Goal: Task Accomplishment & Management: Complete application form

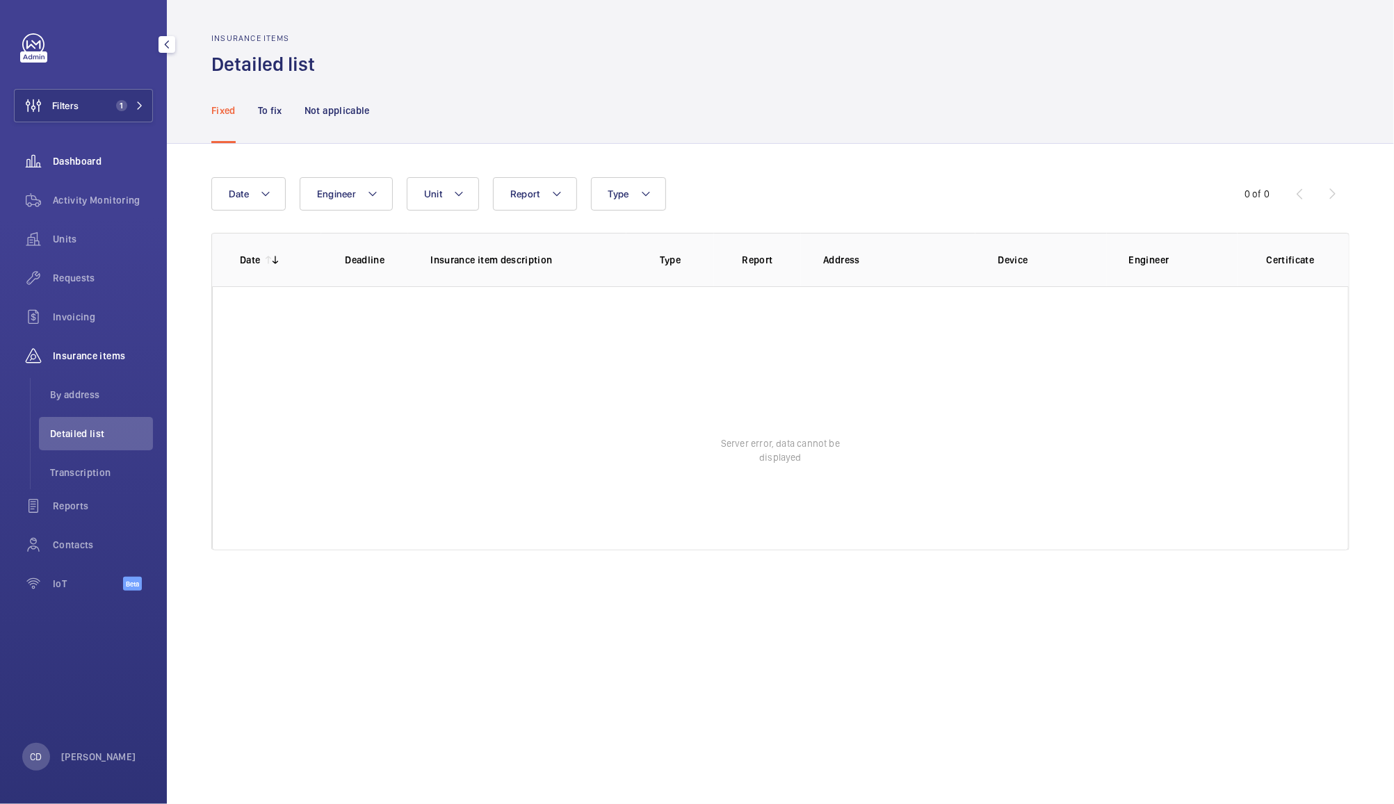
click at [74, 157] on span "Dashboard" at bounding box center [103, 161] width 100 height 14
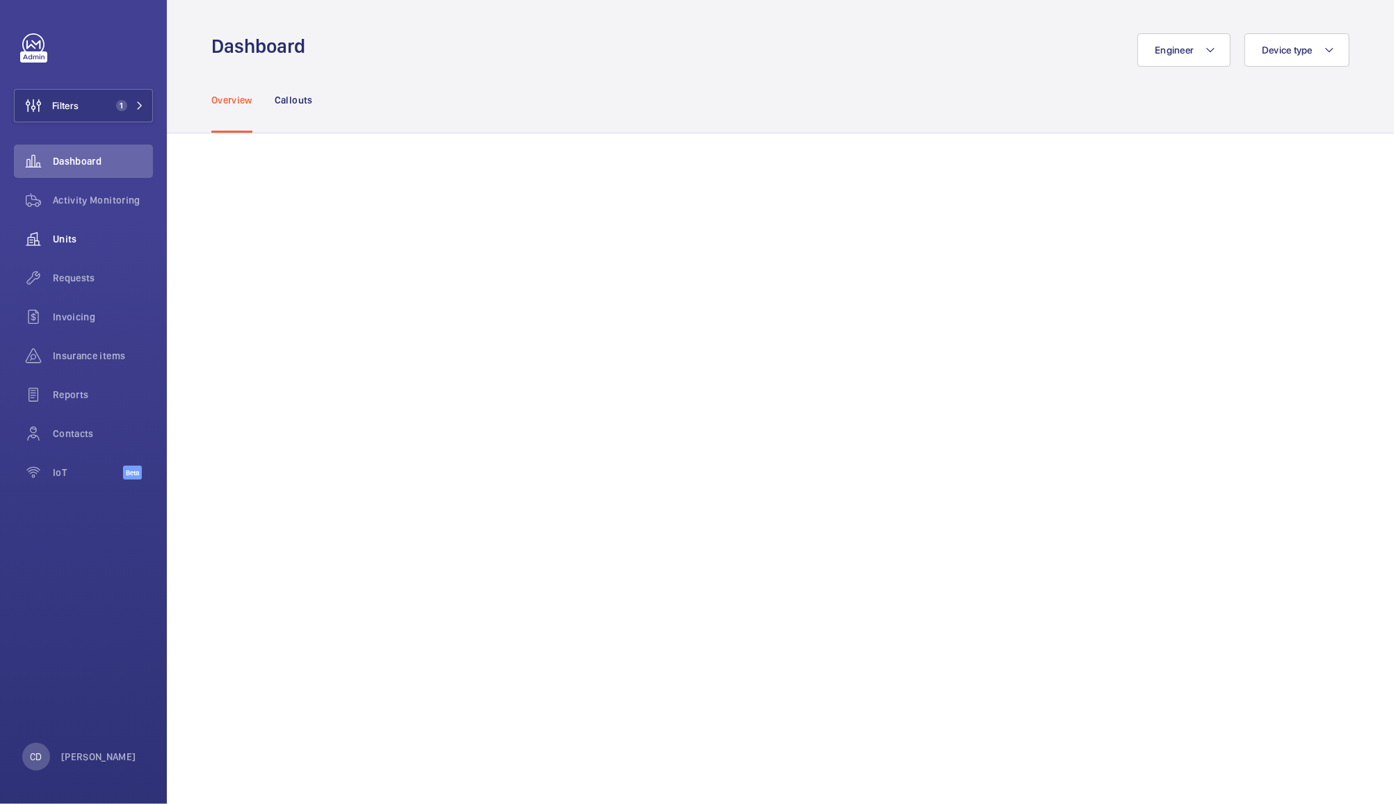
click at [52, 239] on wm-front-icon-button at bounding box center [33, 239] width 39 height 33
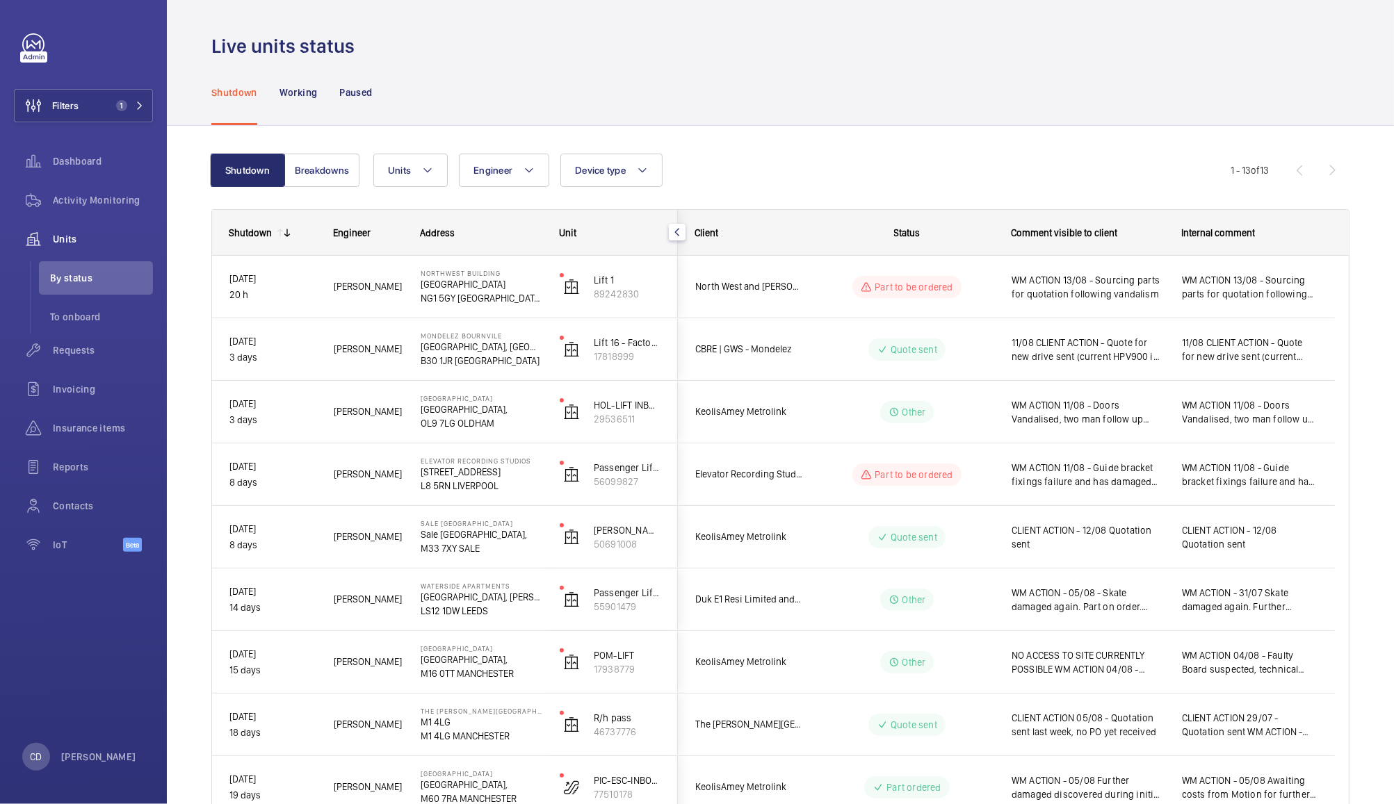
click at [1103, 606] on span "WM ACTION - 05/08 - Skate damaged again. Part on order. Further investigation n…" at bounding box center [1088, 600] width 152 height 28
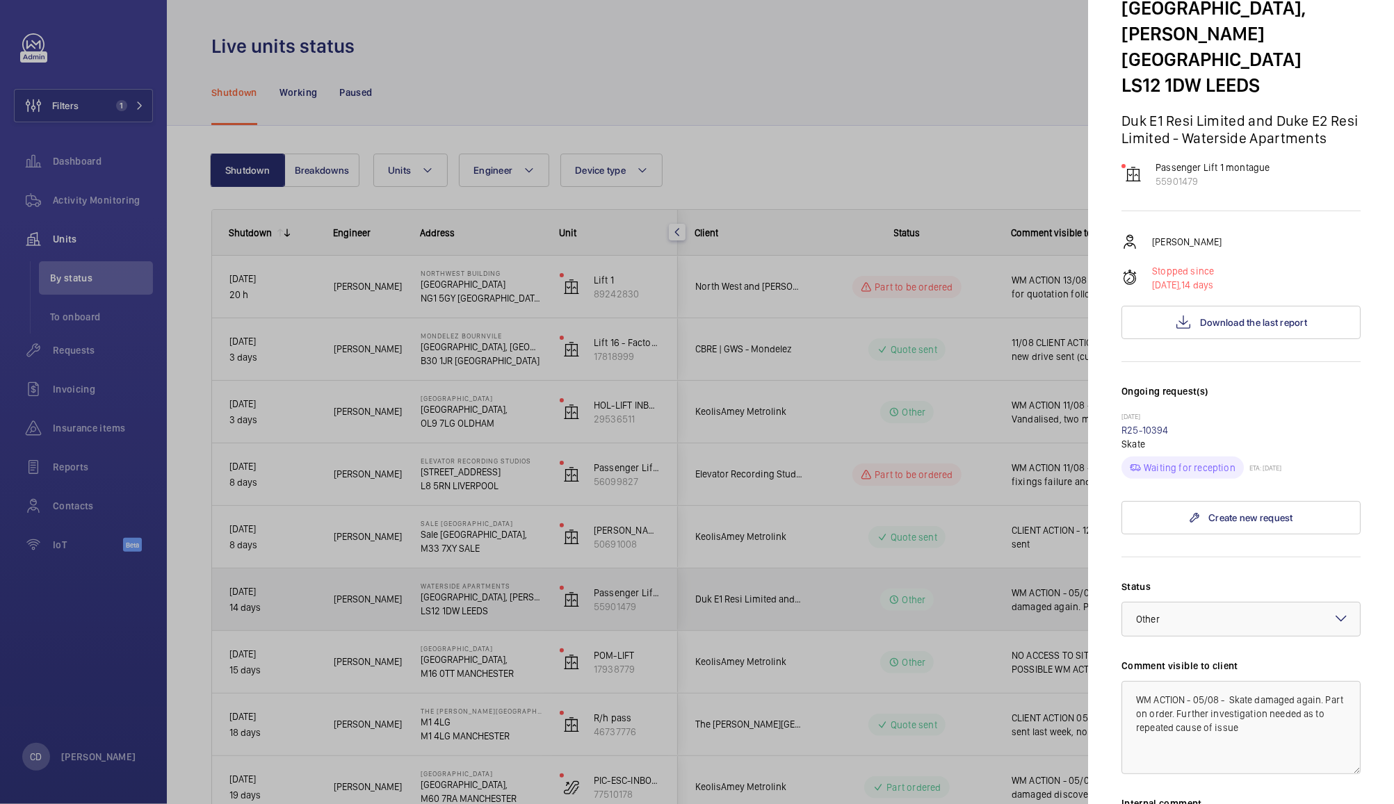
scroll to position [102, 0]
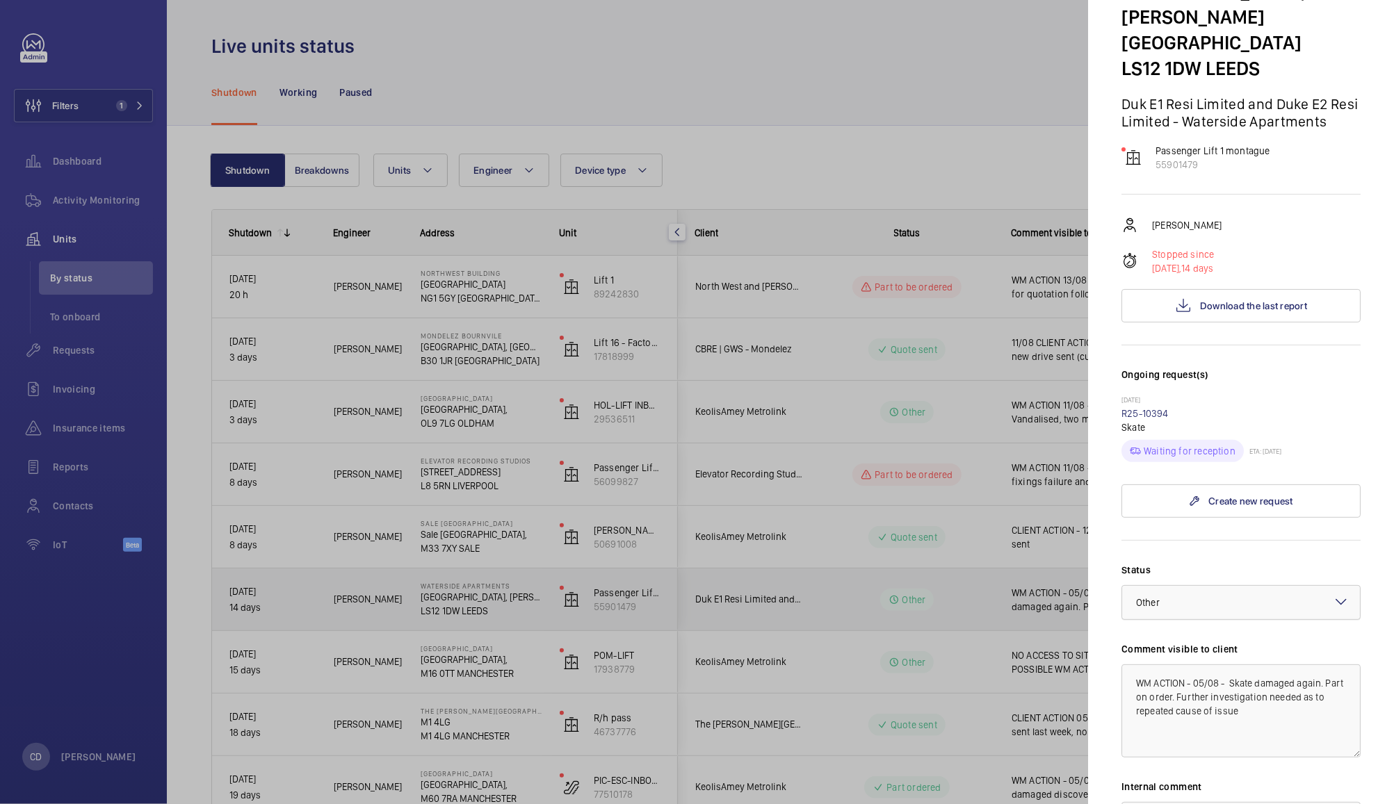
click at [1243, 593] on div at bounding box center [1241, 602] width 238 height 33
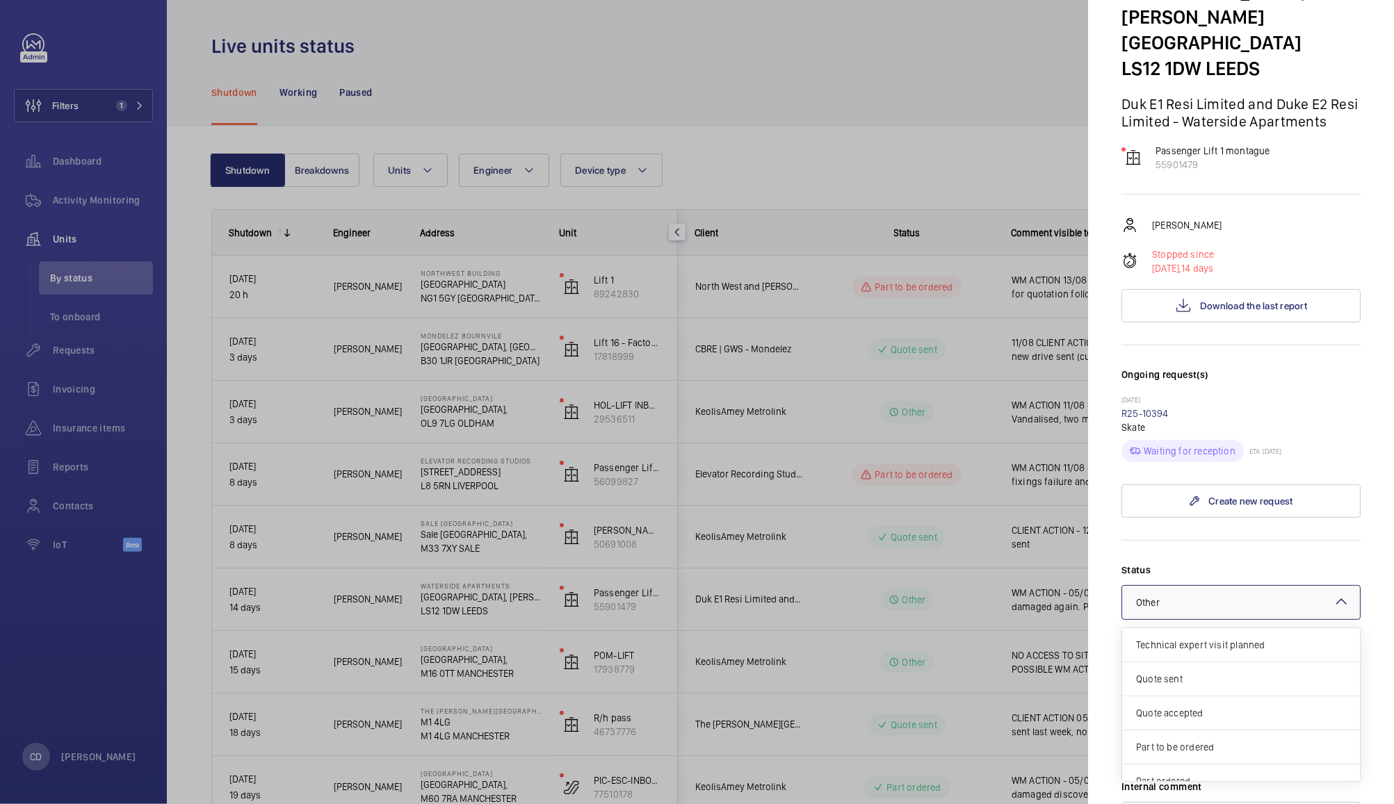
scroll to position [118, 0]
click at [1259, 592] on div at bounding box center [1241, 602] width 238 height 33
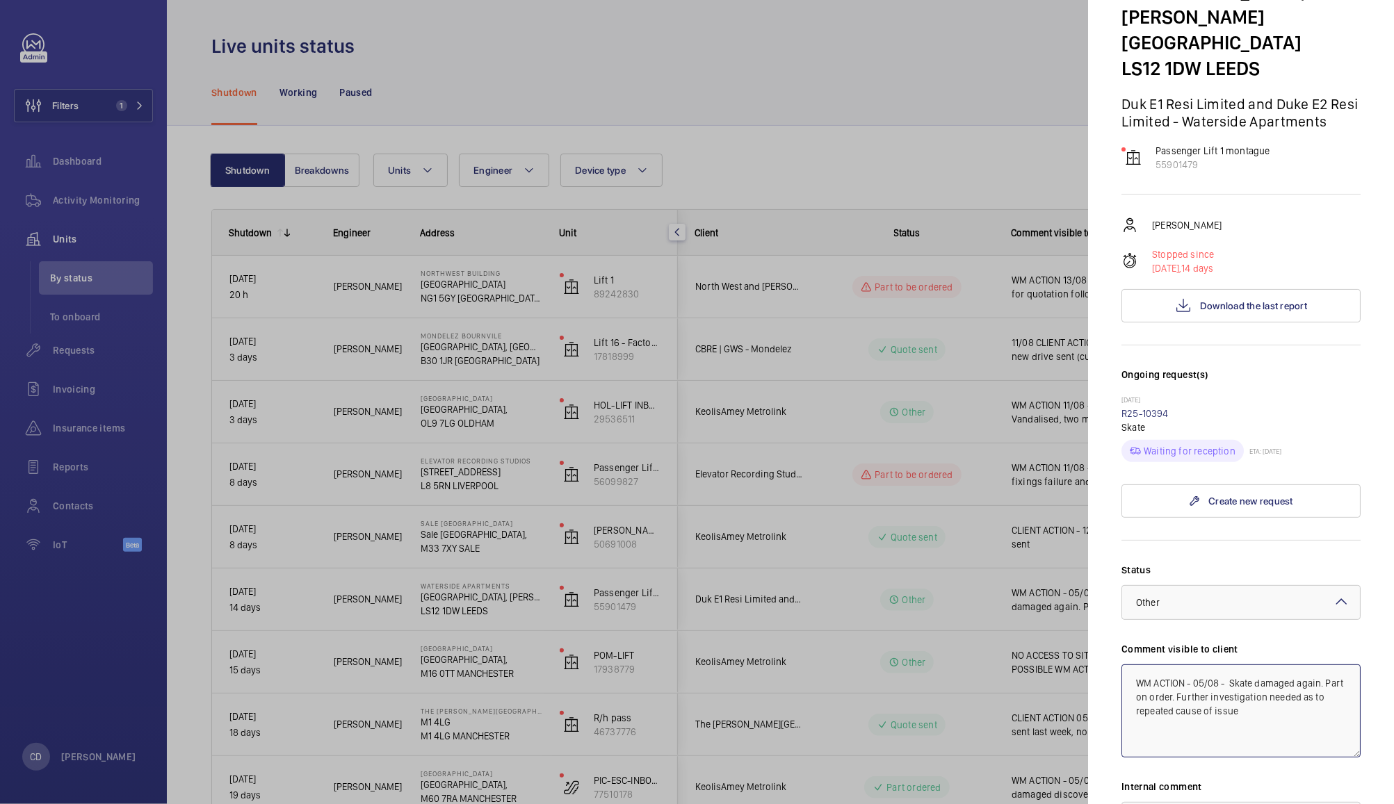
click at [1144, 673] on textarea "WM ACTION - 05/08 - Skate damaged again. Part on order. Further investigation n…" at bounding box center [1241, 711] width 239 height 93
click at [1149, 672] on textarea "WM ACTION - 05/08 - Skate damaged again. Part on order. Further investigation n…" at bounding box center [1241, 711] width 239 height 93
click at [1146, 674] on textarea "WM ACTION - 05/08 - Skate damaged again. Part on order. Further investigation n…" at bounding box center [1241, 711] width 239 height 93
click at [1147, 670] on textarea "WM ACTION - 05/08 - Skate damaged again. Part on order. Further investigation n…" at bounding box center [1241, 711] width 239 height 93
drag, startPoint x: 1300, startPoint y: 703, endPoint x: 1240, endPoint y: 674, distance: 66.5
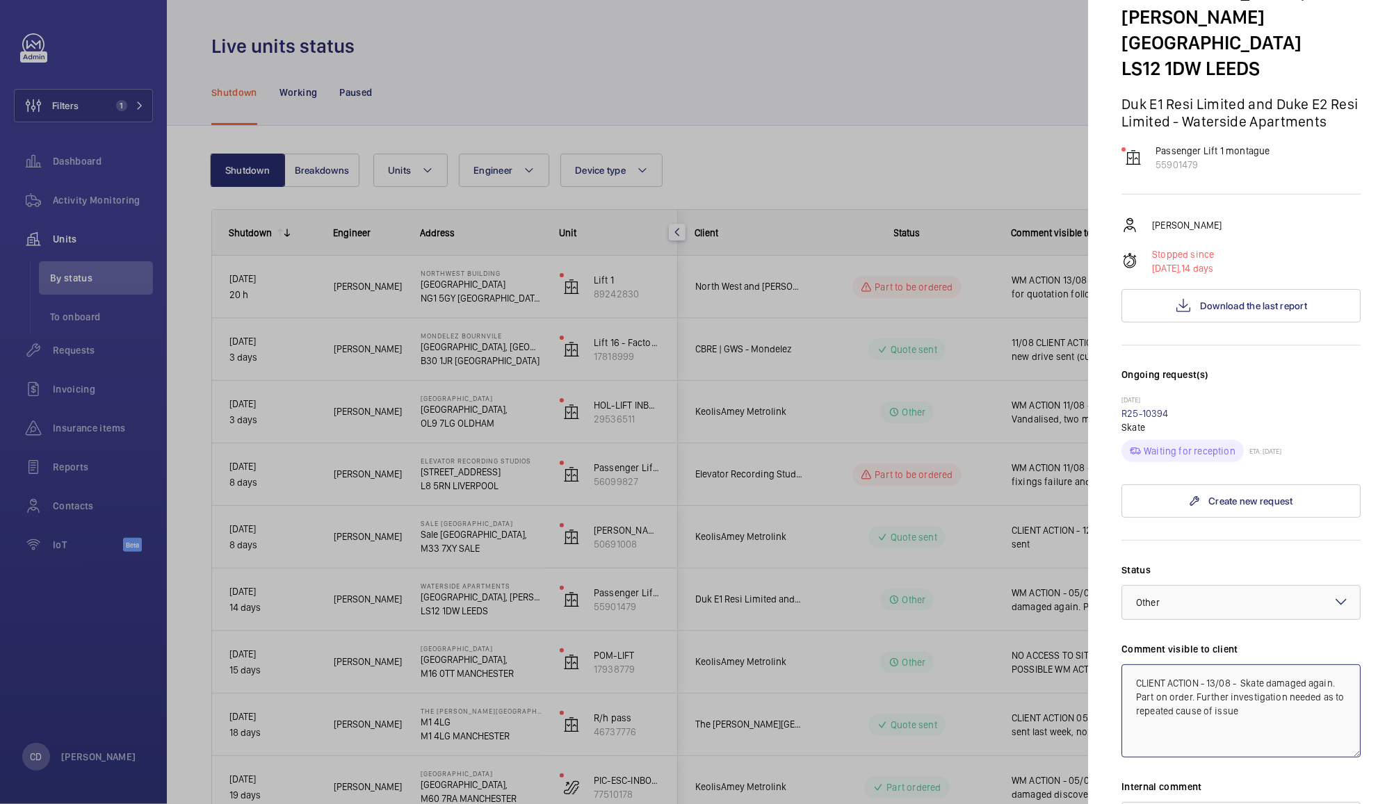
click at [1240, 674] on textarea "CLIENT ACTION - 13/08 - Skate damaged again. Part on order. Further investigati…" at bounding box center [1241, 711] width 239 height 93
type textarea "CLIENT ACTION - 13/08 - Client advises that they have instructed others to unde…"
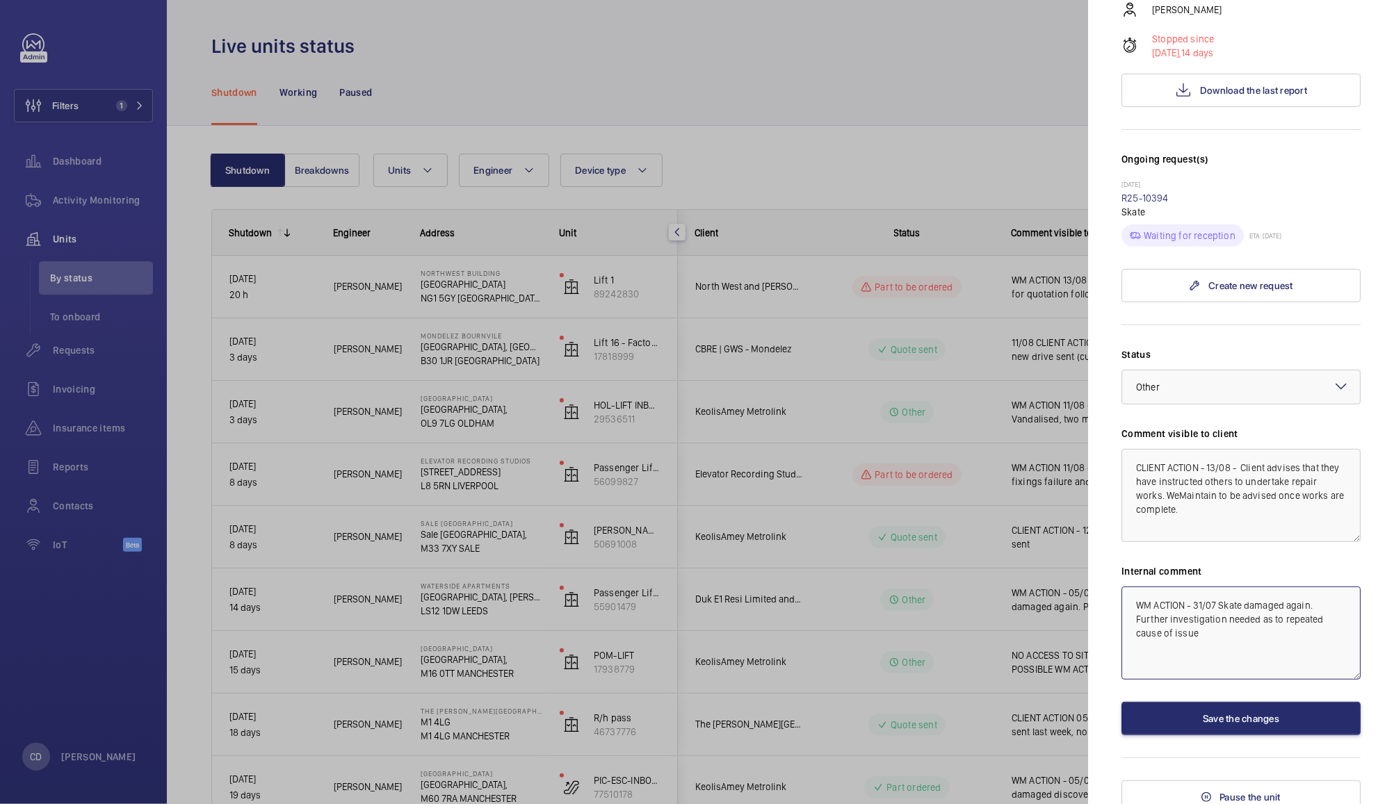
paste textarea "CLIENT ACTION - 13/08 - Client advises that they have instructed others to unde…"
paste textarea
type textarea "CLIENT ACTION - 13/08 - Client advises that they have instructed others to unde…"
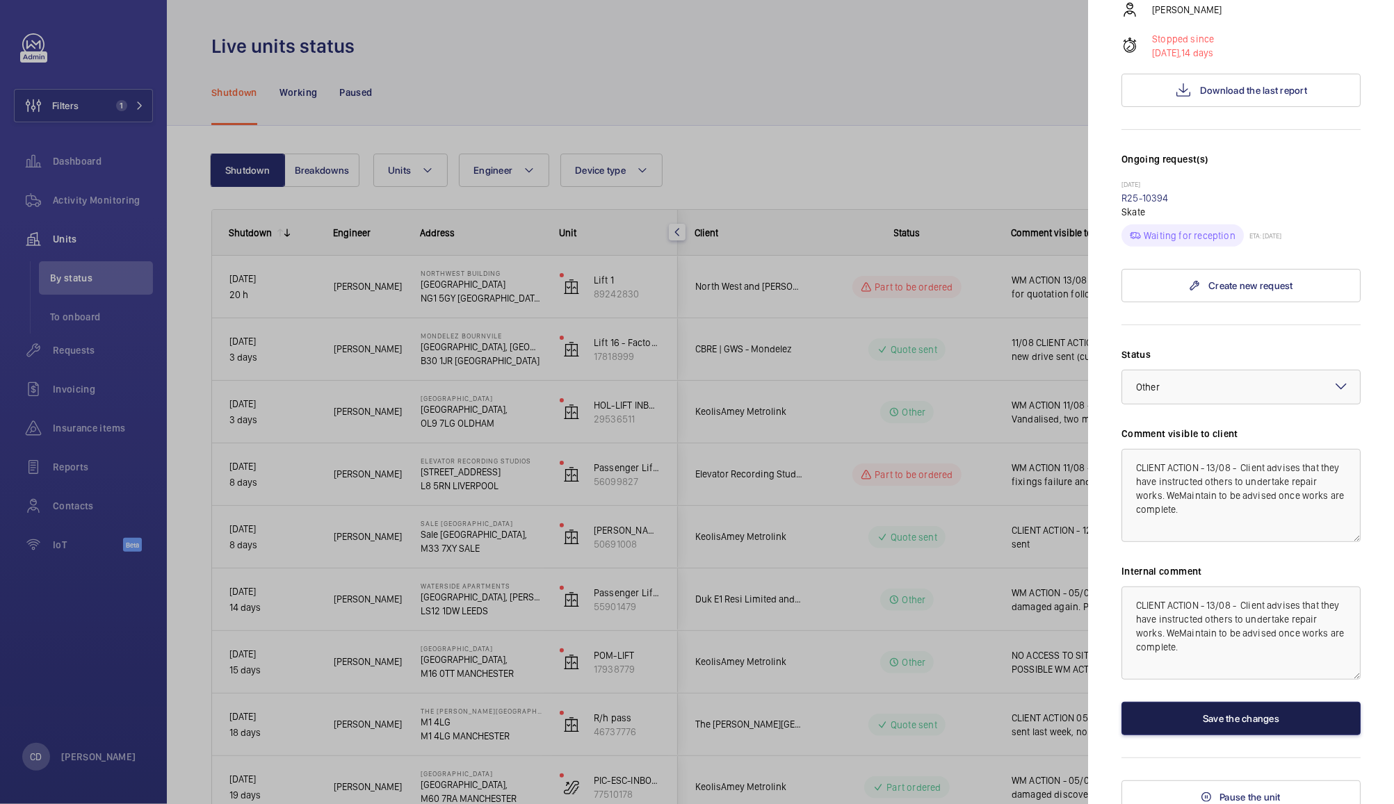
click at [1307, 702] on button "Save the changes" at bounding box center [1241, 718] width 239 height 33
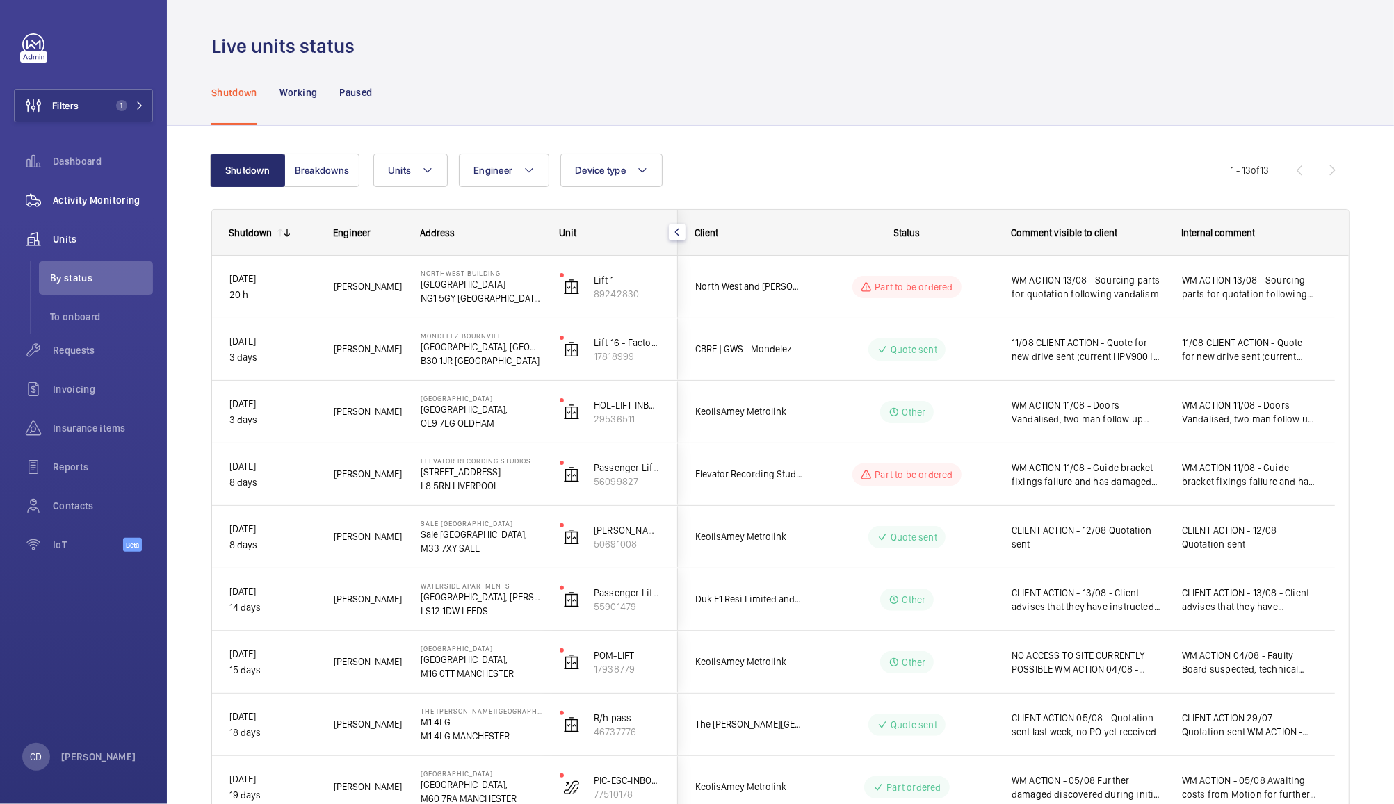
click at [100, 203] on span "Activity Monitoring" at bounding box center [103, 200] width 100 height 14
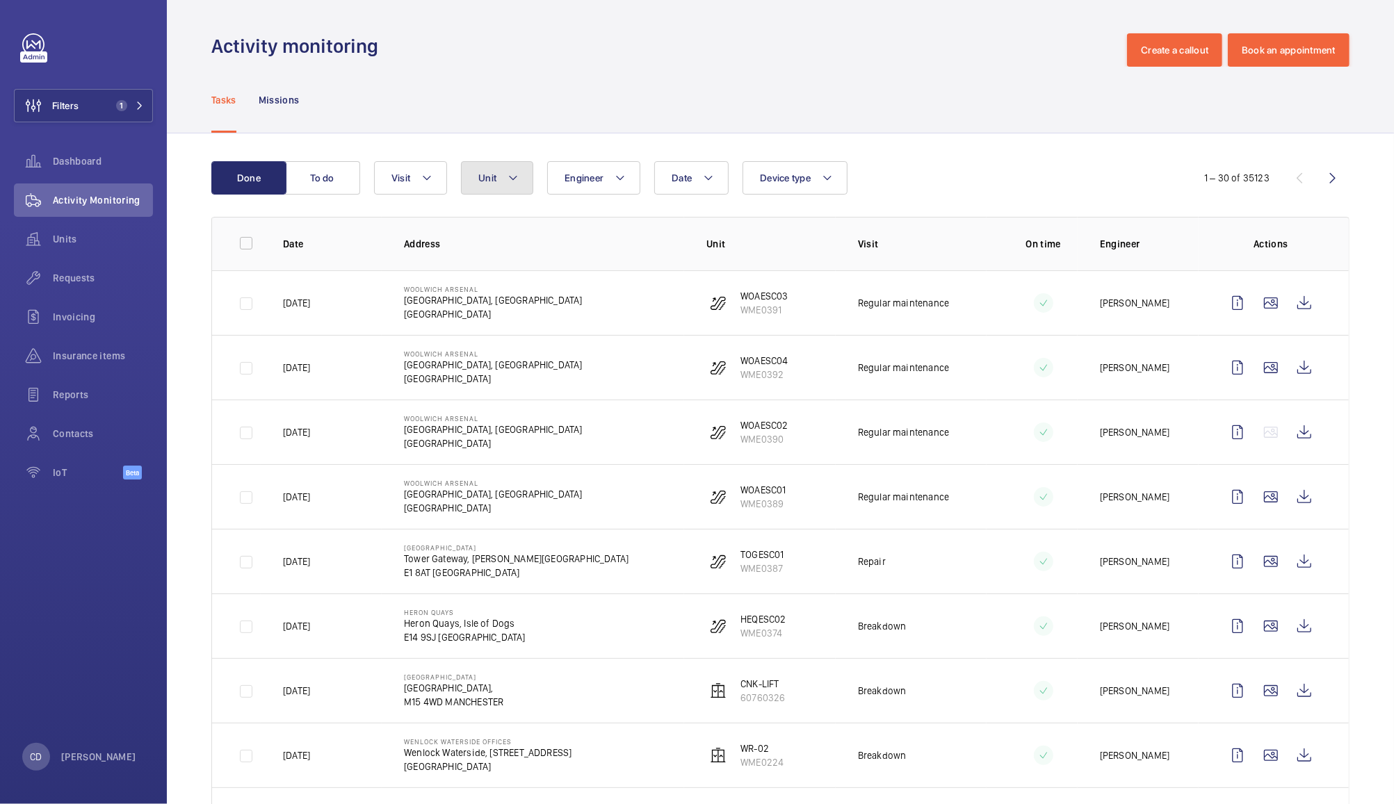
click at [496, 189] on button "Unit" at bounding box center [497, 177] width 72 height 33
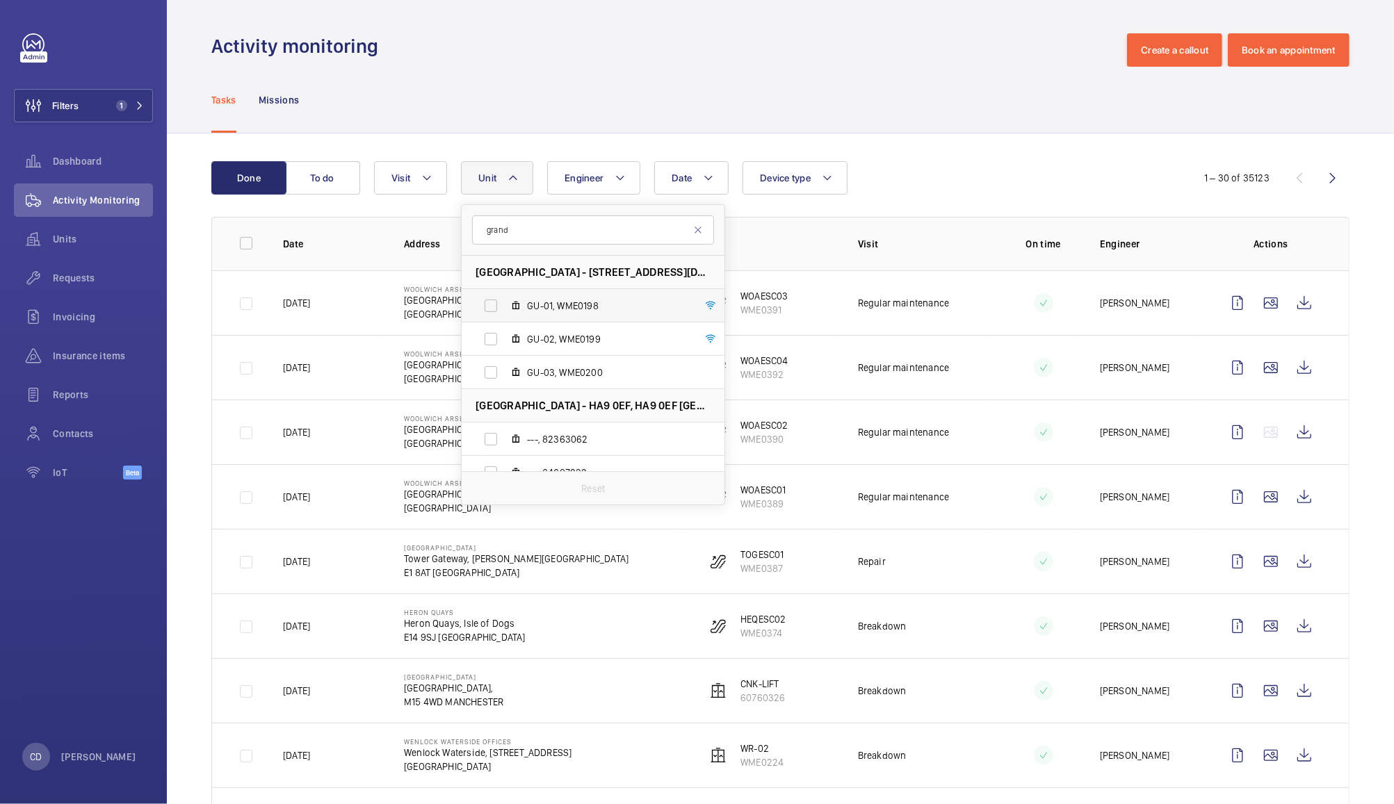
type input "grand"
click at [496, 307] on label "GU-01, WME0198" at bounding box center [582, 305] width 241 height 33
click at [496, 307] on input "GU-01, WME0198" at bounding box center [491, 306] width 28 height 28
checkbox input "true"
click at [495, 337] on label "GU-02, WME0199" at bounding box center [582, 339] width 241 height 33
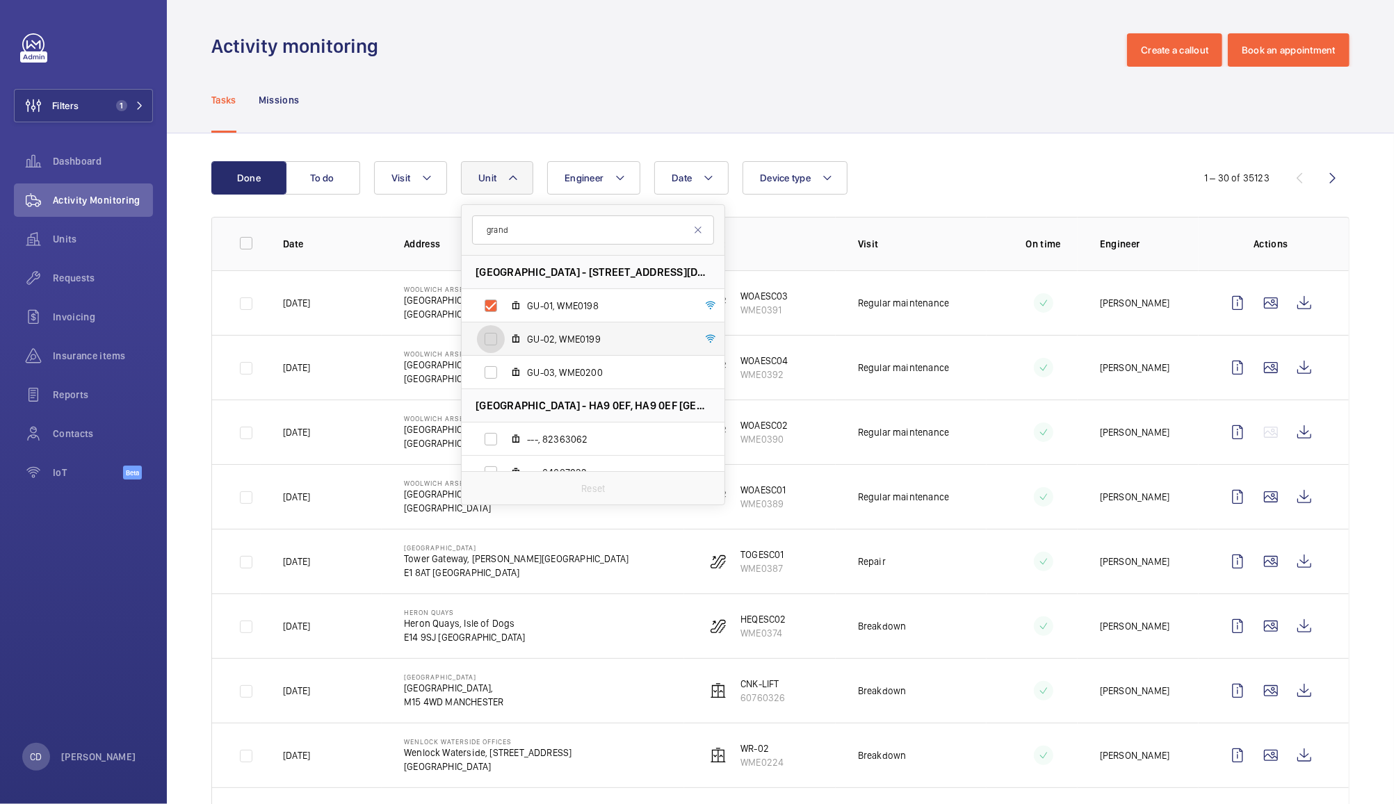
click at [495, 337] on input "GU-02, WME0199" at bounding box center [491, 339] width 28 height 28
checkbox input "true"
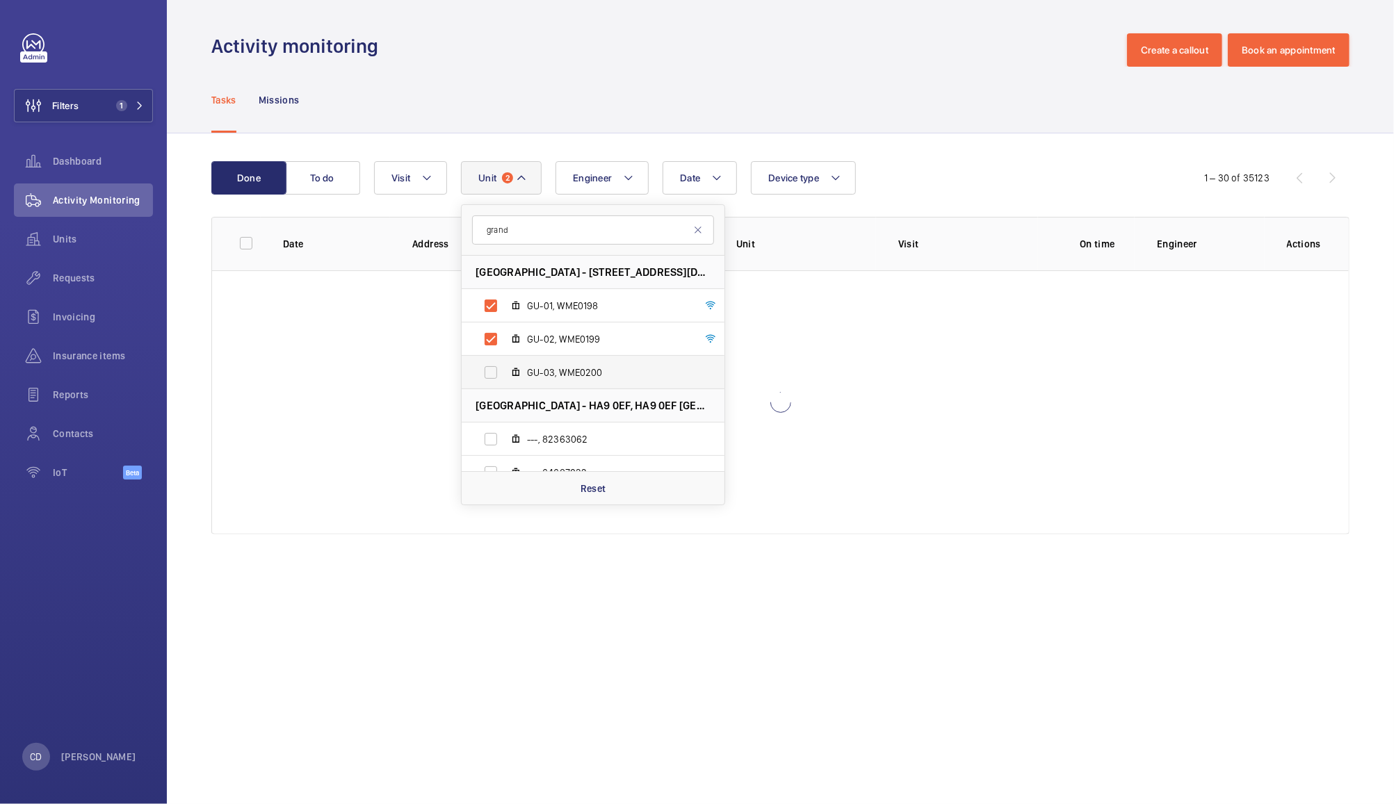
click at [485, 374] on label "GU-03, WME0200" at bounding box center [582, 372] width 241 height 33
click at [485, 374] on input "GU-03, WME0200" at bounding box center [491, 373] width 28 height 28
checkbox input "true"
click at [914, 67] on div "Tasks Missions" at bounding box center [780, 100] width 1138 height 66
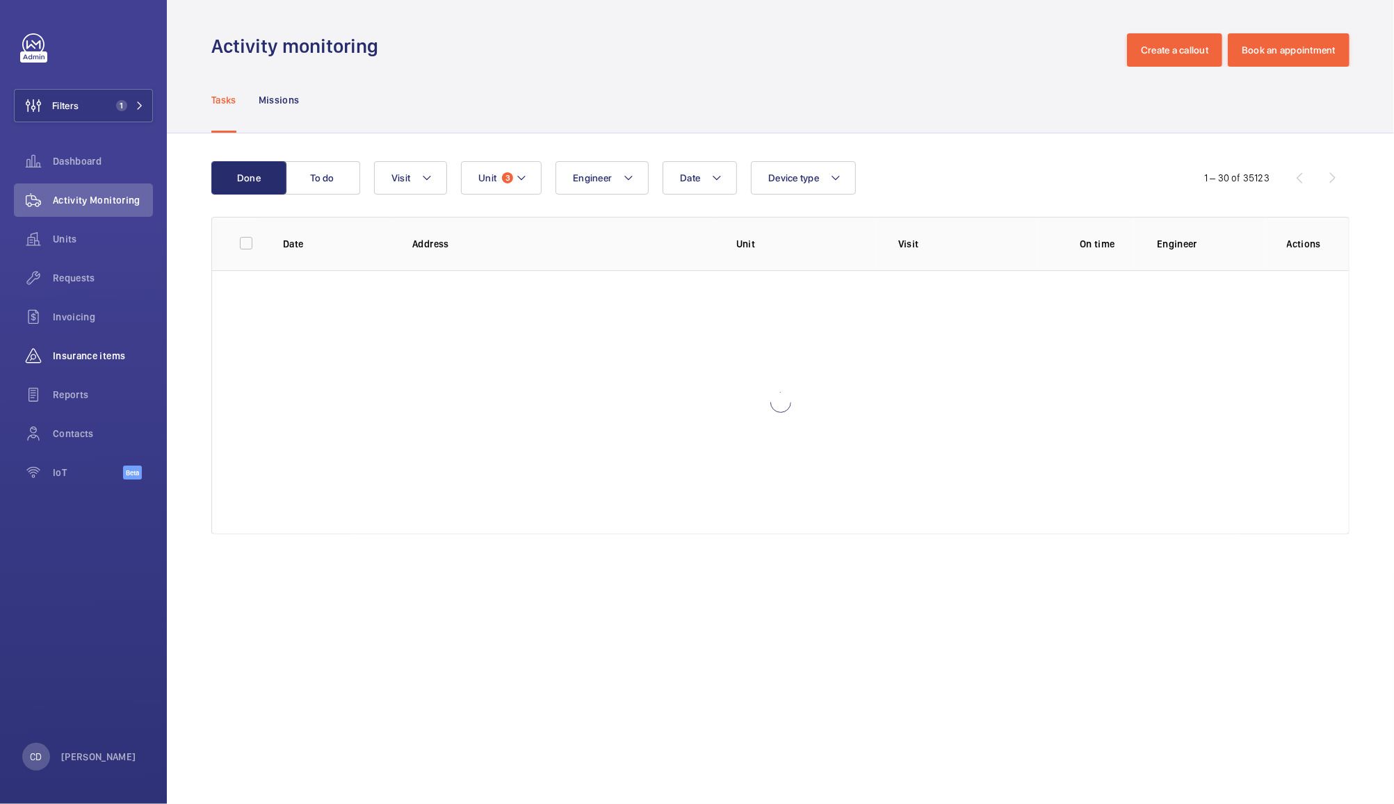
click at [78, 349] on span "Insurance items" at bounding box center [103, 356] width 100 height 14
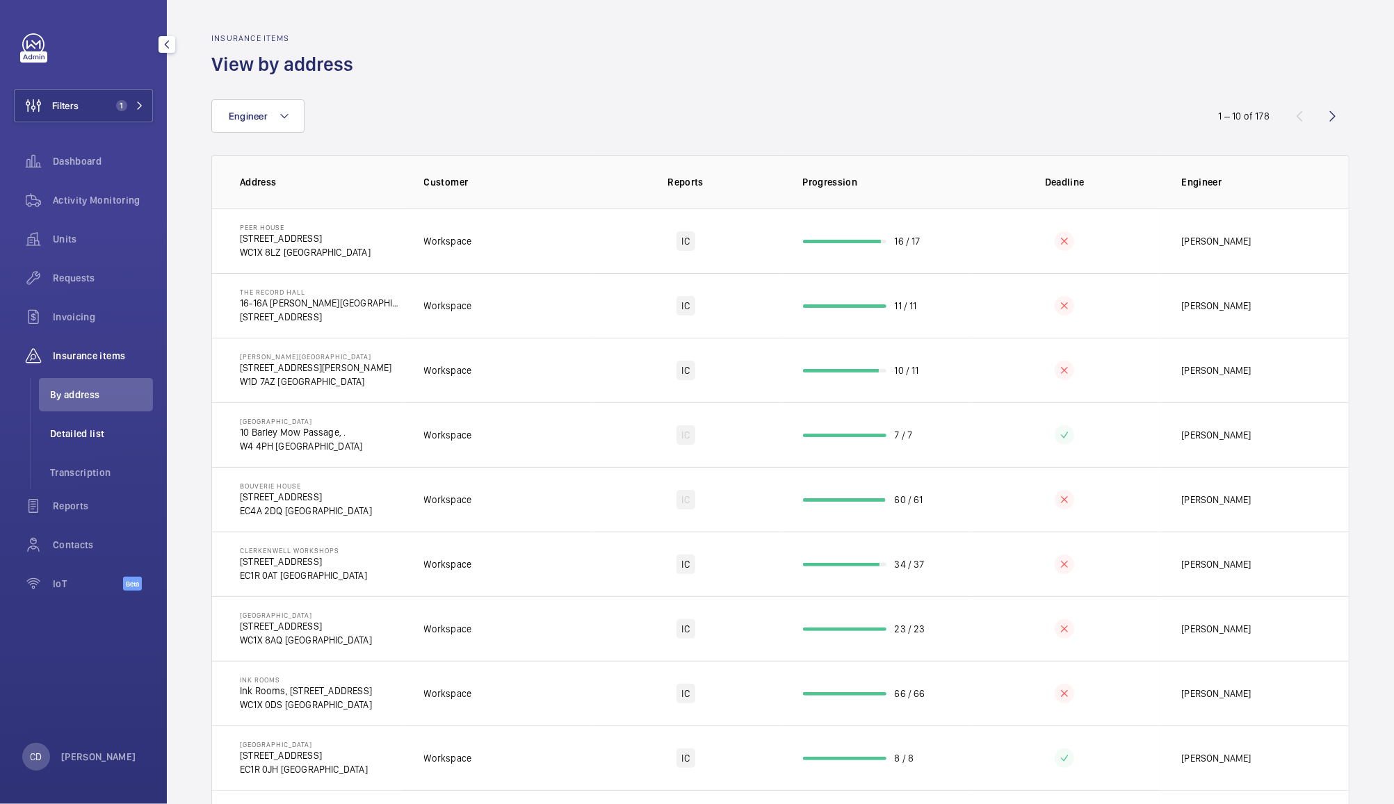
click at [87, 433] on span "Detailed list" at bounding box center [101, 434] width 103 height 14
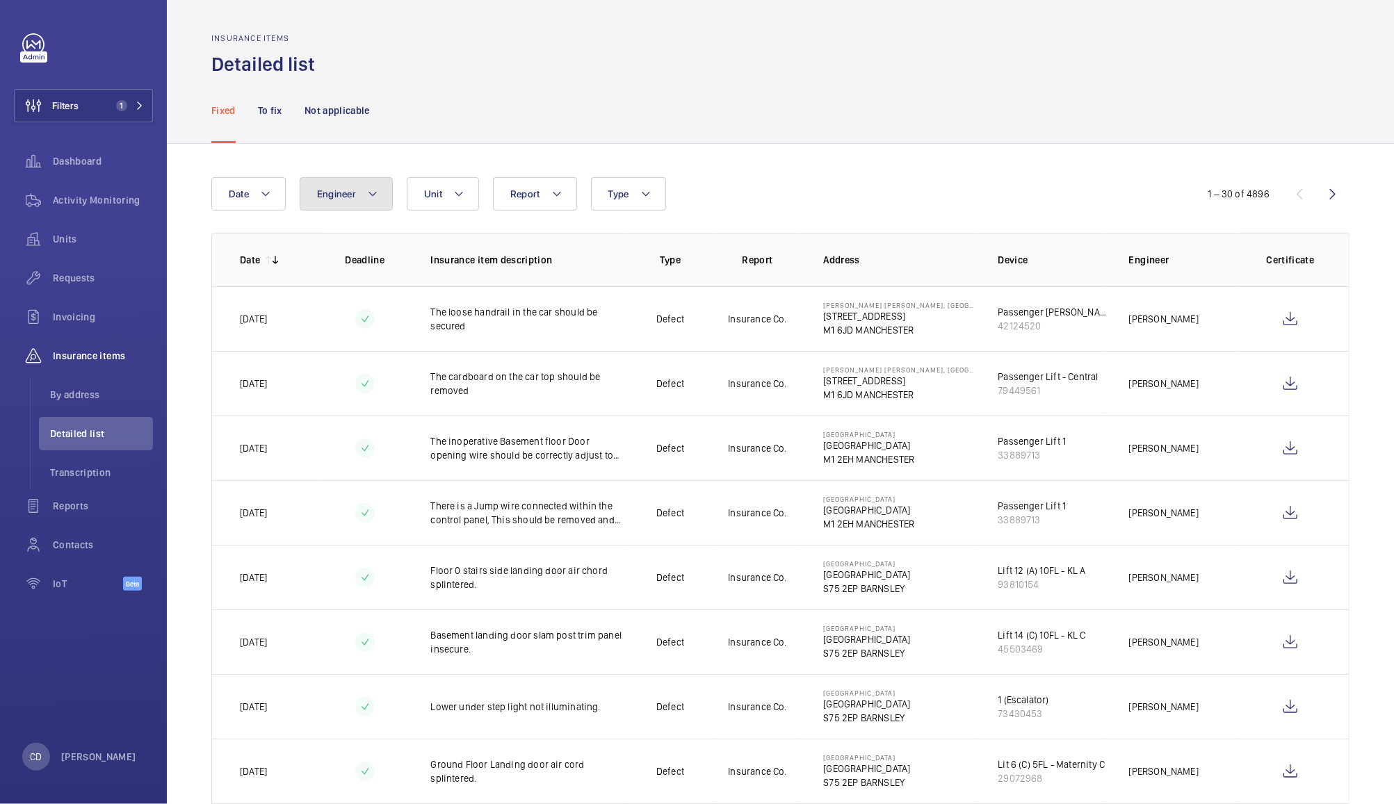
click at [362, 191] on button "Engineer" at bounding box center [346, 193] width 93 height 33
type input "and union"
click at [846, 179] on div "Date Engineer and union No engineer found Reset Unit Report Type" at bounding box center [696, 193] width 971 height 33
click at [458, 194] on mat-icon at bounding box center [458, 194] width 11 height 17
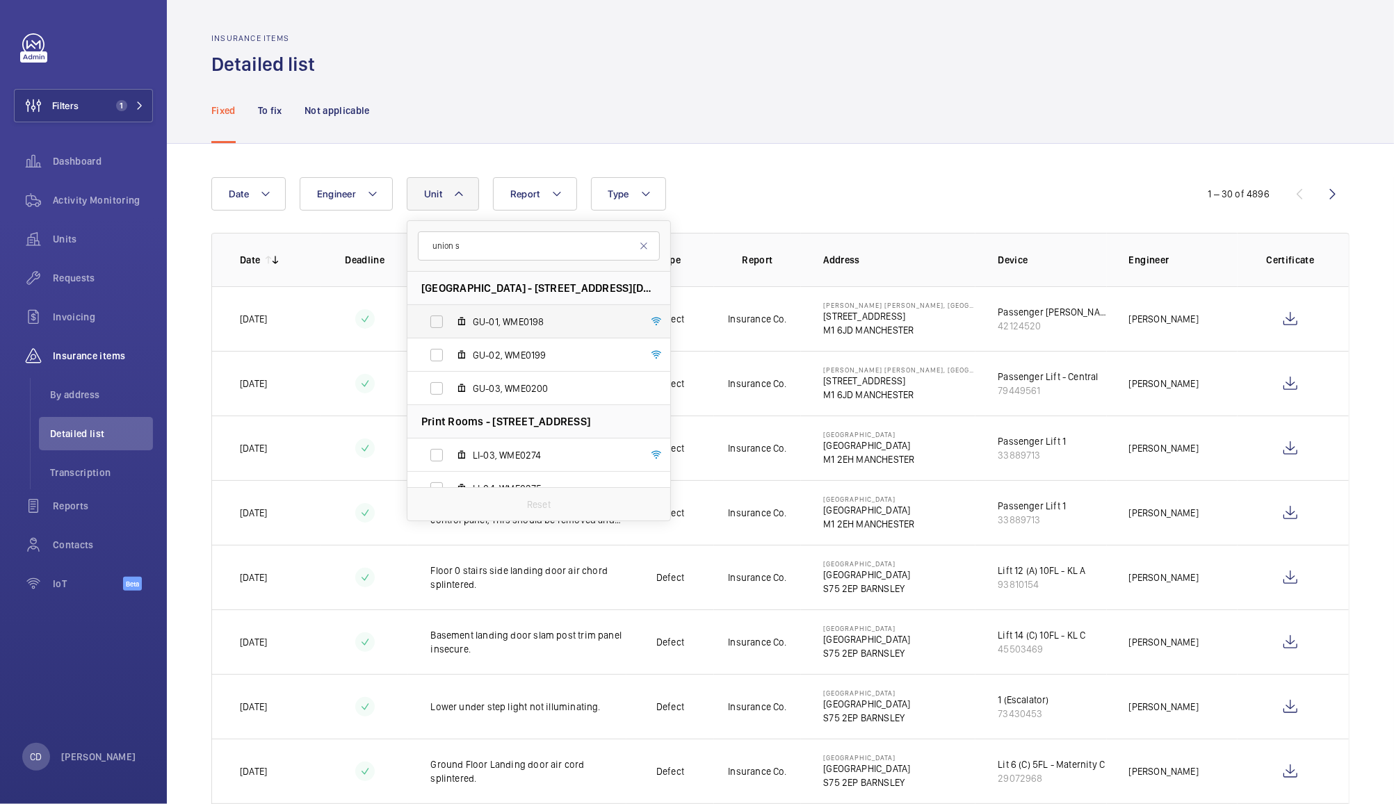
type input "union s"
click at [444, 323] on label "GU-01, WME0198" at bounding box center [527, 321] width 241 height 33
click at [444, 323] on input "GU-01, WME0198" at bounding box center [437, 322] width 28 height 28
checkbox input "true"
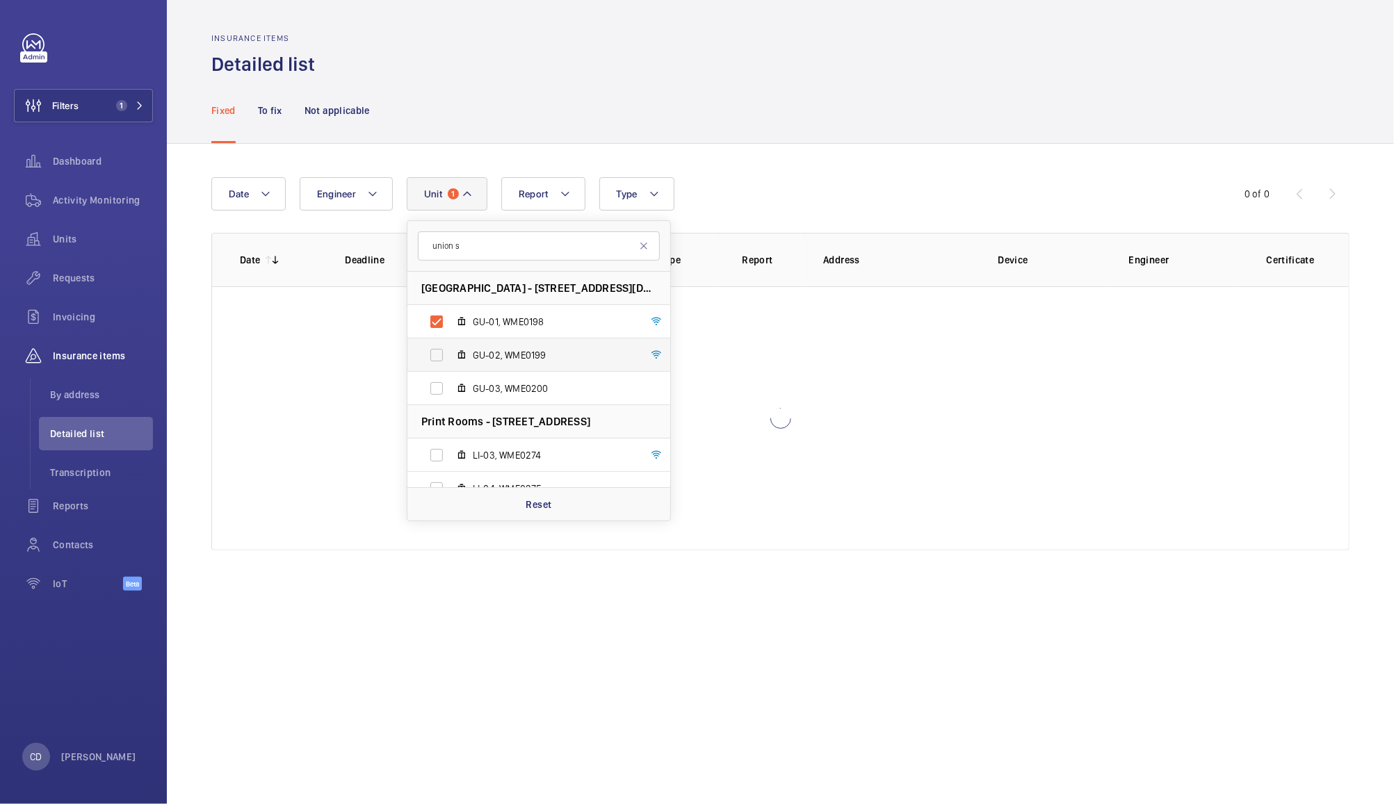
click at [439, 350] on label "GU-02, WME0199" at bounding box center [527, 355] width 241 height 33
click at [439, 350] on input "GU-02, WME0199" at bounding box center [437, 355] width 28 height 28
checkbox input "true"
click at [445, 380] on label "GU-03, WME0200" at bounding box center [527, 388] width 241 height 33
click at [445, 380] on input "GU-03, WME0200" at bounding box center [437, 389] width 28 height 28
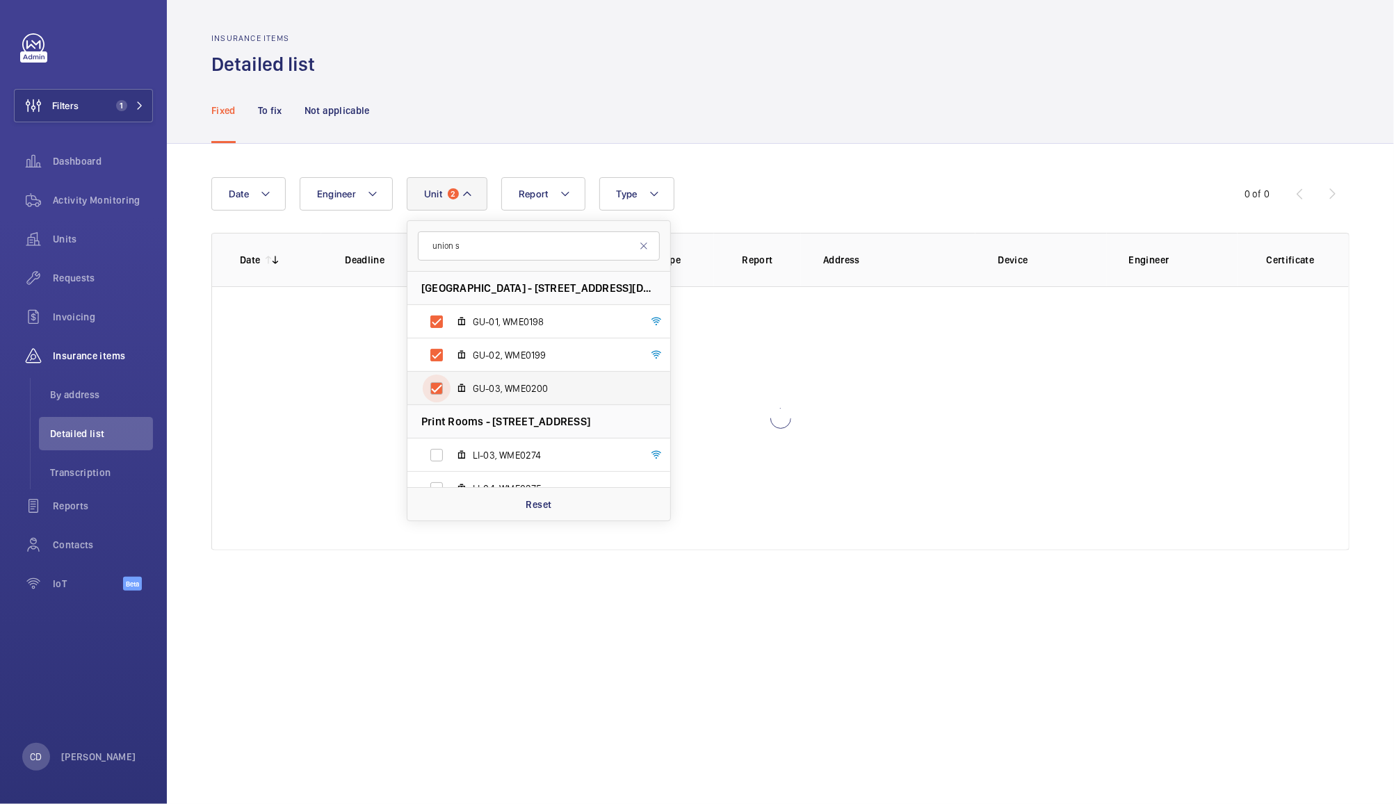
checkbox input "true"
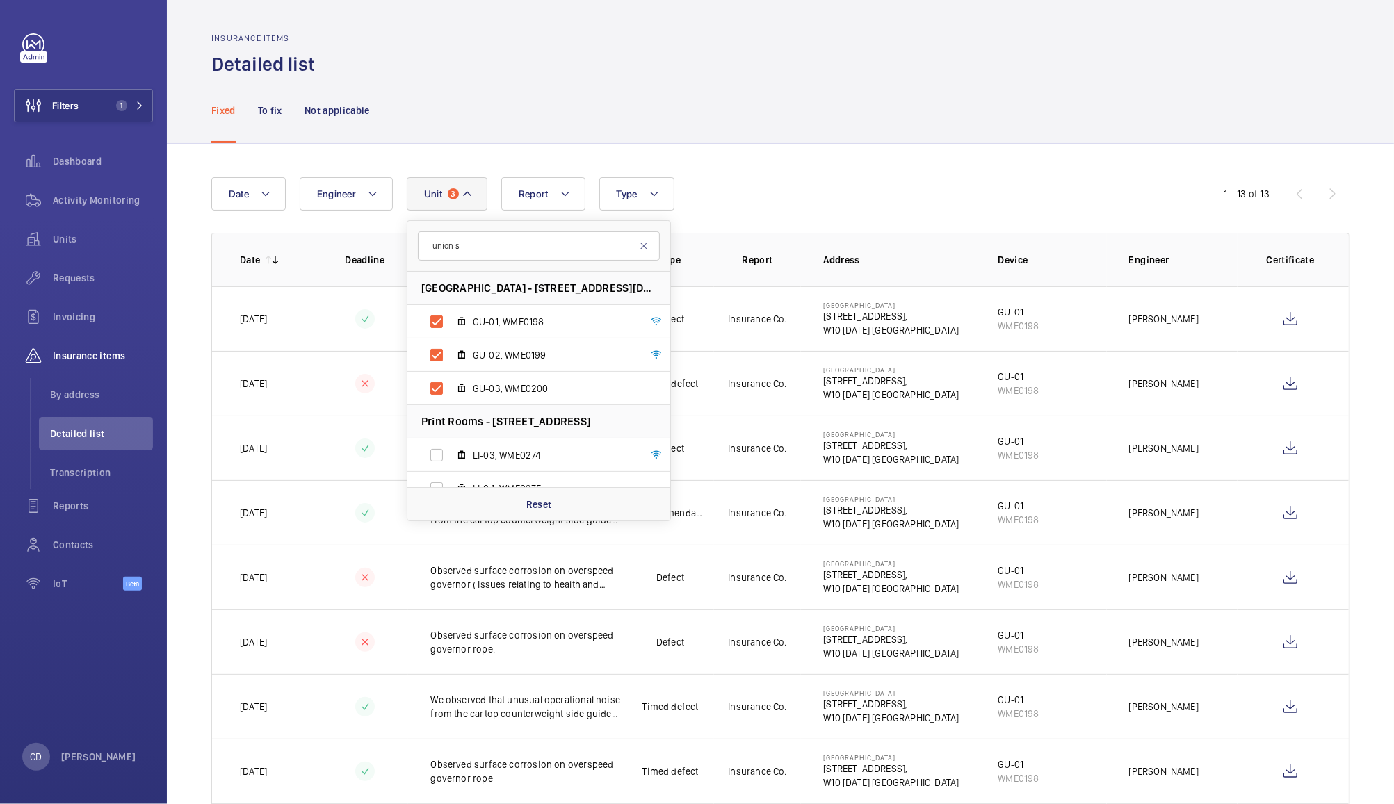
click at [898, 97] on div "Fixed To fix Not applicable" at bounding box center [780, 110] width 1138 height 66
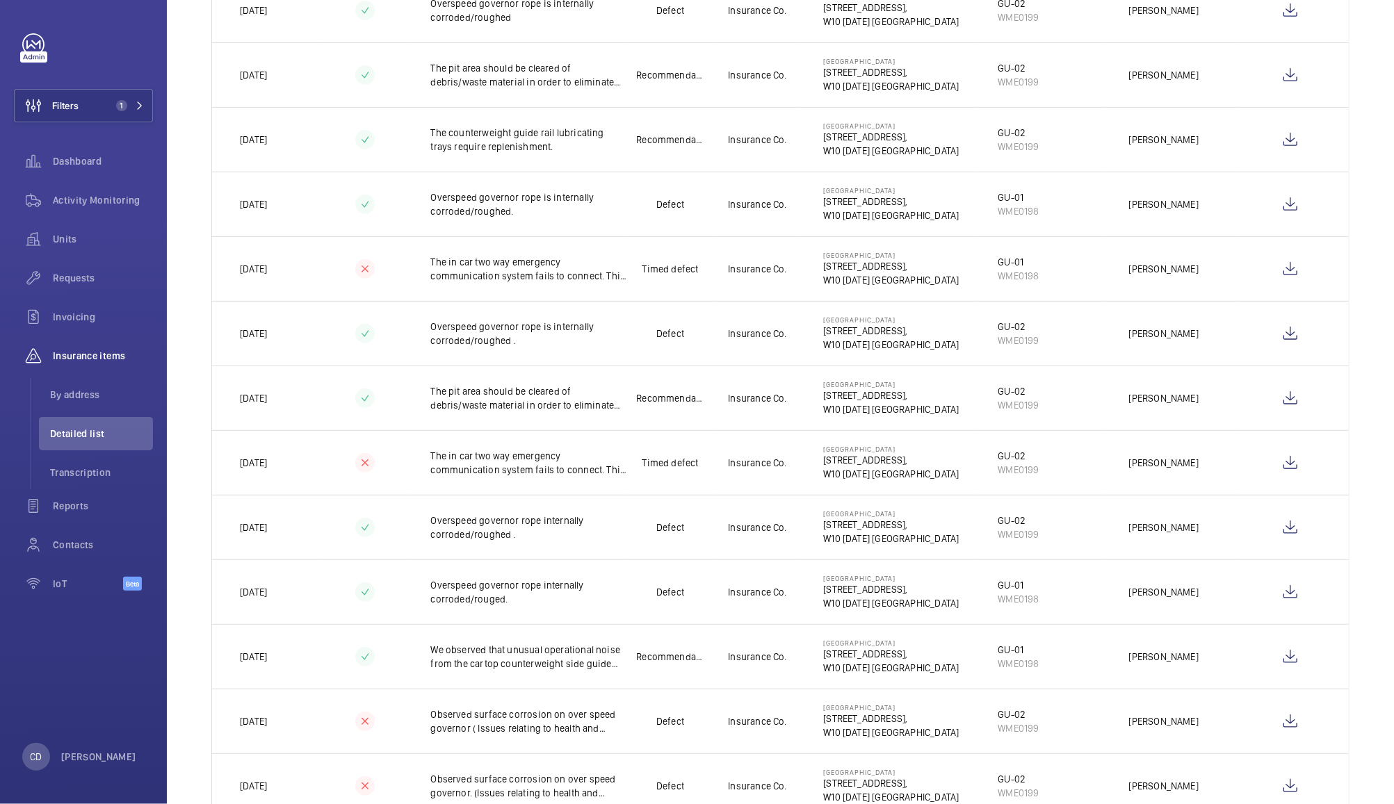
scroll to position [375, 0]
click at [1277, 656] on wm-front-icon-button at bounding box center [1290, 654] width 33 height 33
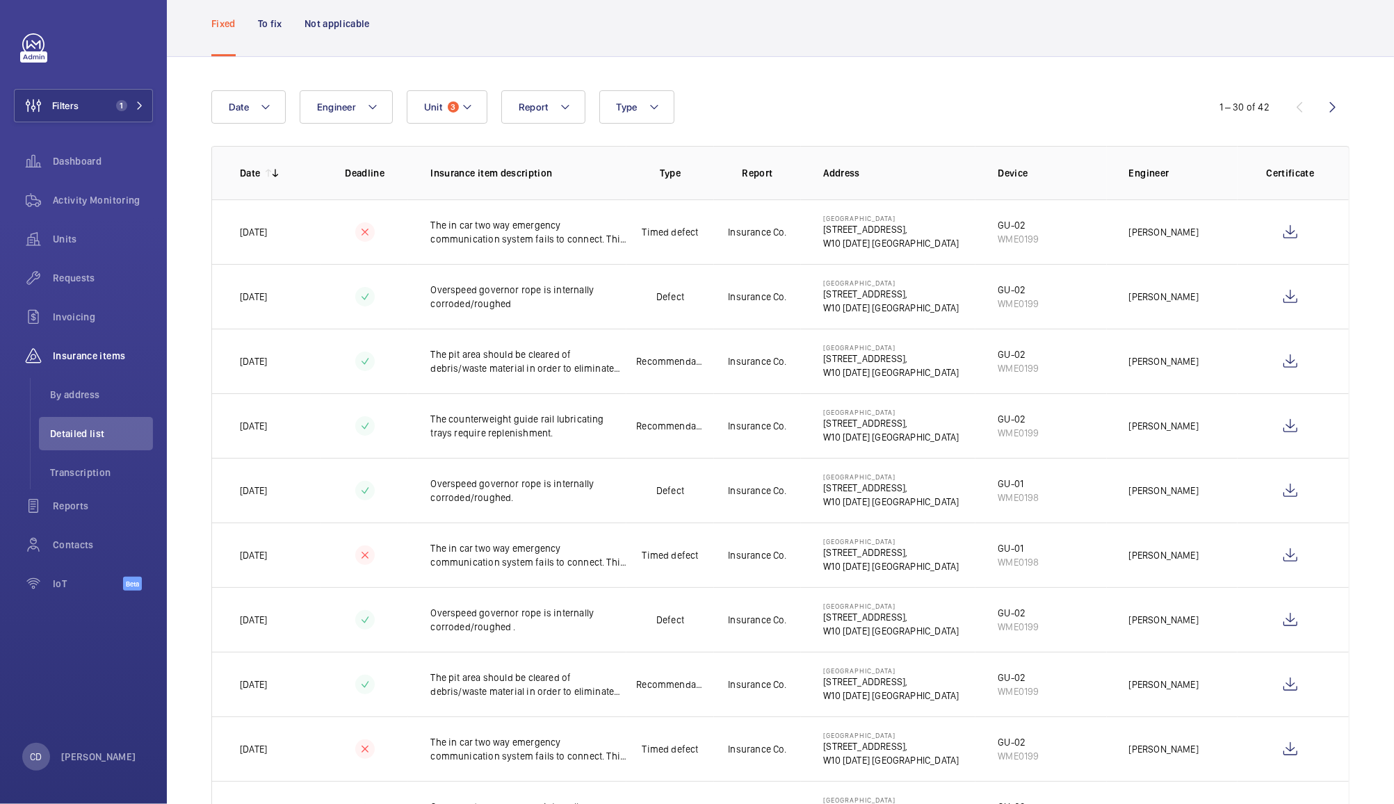
scroll to position [0, 0]
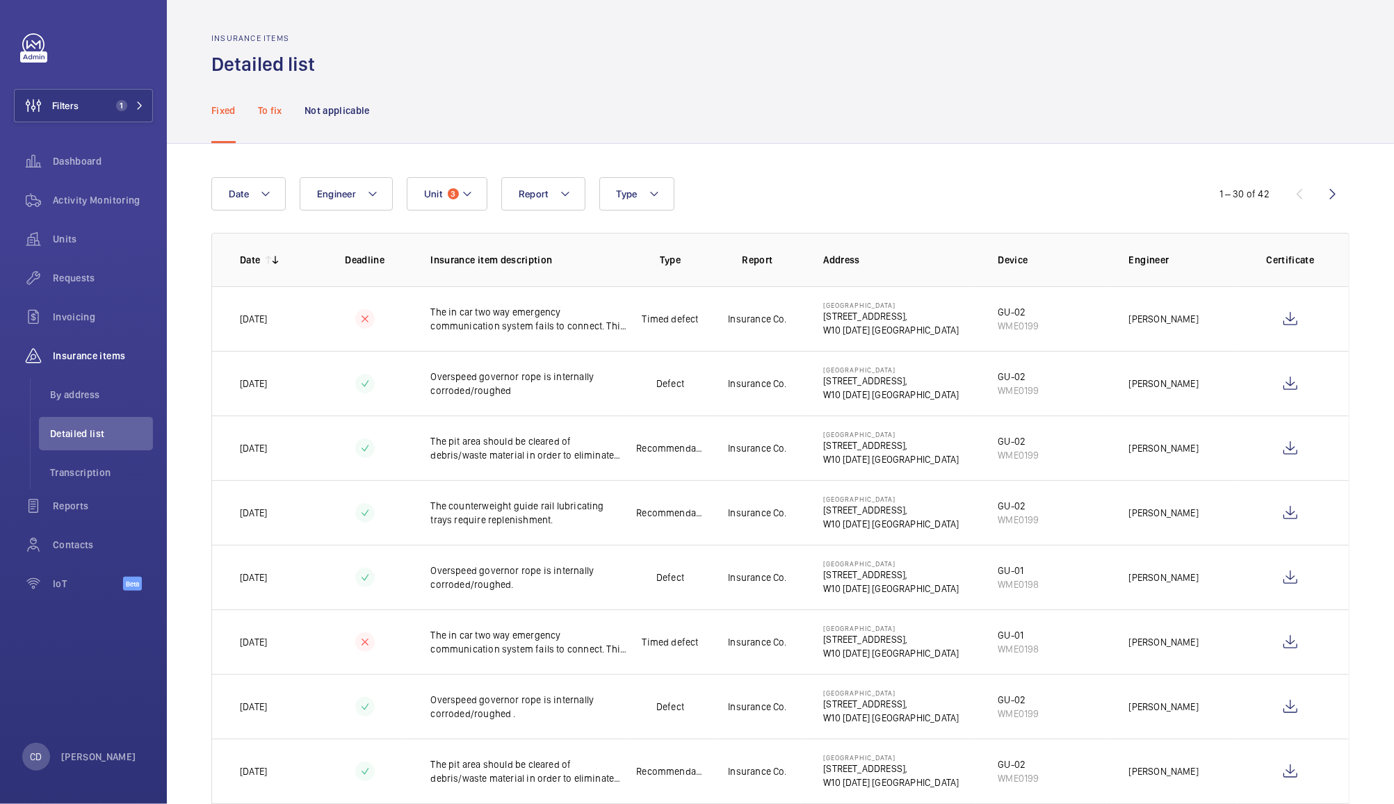
click at [270, 106] on p "To fix" at bounding box center [270, 111] width 24 height 14
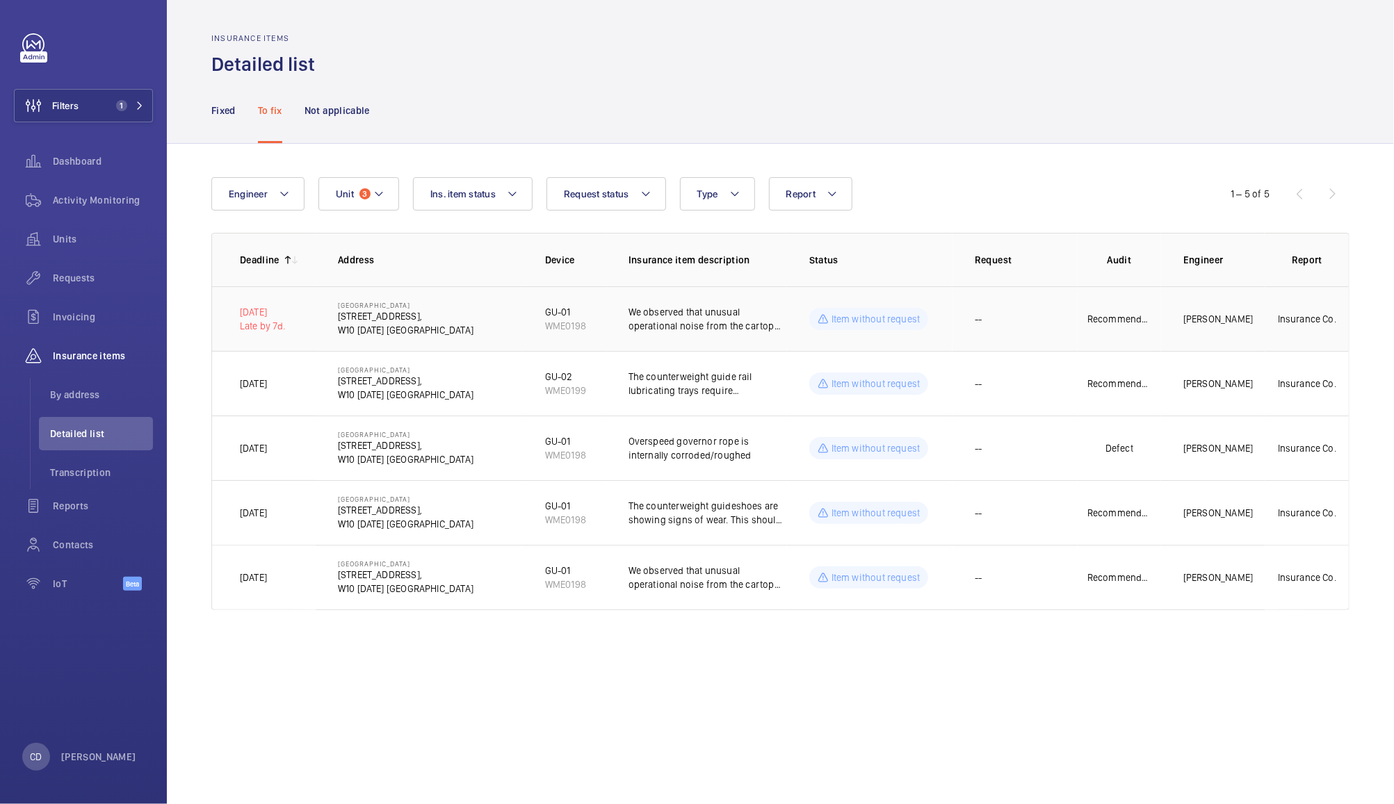
click at [1045, 314] on td "--" at bounding box center [1015, 318] width 125 height 65
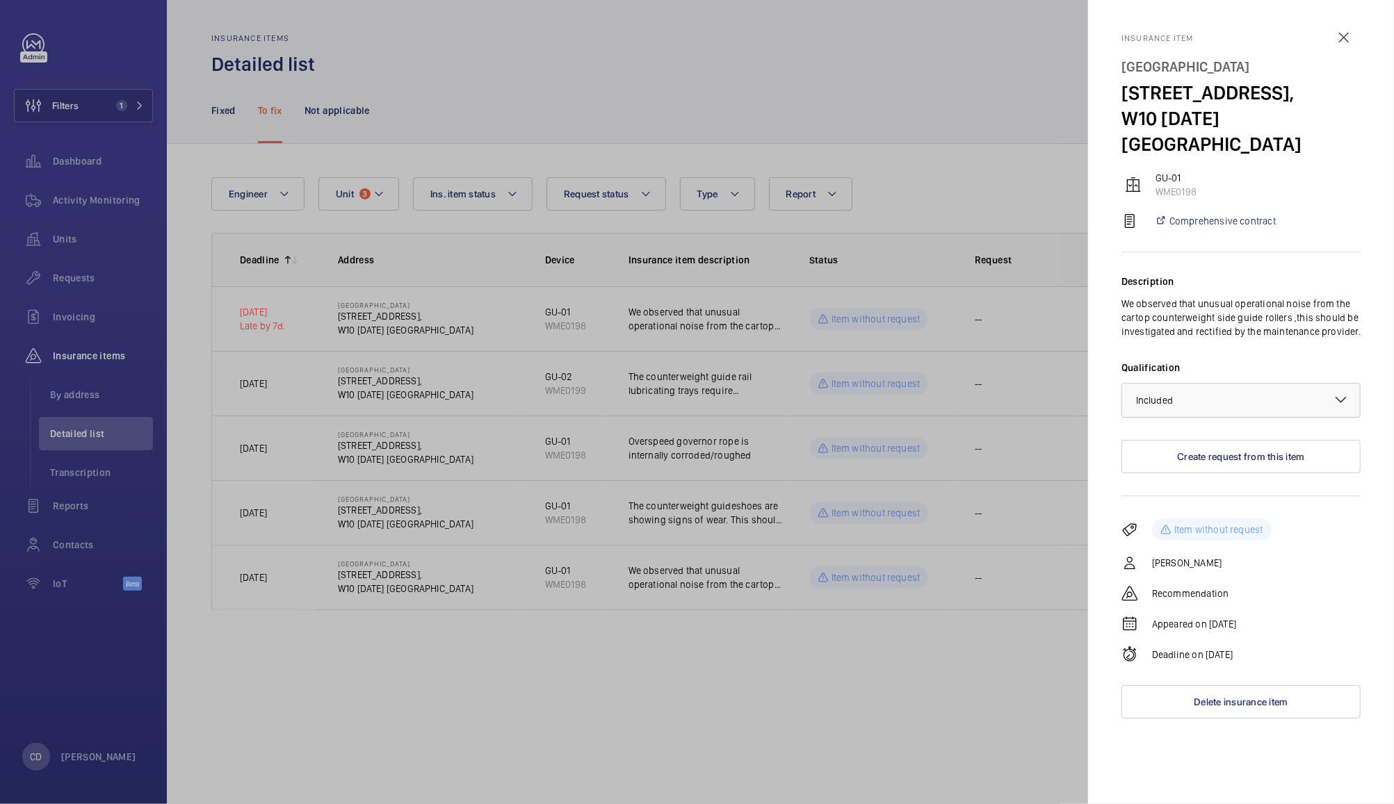
click at [1258, 384] on div at bounding box center [1241, 400] width 238 height 33
click at [1195, 504] on span "Not applicable" at bounding box center [1241, 511] width 210 height 14
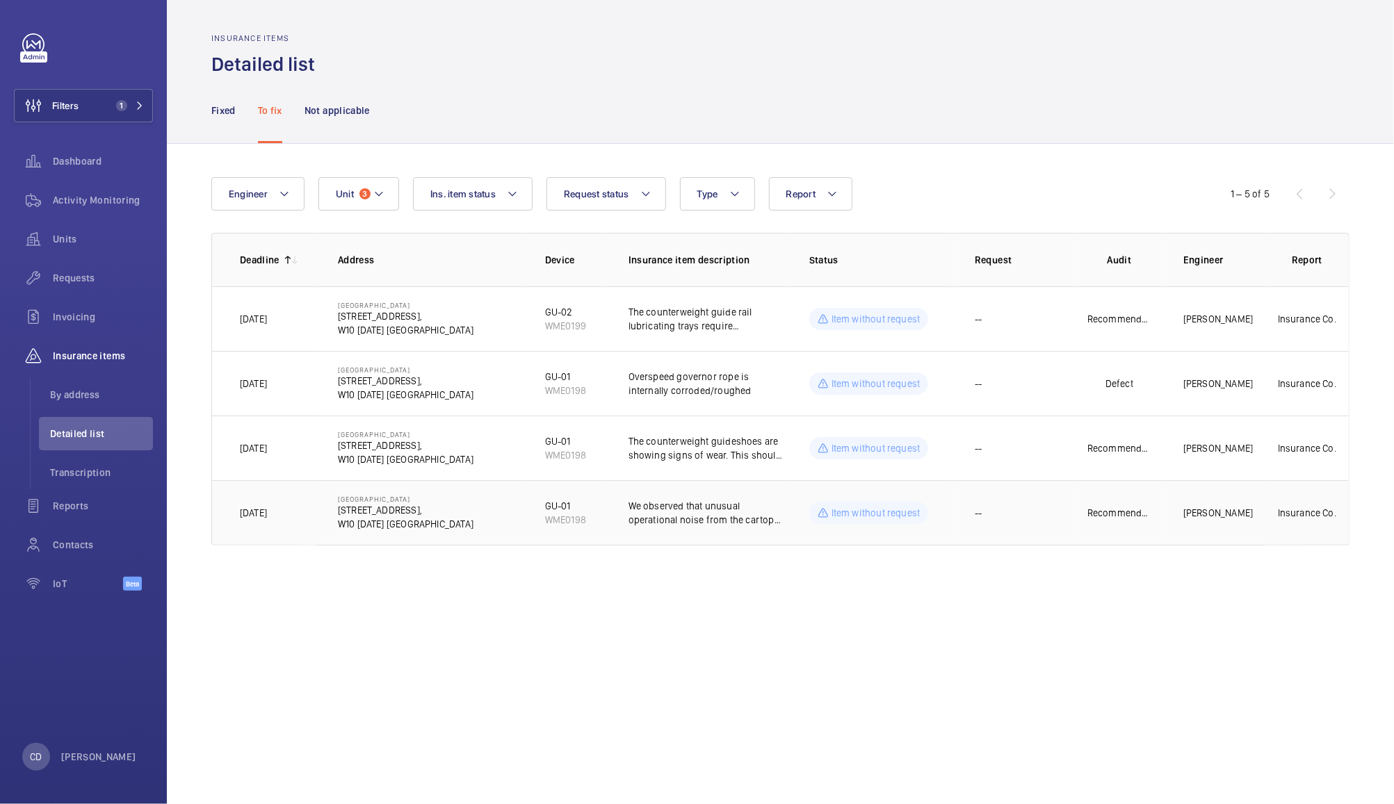
click at [1007, 514] on td "--" at bounding box center [1015, 512] width 125 height 65
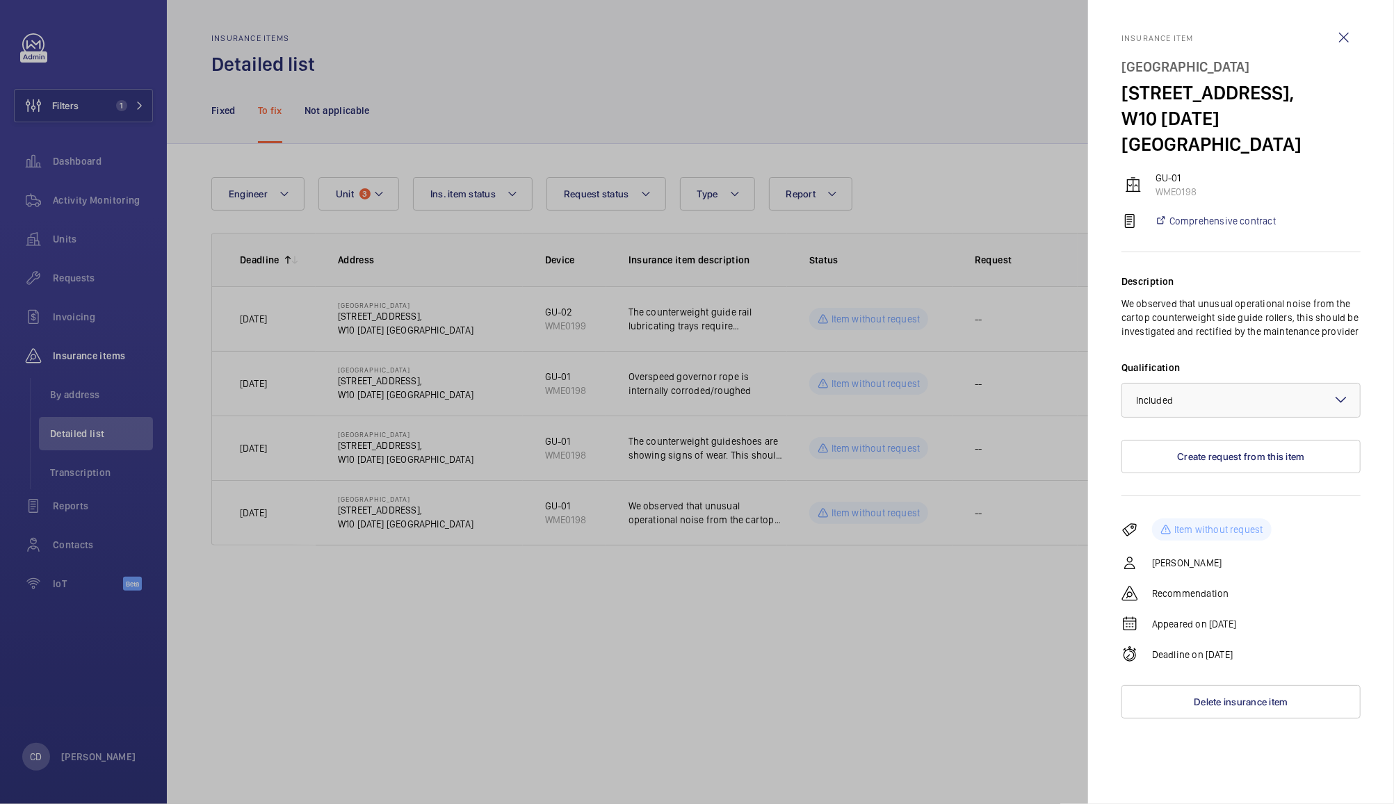
click at [941, 594] on div at bounding box center [697, 402] width 1394 height 804
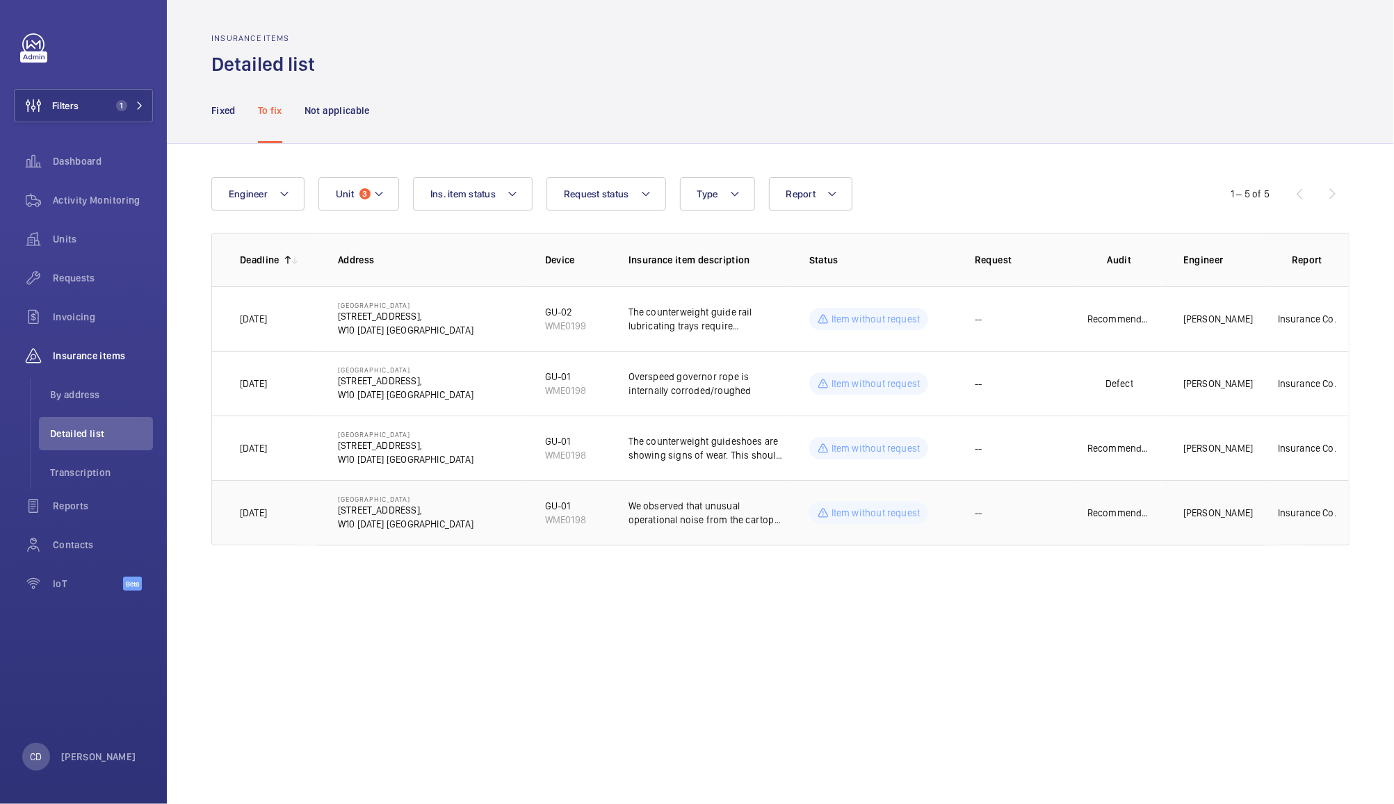
click at [739, 511] on p "We observed that unusual operational noise from the cartop counterweight side g…" at bounding box center [708, 513] width 159 height 28
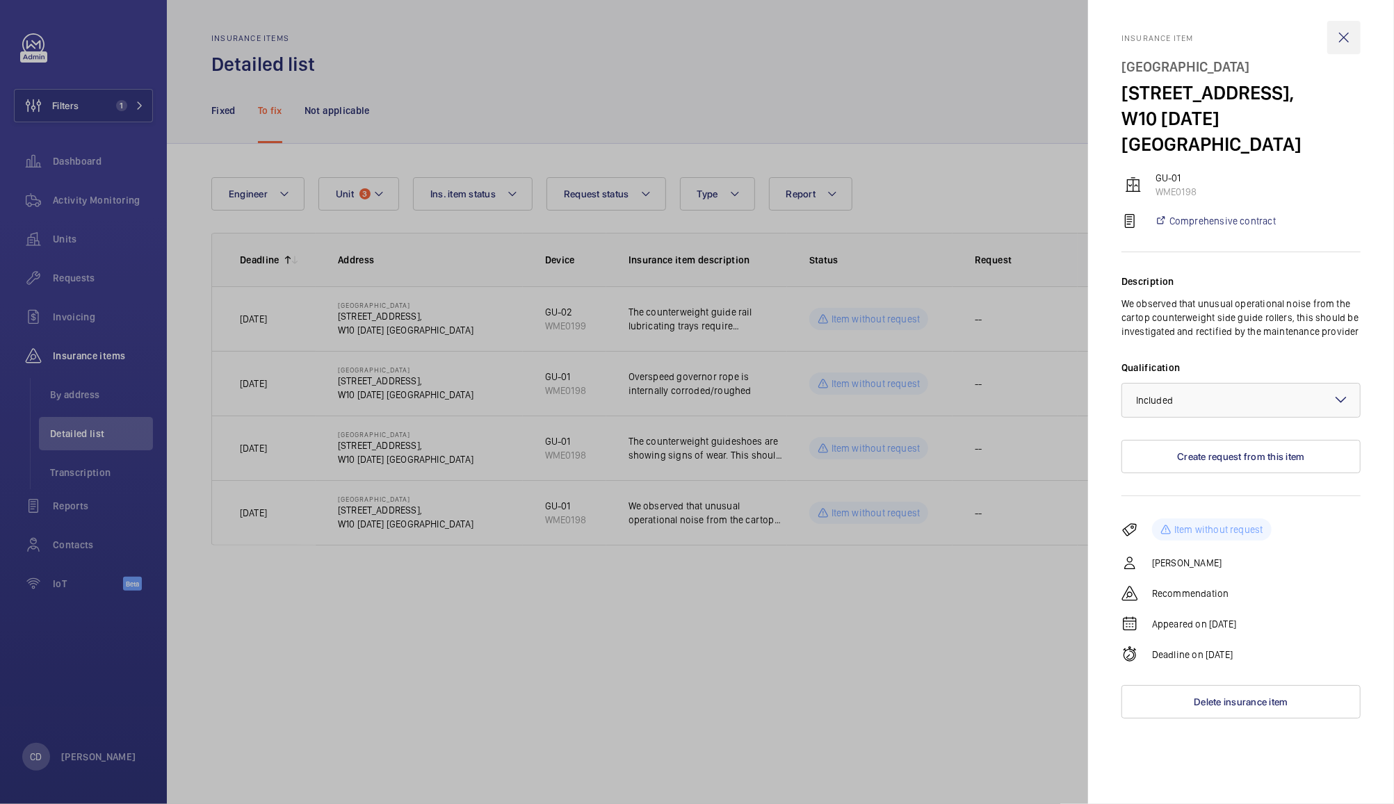
click at [1336, 38] on wm-front-icon-button at bounding box center [1343, 37] width 33 height 33
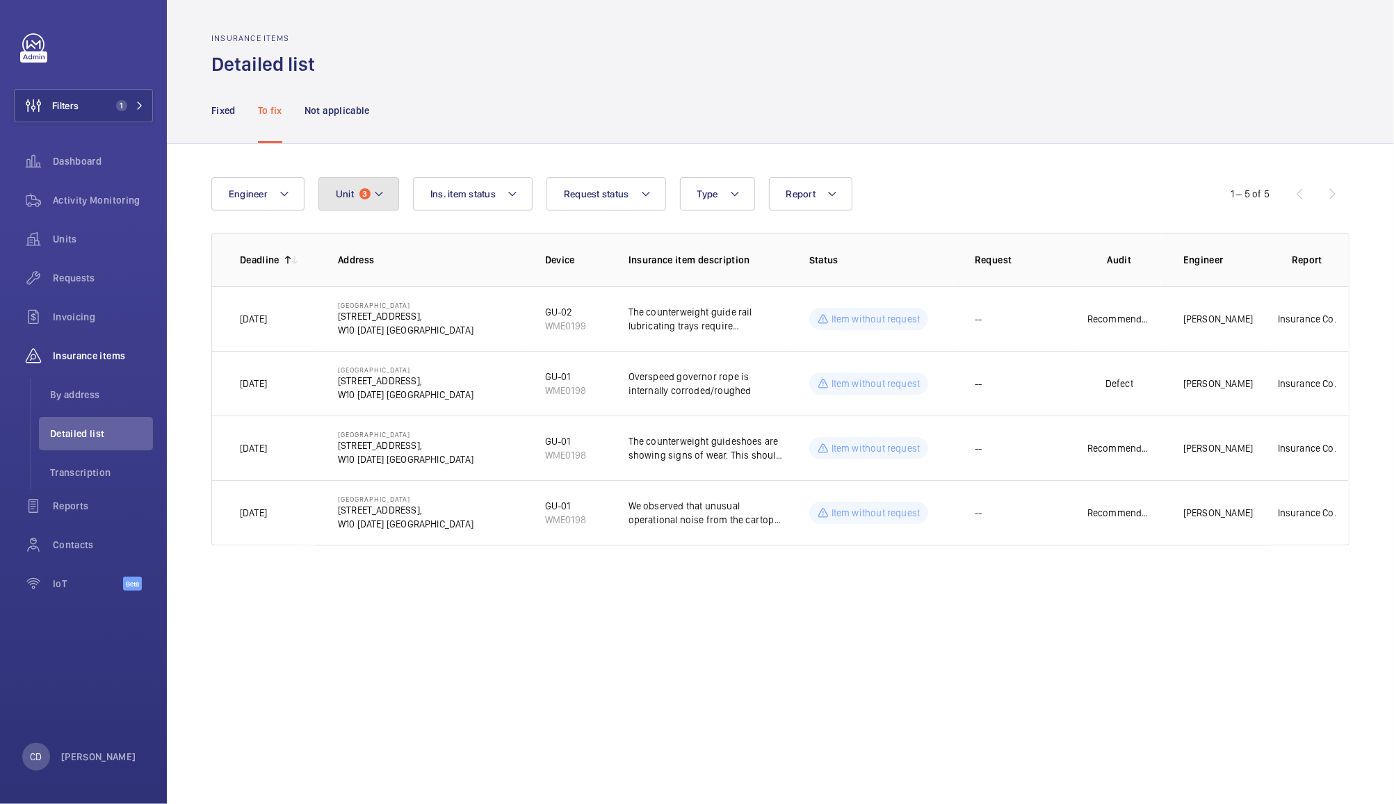
click at [352, 200] on span "Unit" at bounding box center [345, 193] width 18 height 11
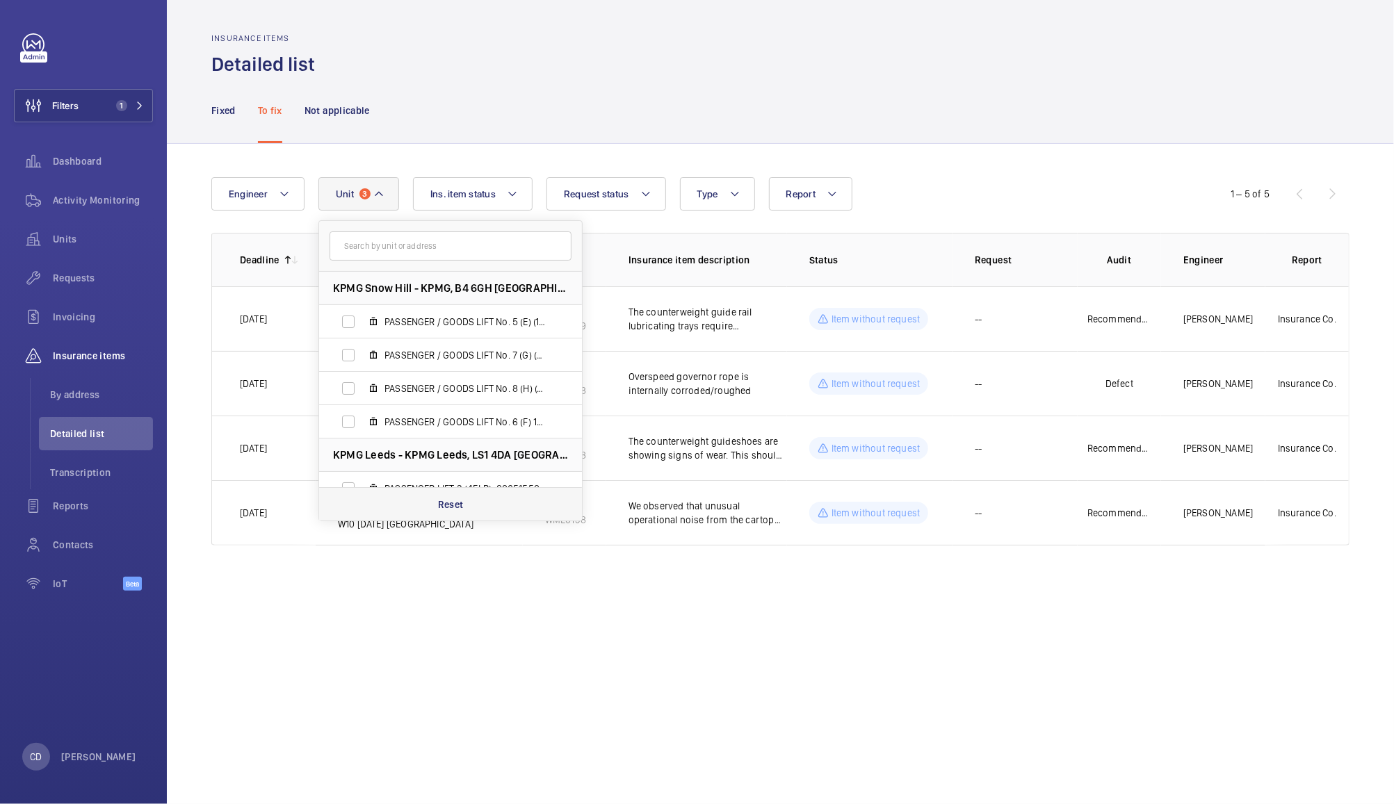
click at [458, 498] on p "Reset" at bounding box center [451, 505] width 26 height 14
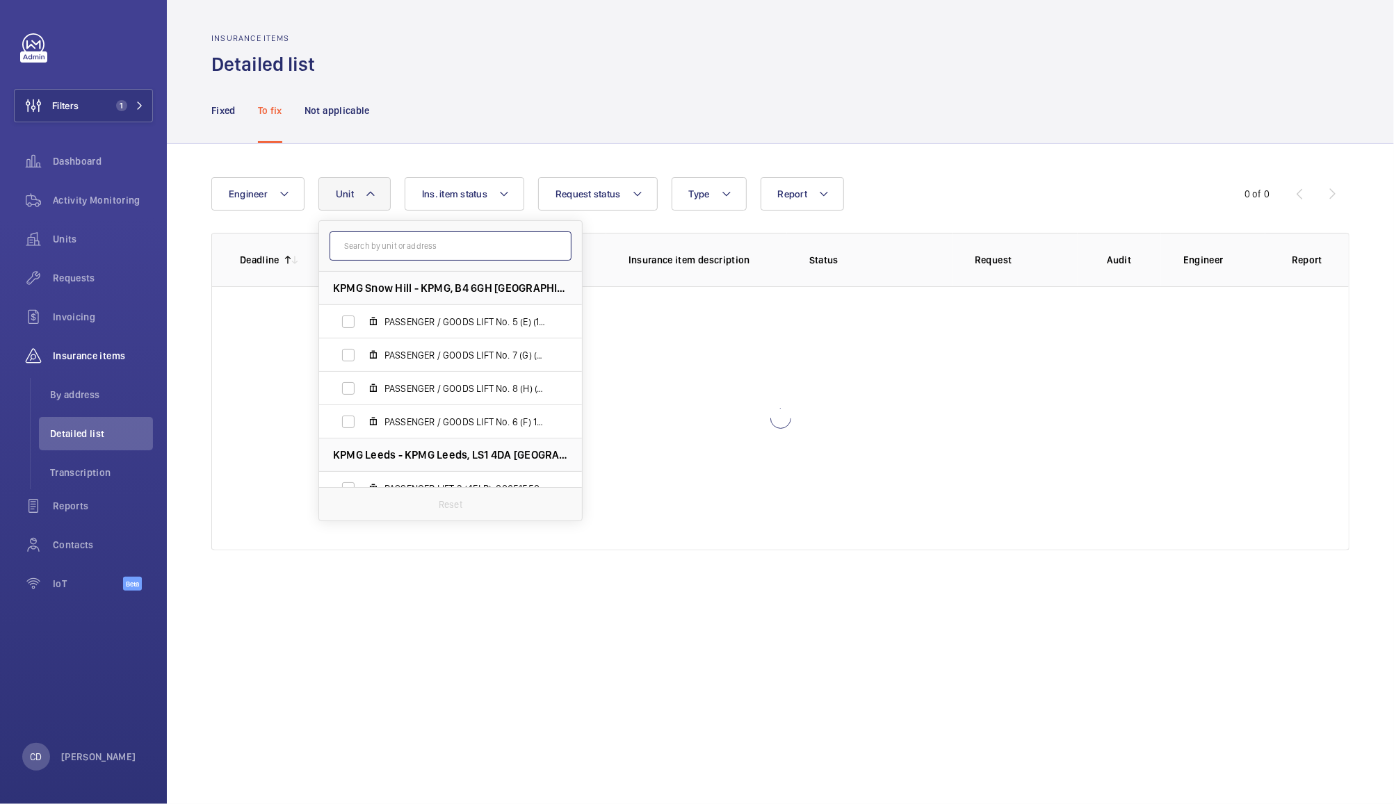
click at [437, 242] on input "text" at bounding box center [451, 246] width 242 height 29
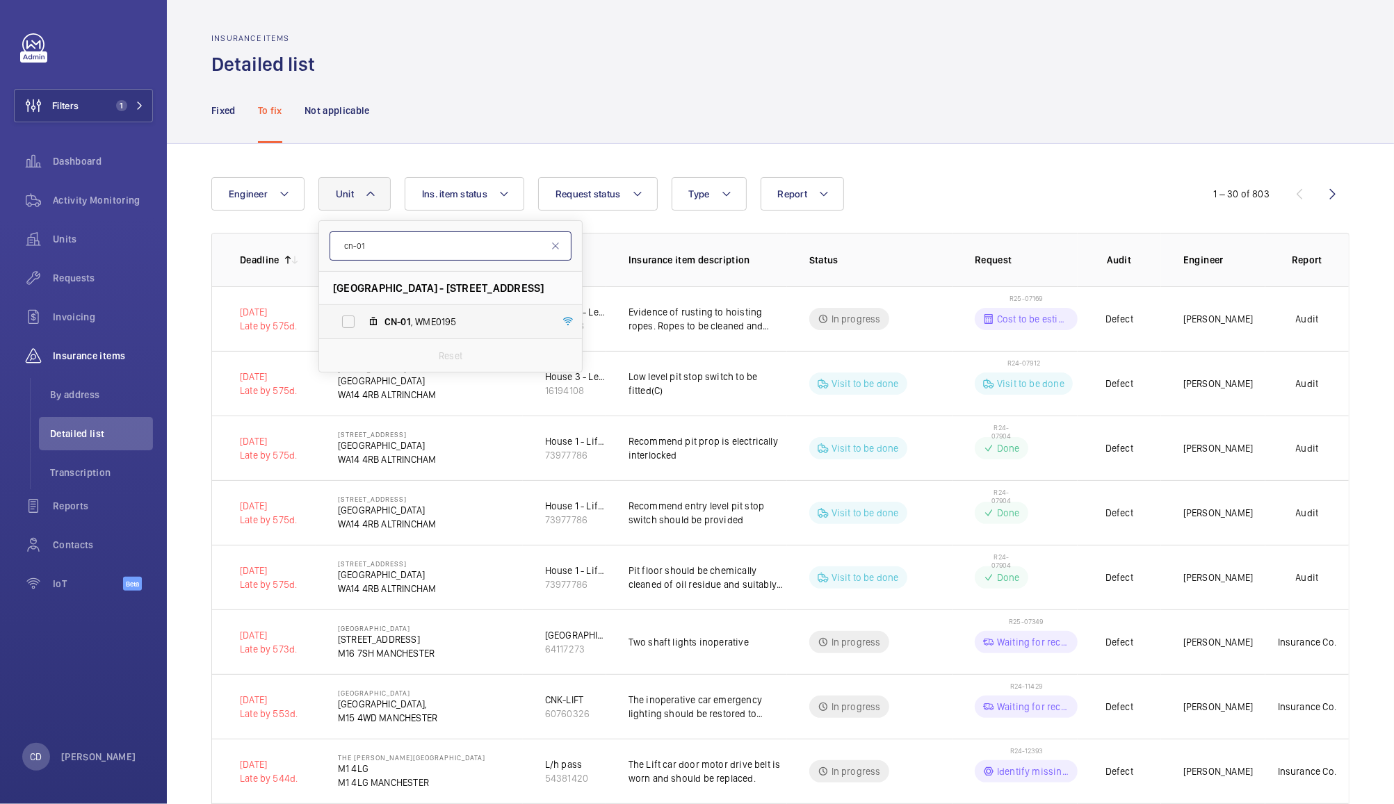
type input "cn-01"
click at [422, 328] on span "CN-01 , WME0195" at bounding box center [465, 322] width 161 height 14
click at [362, 328] on input "CN-01 , WME0195" at bounding box center [348, 322] width 28 height 28
checkbox input "true"
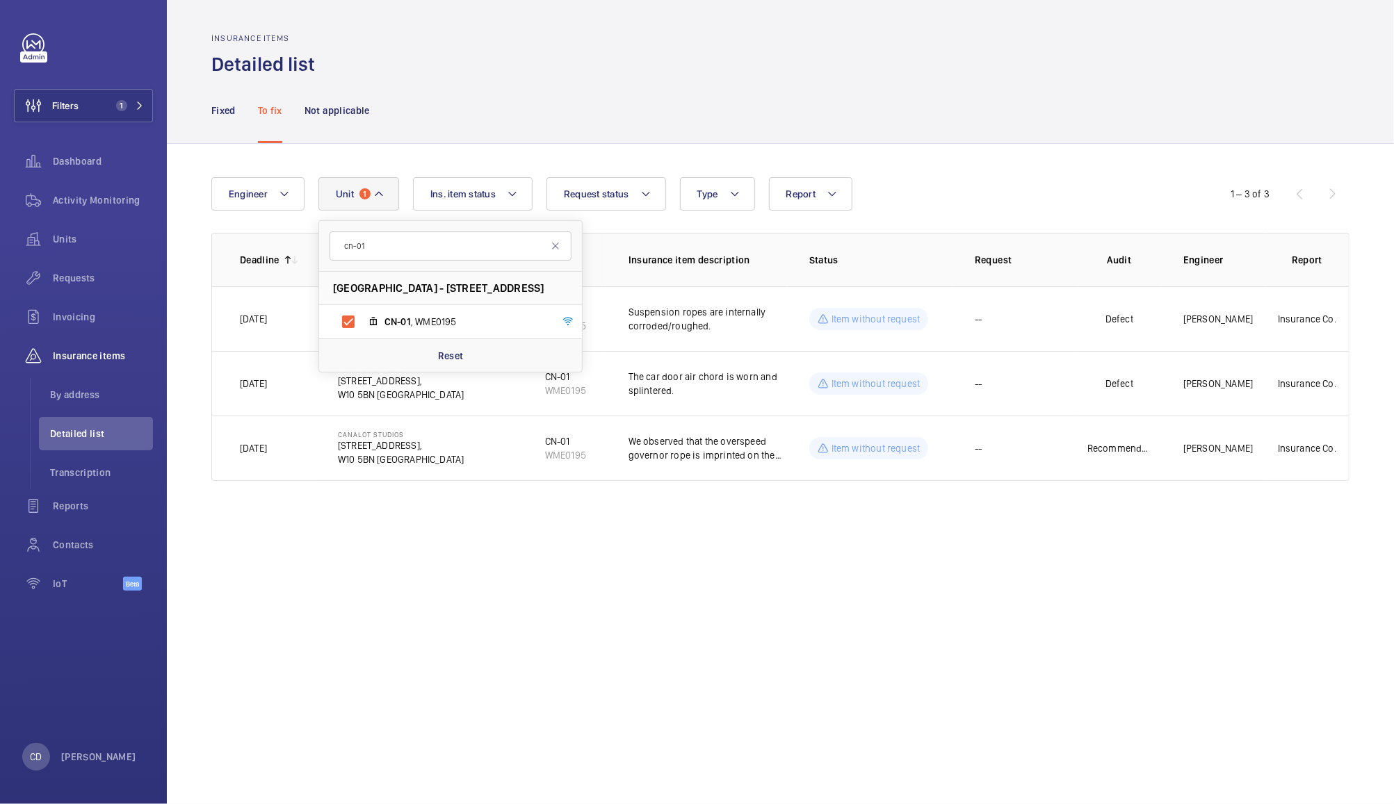
click at [976, 150] on div "Engineer Unit 1 cn-01 [GEOGRAPHIC_DATA] - [STREET_ADDRESS] CN-01 , WME0195 Rese…" at bounding box center [780, 329] width 1227 height 371
click at [215, 108] on p "Fixed" at bounding box center [223, 111] width 24 height 14
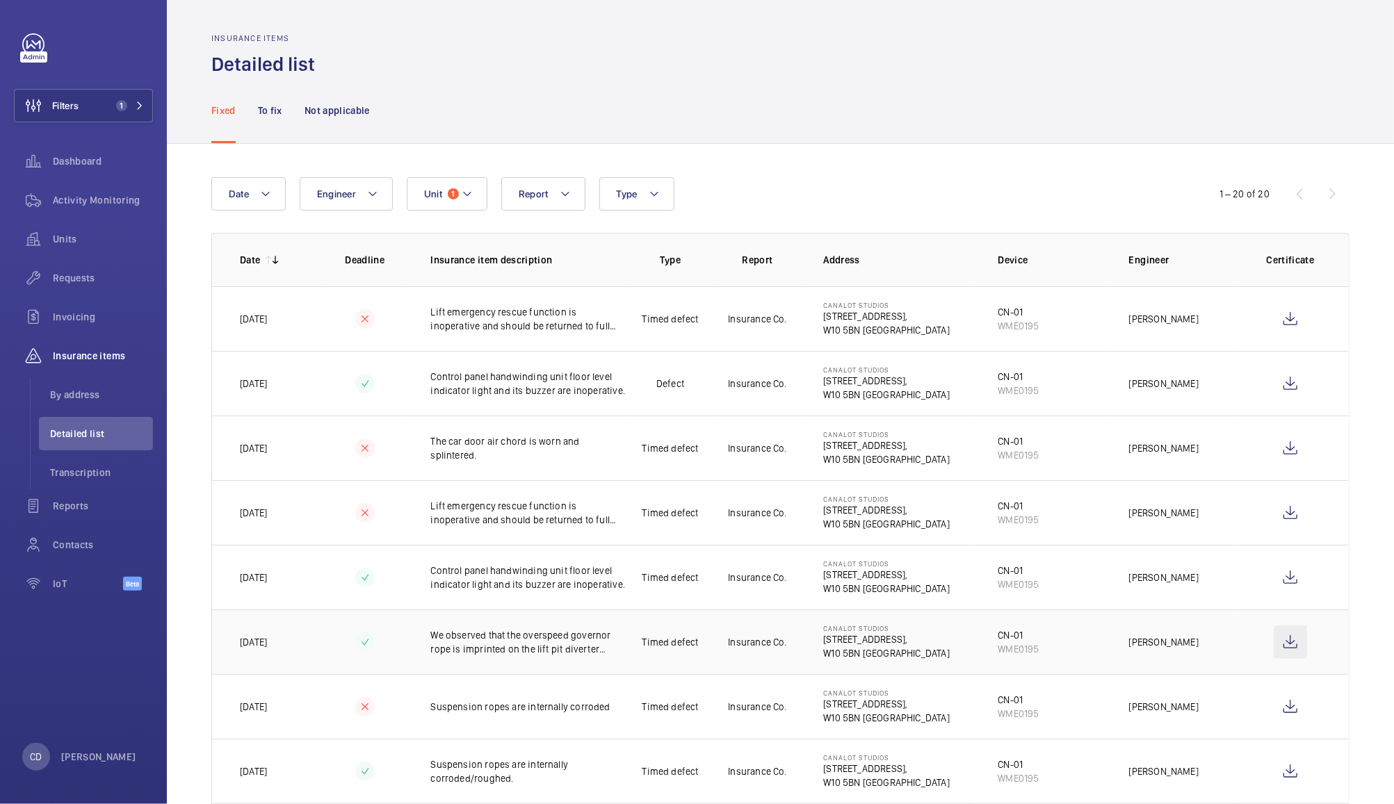
click at [1286, 645] on wm-front-icon-button at bounding box center [1290, 642] width 33 height 33
click at [266, 118] on div "To fix" at bounding box center [270, 110] width 24 height 66
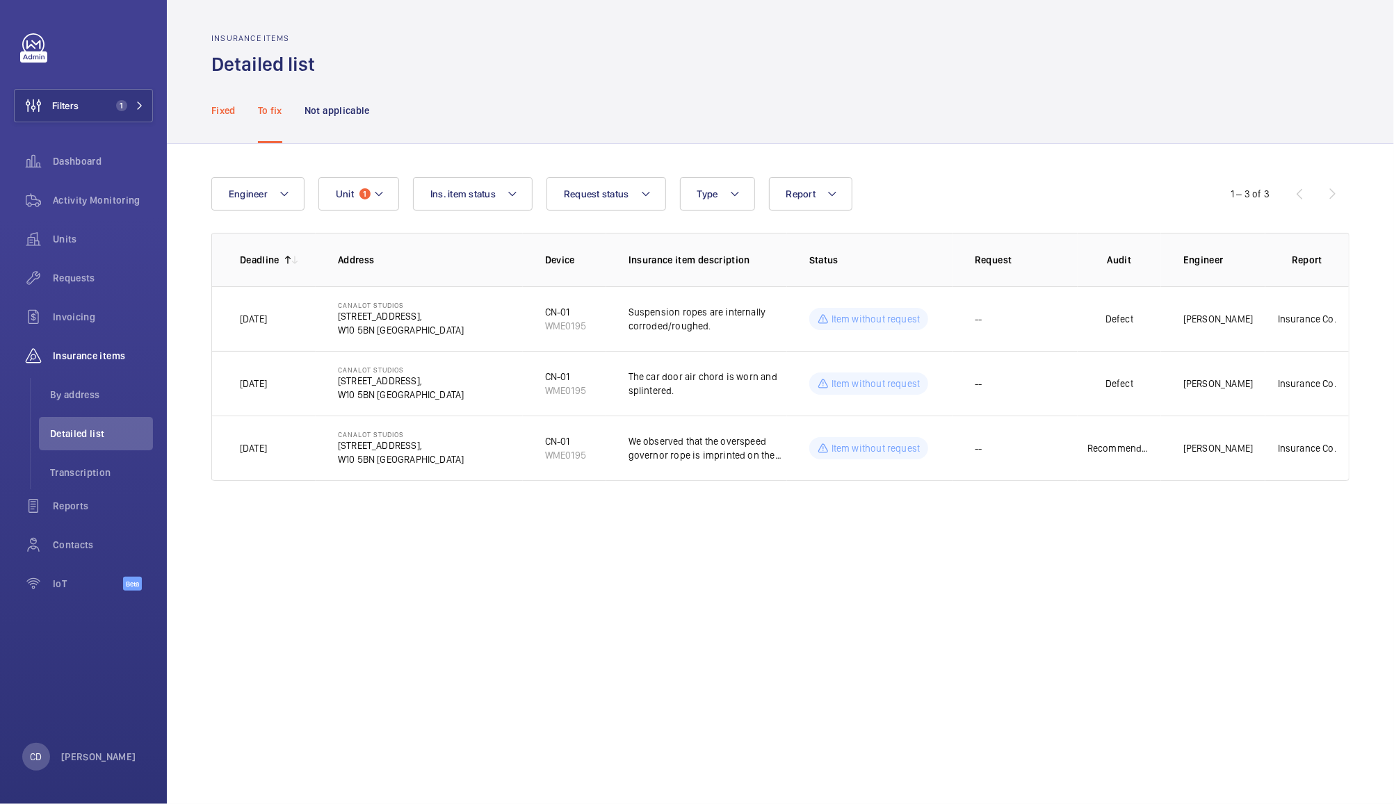
click at [219, 114] on p "Fixed" at bounding box center [223, 111] width 24 height 14
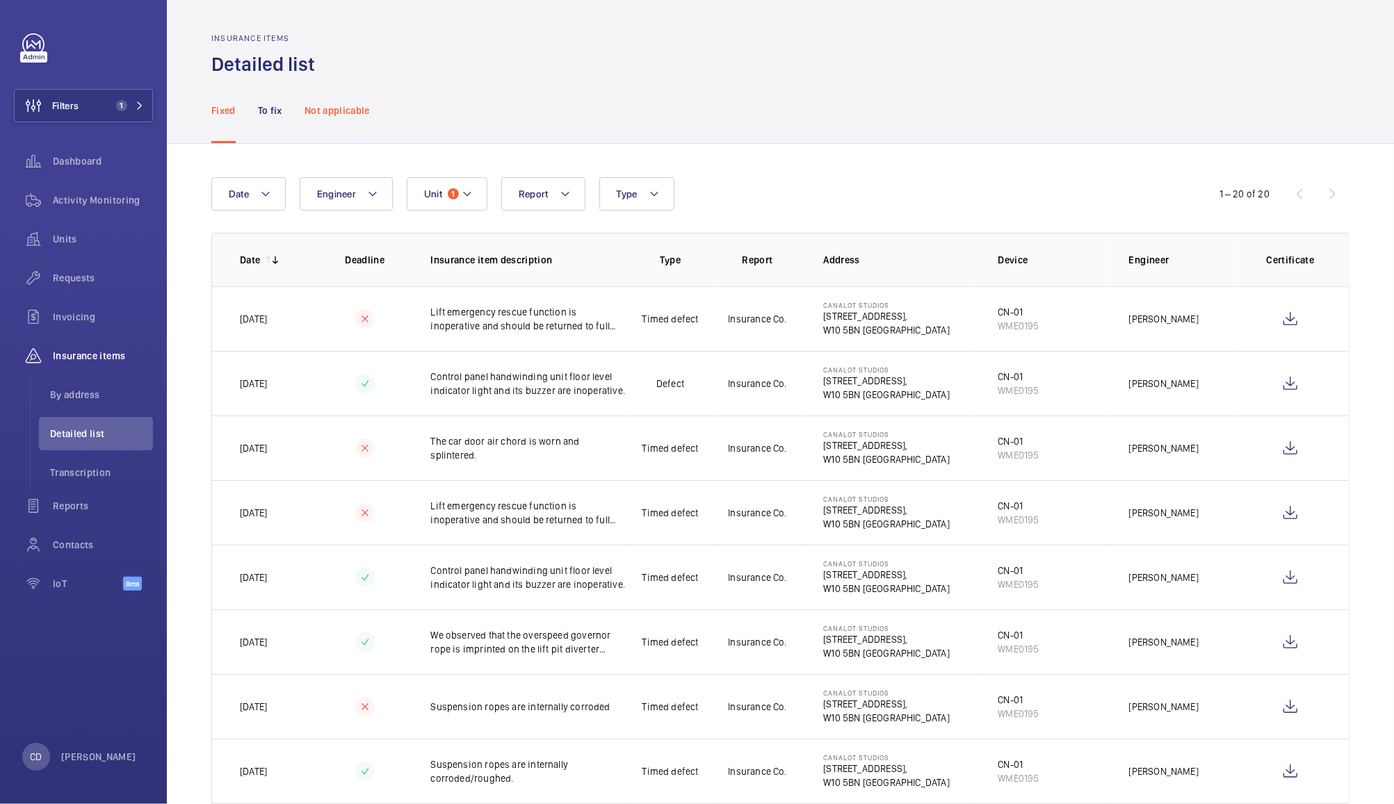
click at [358, 111] on p "Not applicable" at bounding box center [337, 111] width 65 height 14
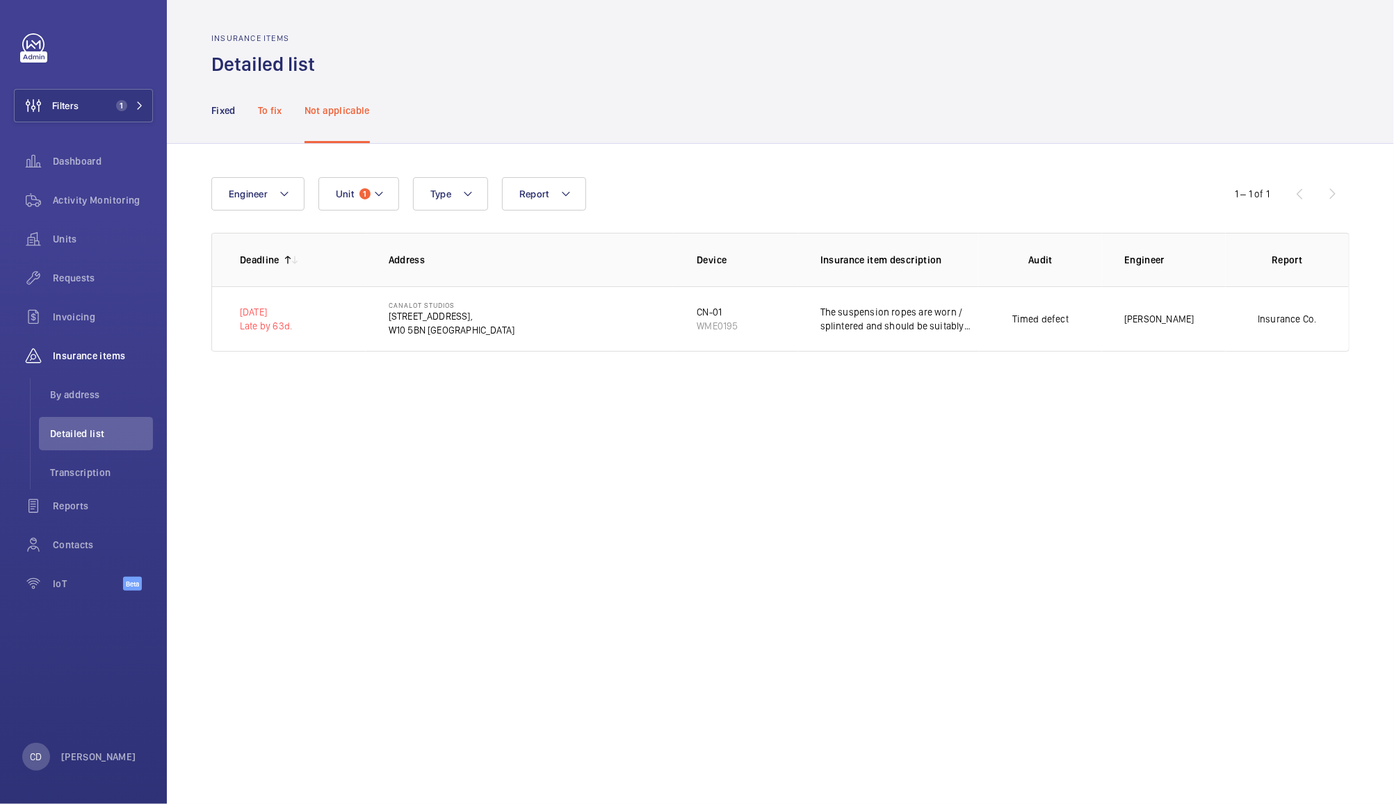
click at [276, 110] on p "To fix" at bounding box center [270, 111] width 24 height 14
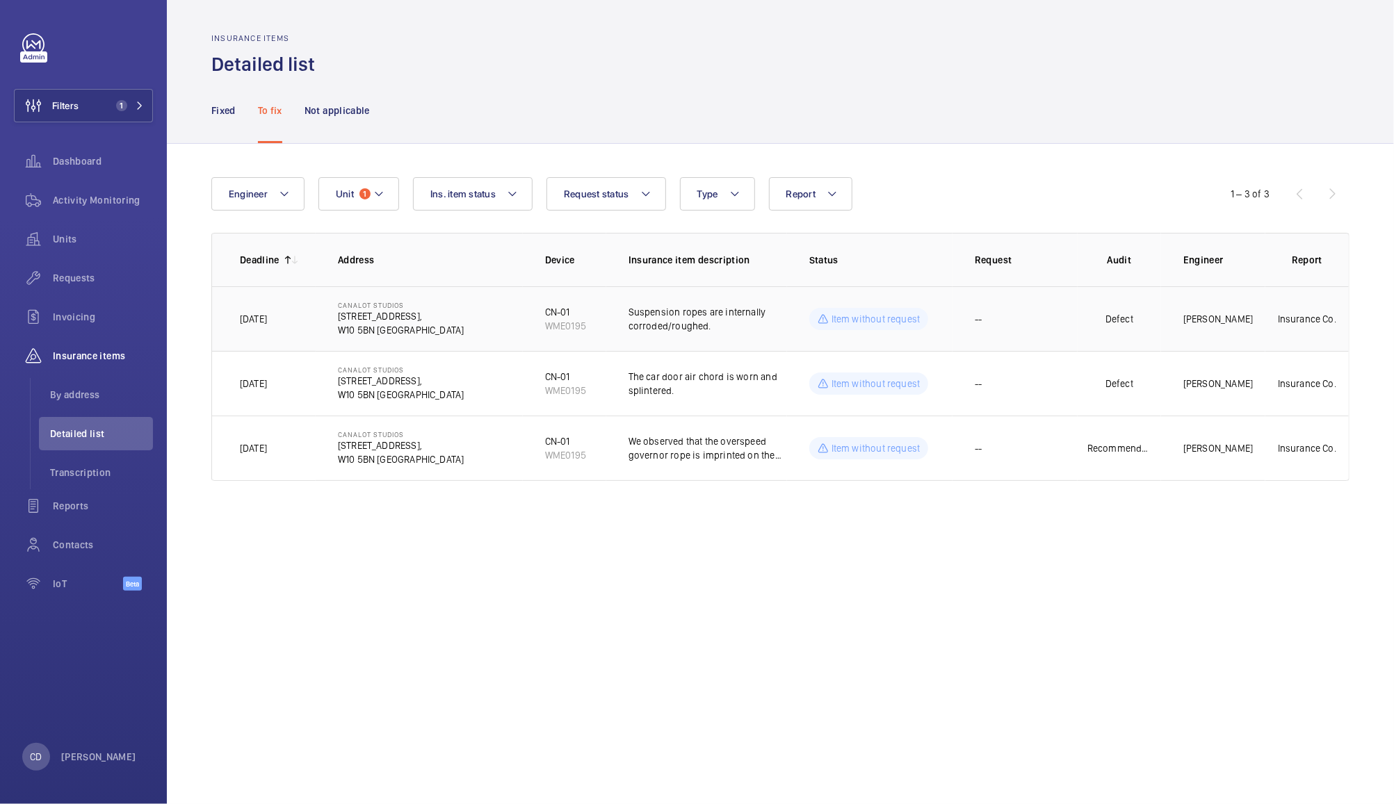
click at [1140, 323] on td "Defect" at bounding box center [1119, 318] width 83 height 65
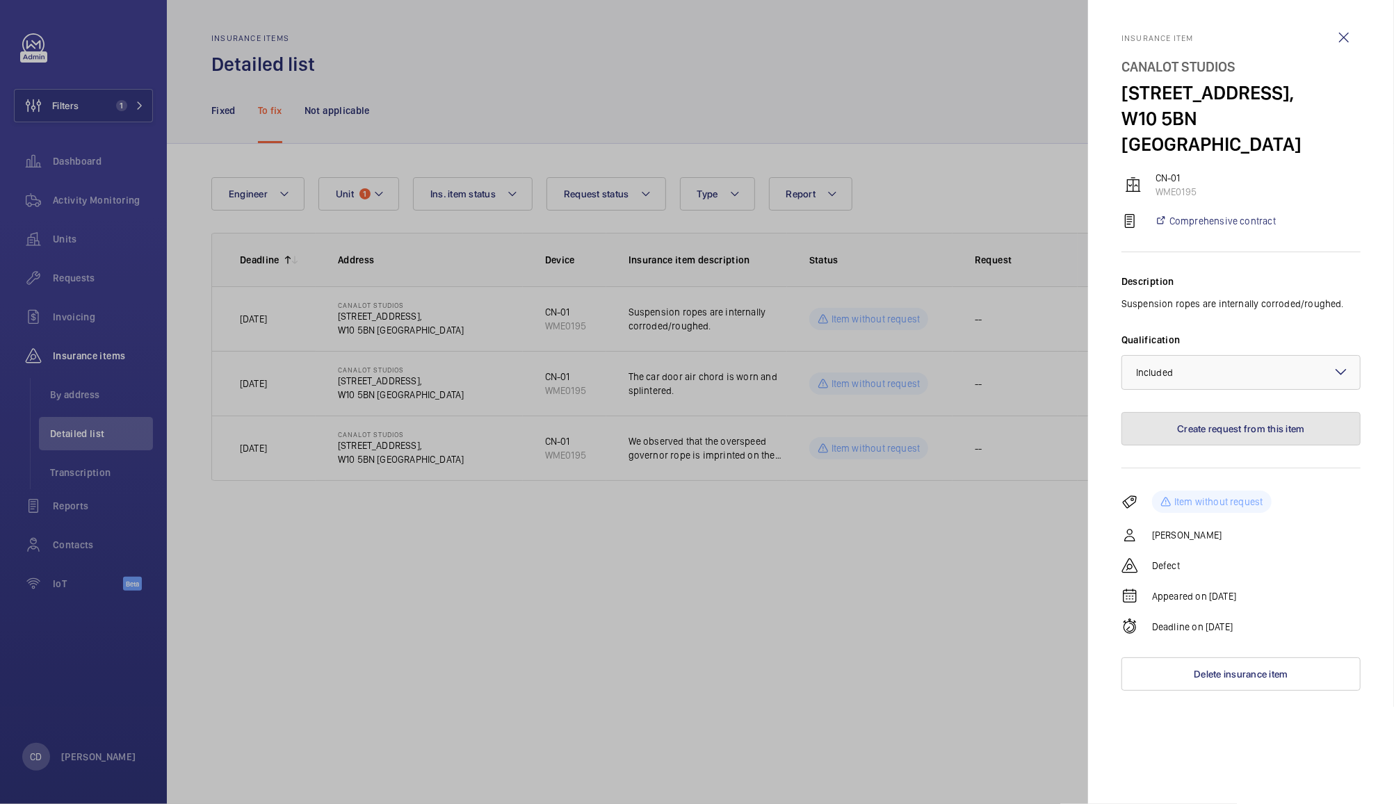
click at [1268, 412] on button "Create request from this item" at bounding box center [1241, 428] width 239 height 33
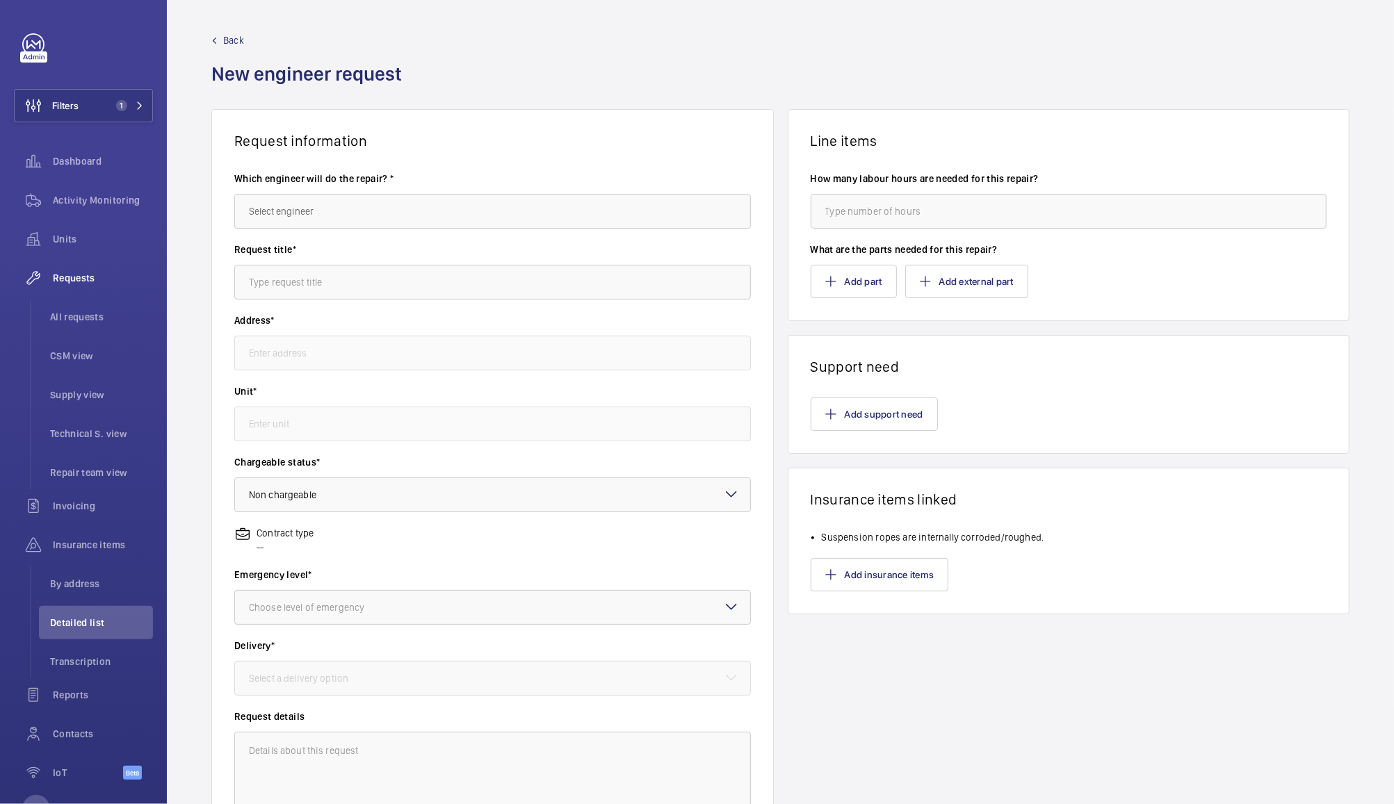
type input "[GEOGRAPHIC_DATA] [STREET_ADDRESS]"
type input "WME0195 - CN-01"
click at [627, 209] on input "text" at bounding box center [492, 211] width 517 height 35
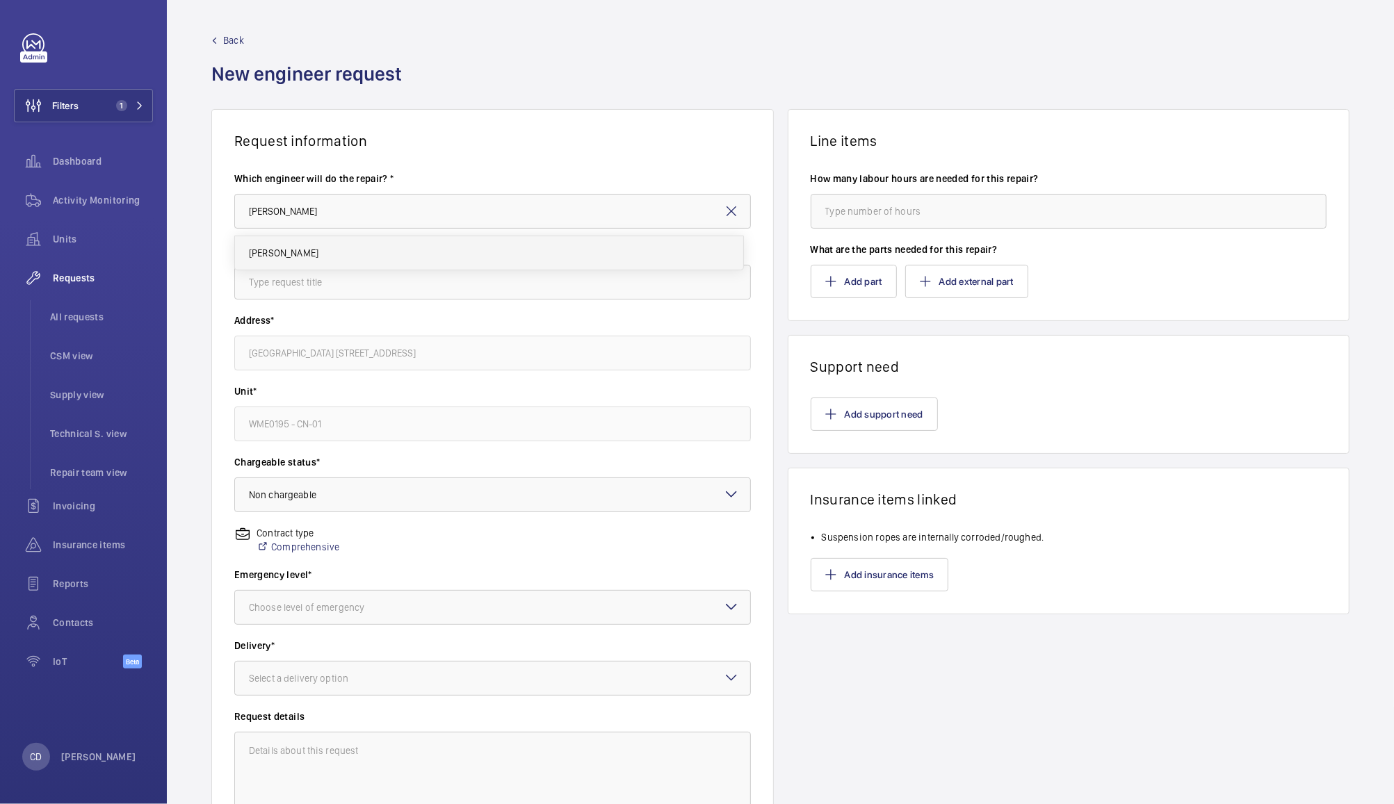
click at [566, 252] on mat-option "[PERSON_NAME]" at bounding box center [489, 252] width 508 height 33
type input "[PERSON_NAME]"
click at [587, 287] on input "text" at bounding box center [492, 282] width 517 height 35
click at [500, 603] on div at bounding box center [492, 607] width 515 height 33
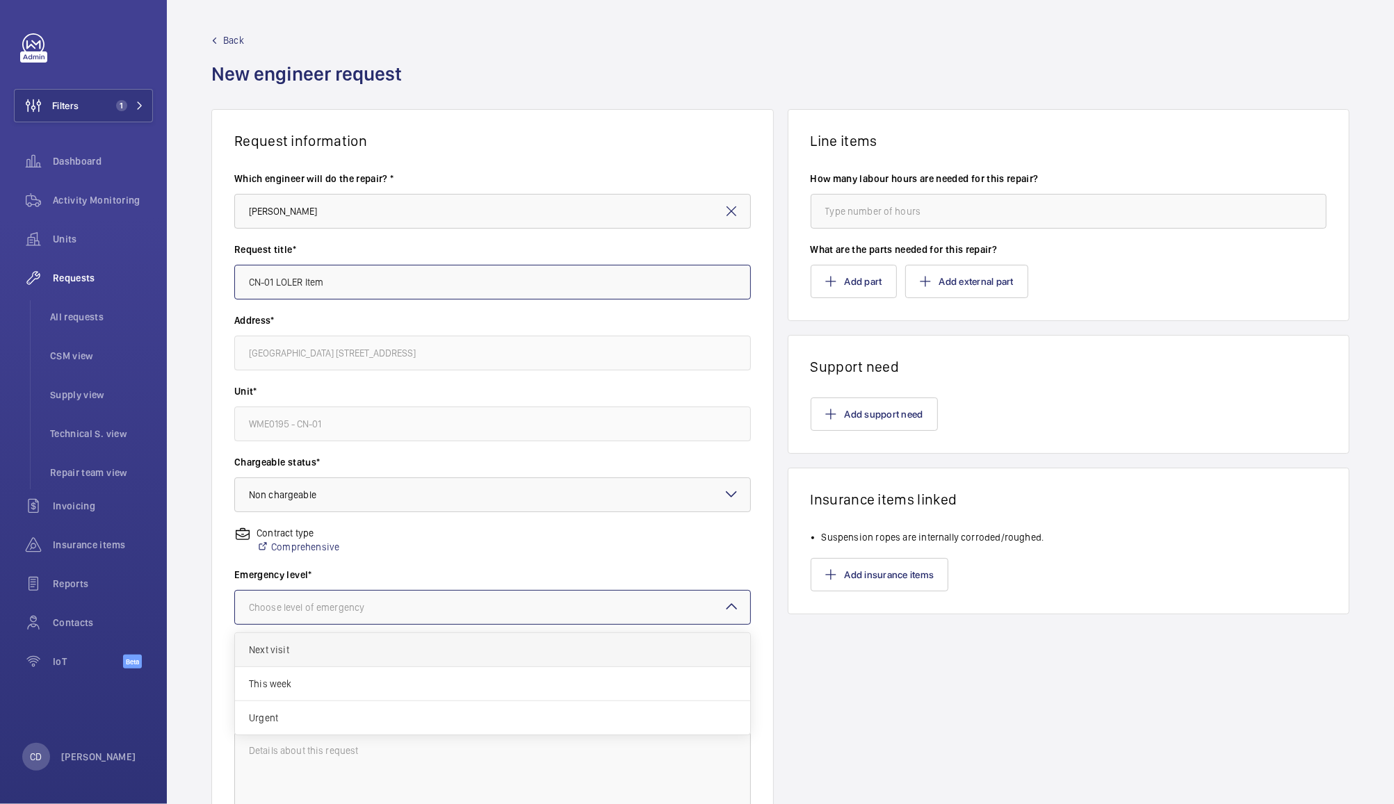
click at [430, 652] on span "Next visit" at bounding box center [492, 650] width 487 height 14
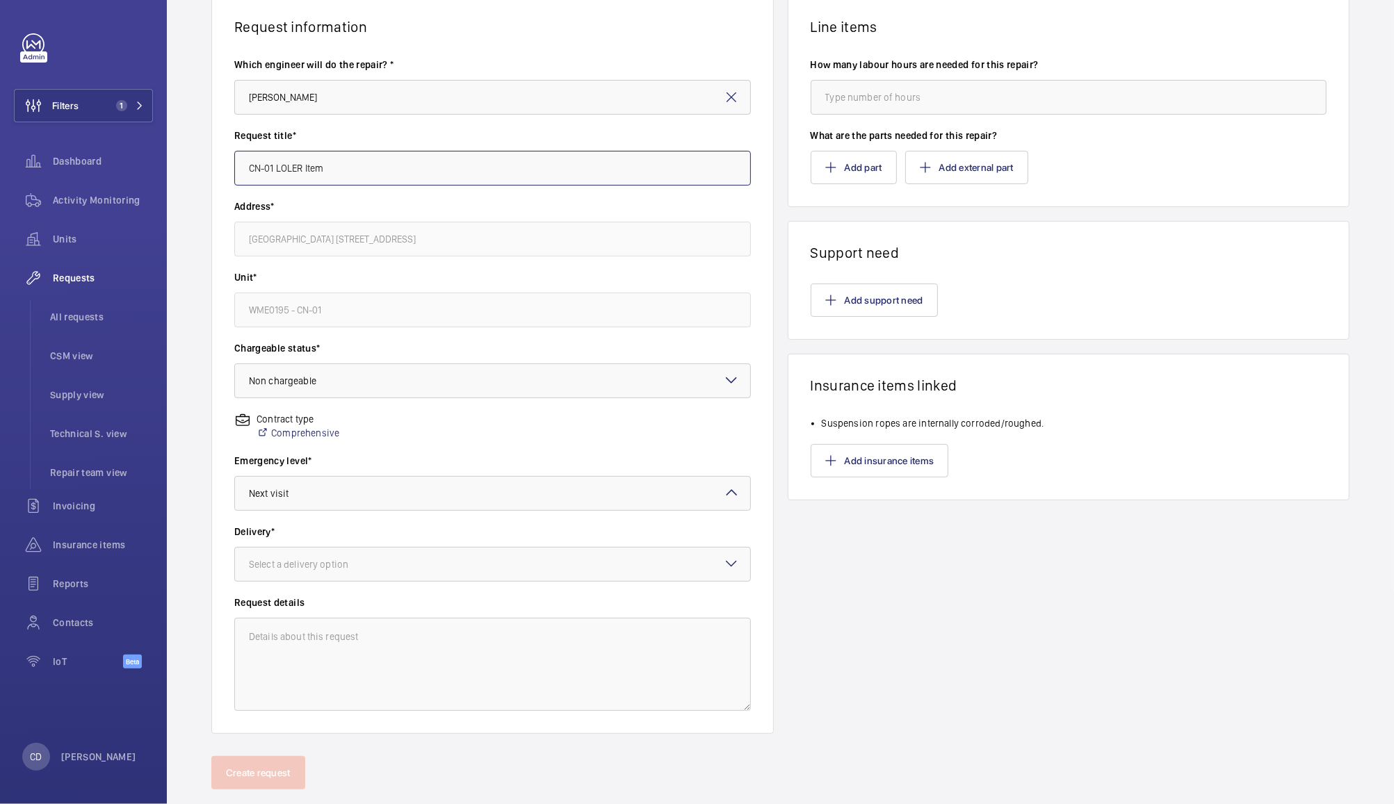
scroll to position [109, 0]
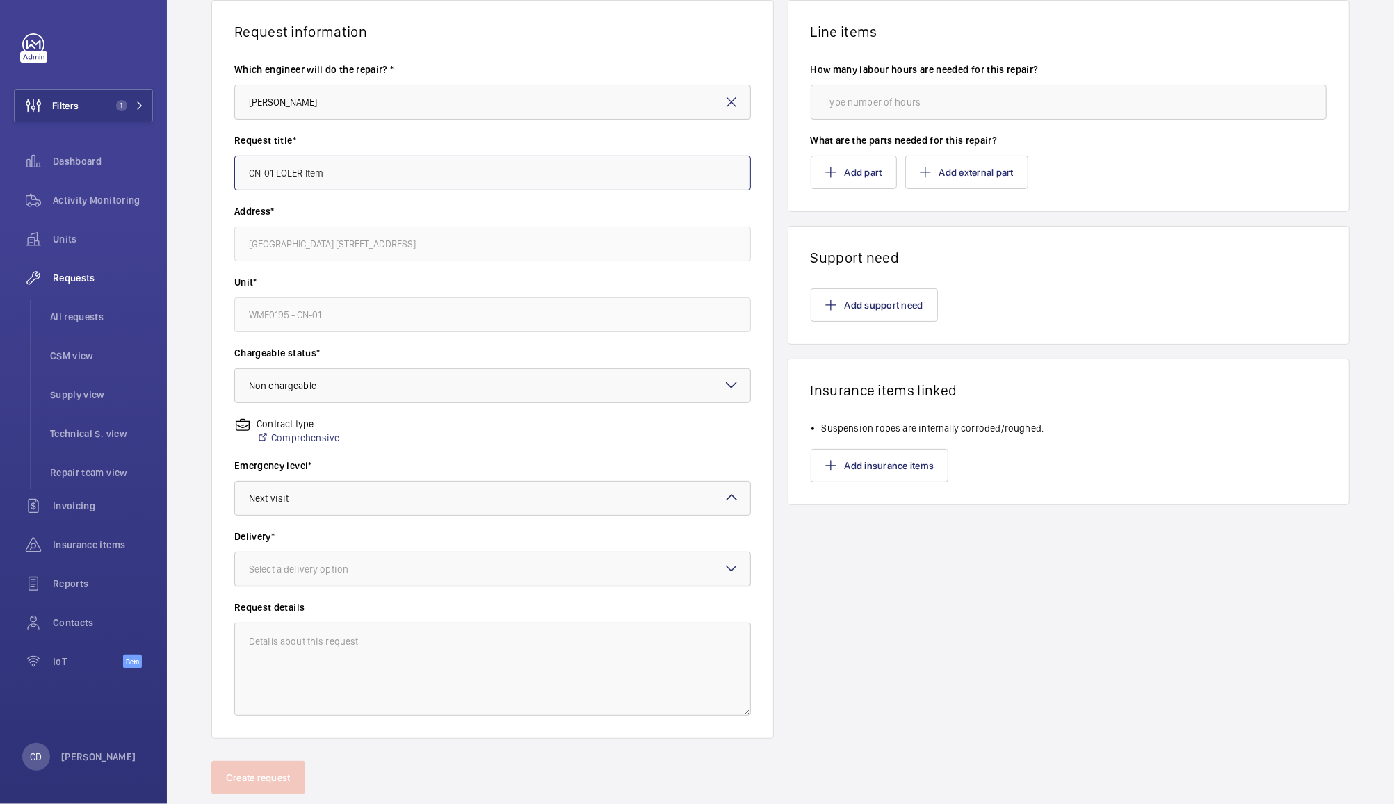
click at [534, 579] on div at bounding box center [492, 569] width 515 height 33
click at [503, 646] on span "On site" at bounding box center [492, 646] width 487 height 14
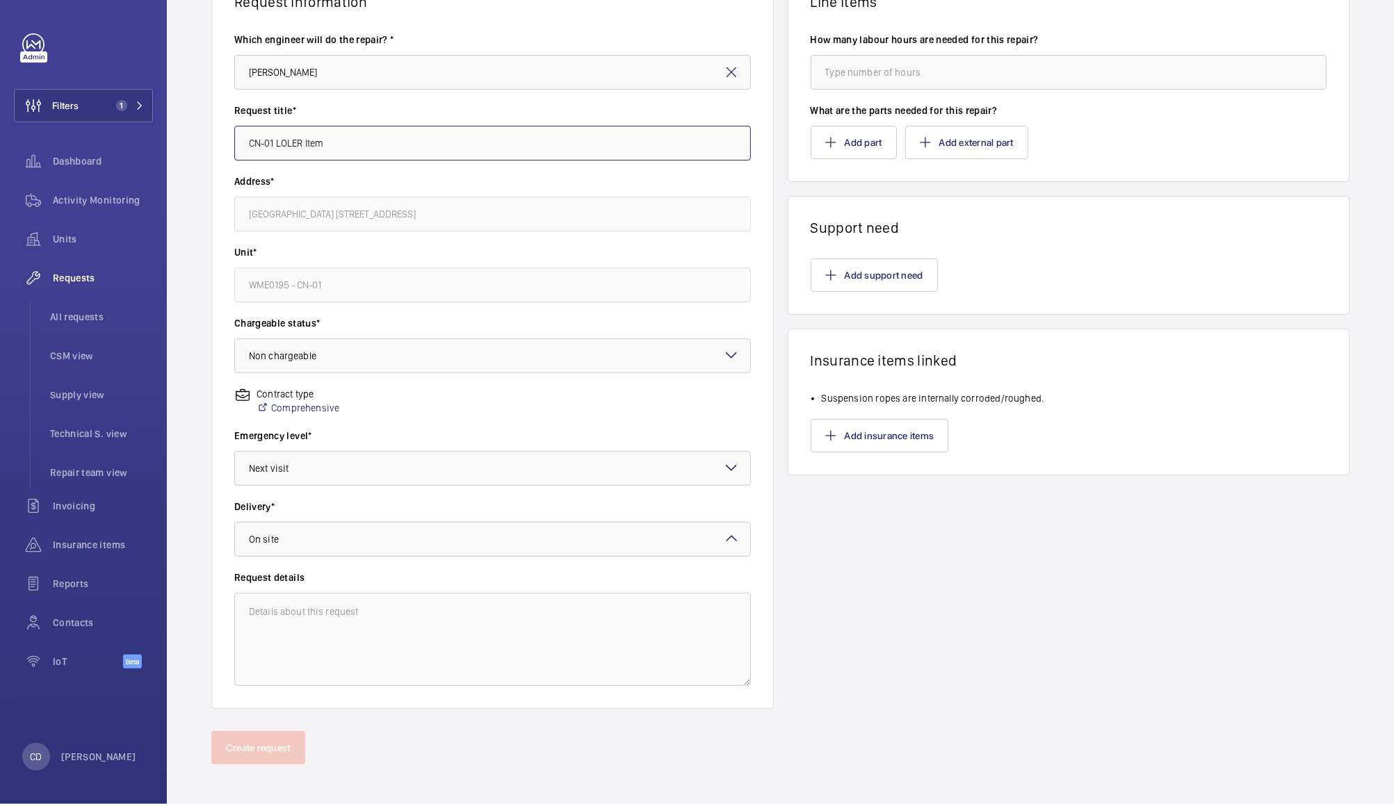
scroll to position [138, 0]
type input "CN-01 LOLER Item"
click at [528, 657] on textarea at bounding box center [492, 640] width 517 height 93
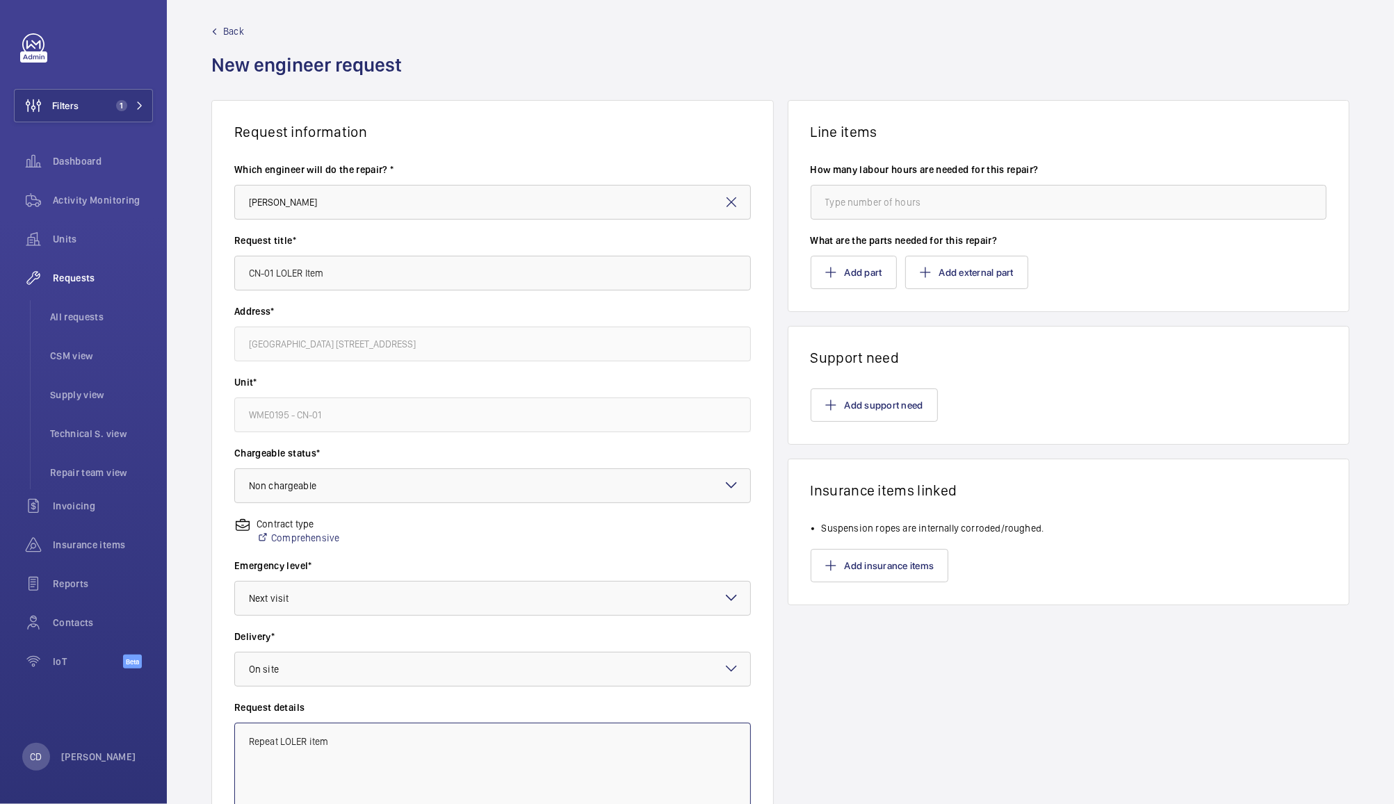
scroll to position [6, 0]
type textarea "Repeat LOLER item"
click at [886, 412] on button "Add support need" at bounding box center [874, 407] width 127 height 33
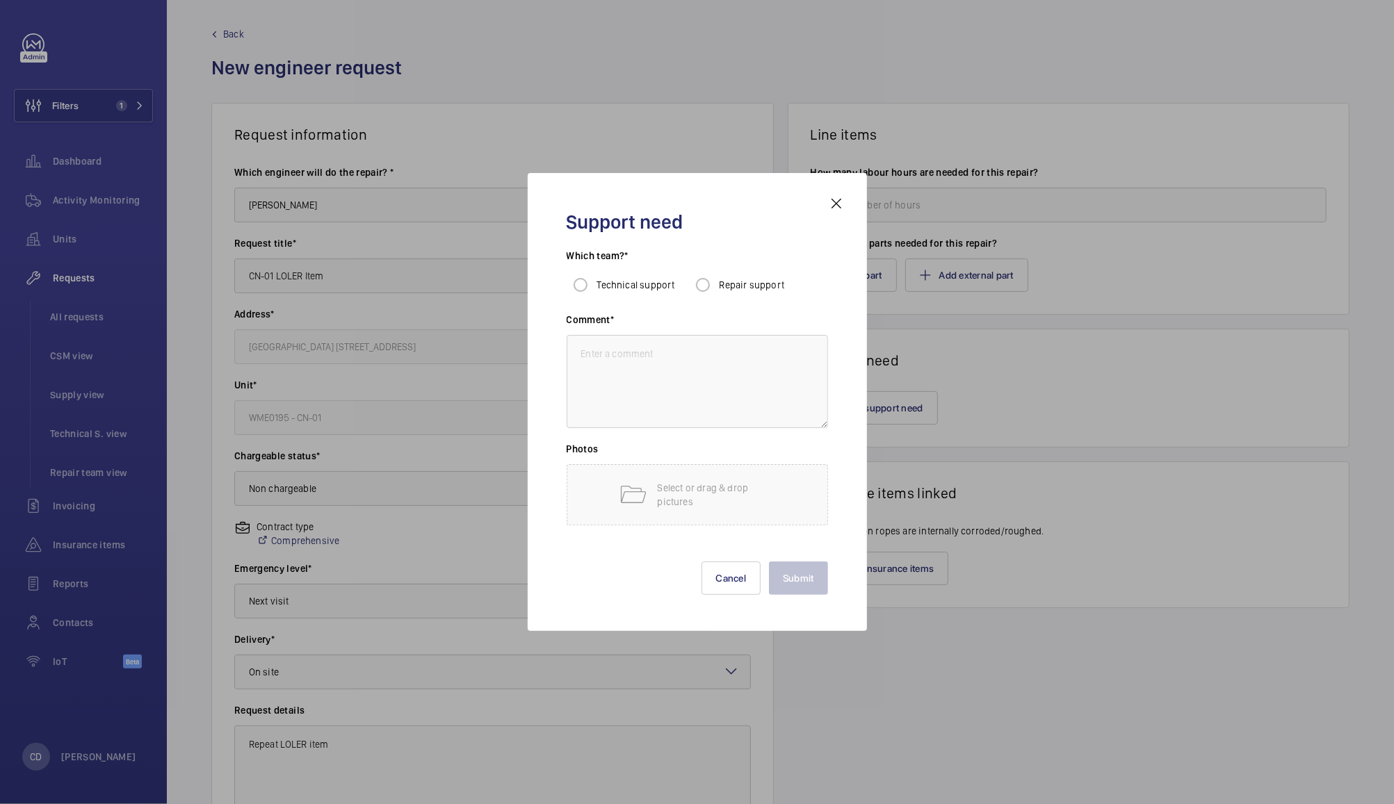
click at [755, 286] on span "Repair support" at bounding box center [752, 285] width 65 height 11
click at [717, 286] on input "Repair support" at bounding box center [703, 285] width 28 height 28
radio input "true"
click at [836, 205] on mat-icon at bounding box center [836, 203] width 17 height 17
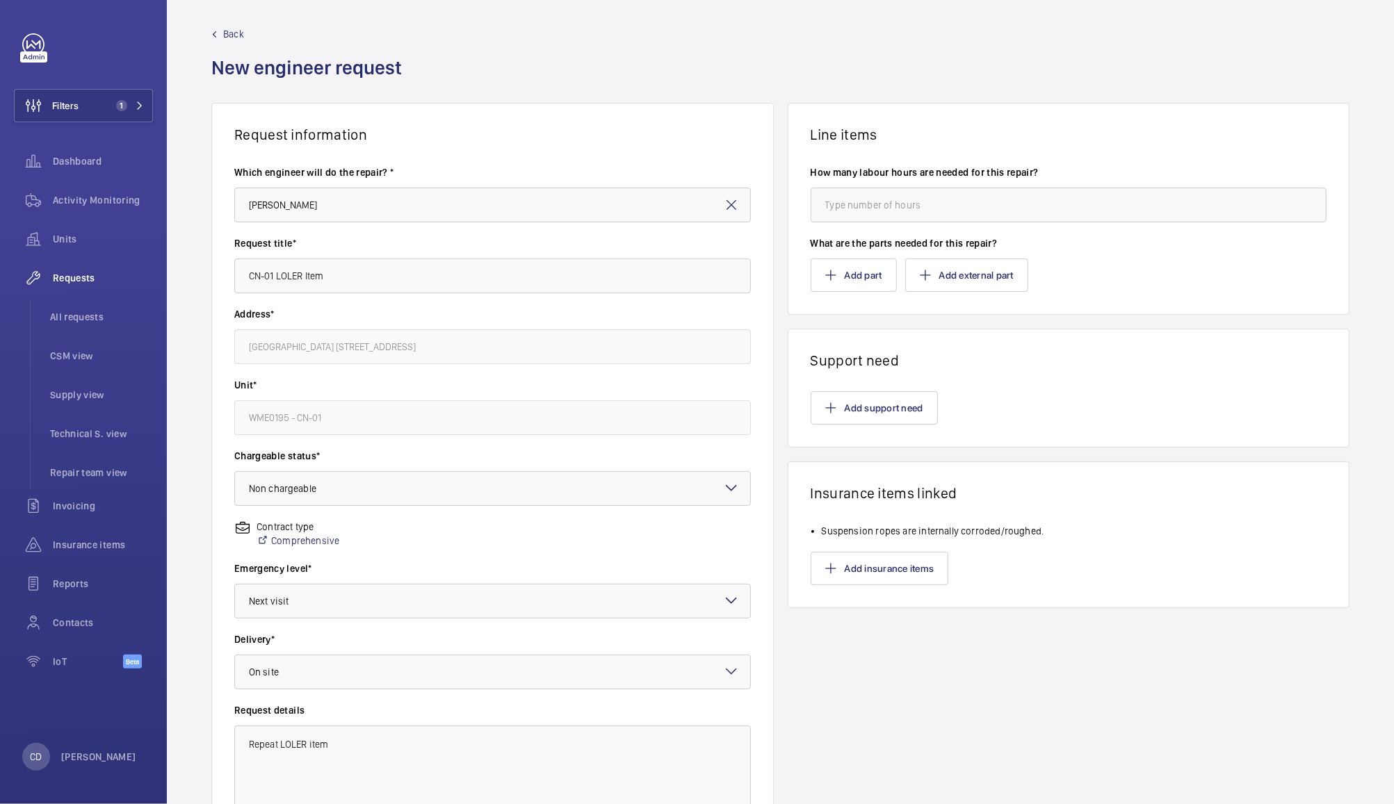
click at [234, 31] on span "Back" at bounding box center [233, 34] width 21 height 14
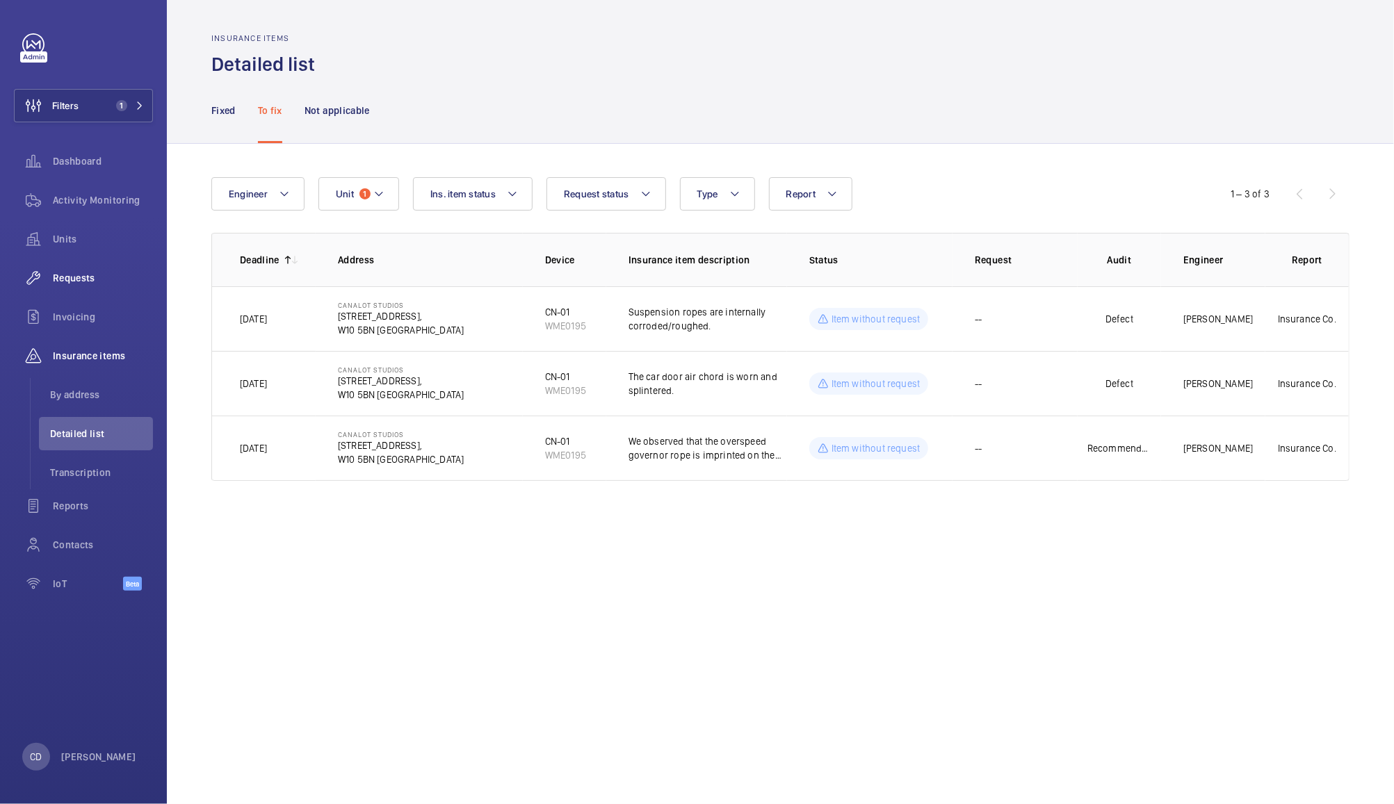
click at [99, 287] on div "Requests" at bounding box center [83, 277] width 139 height 33
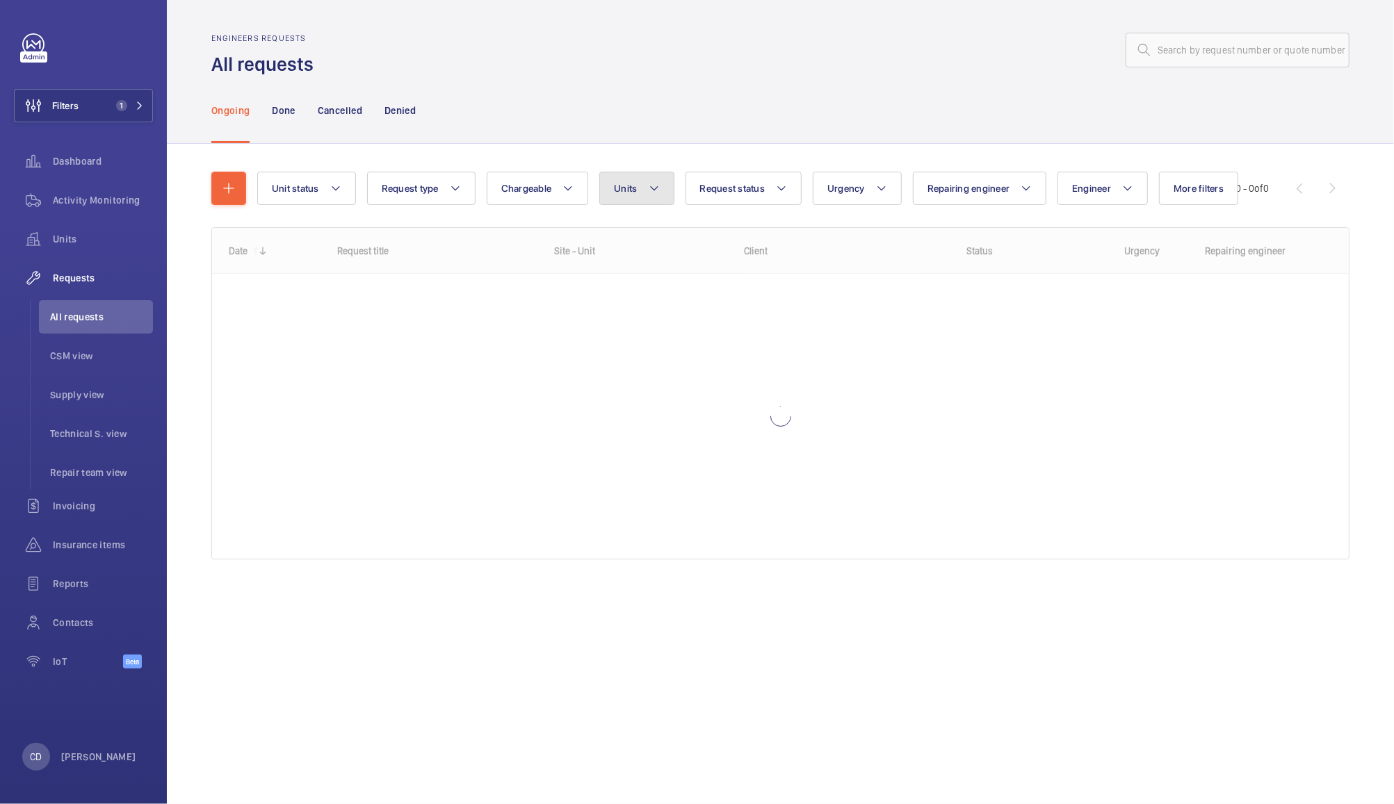
click at [642, 192] on button "Units" at bounding box center [636, 188] width 74 height 33
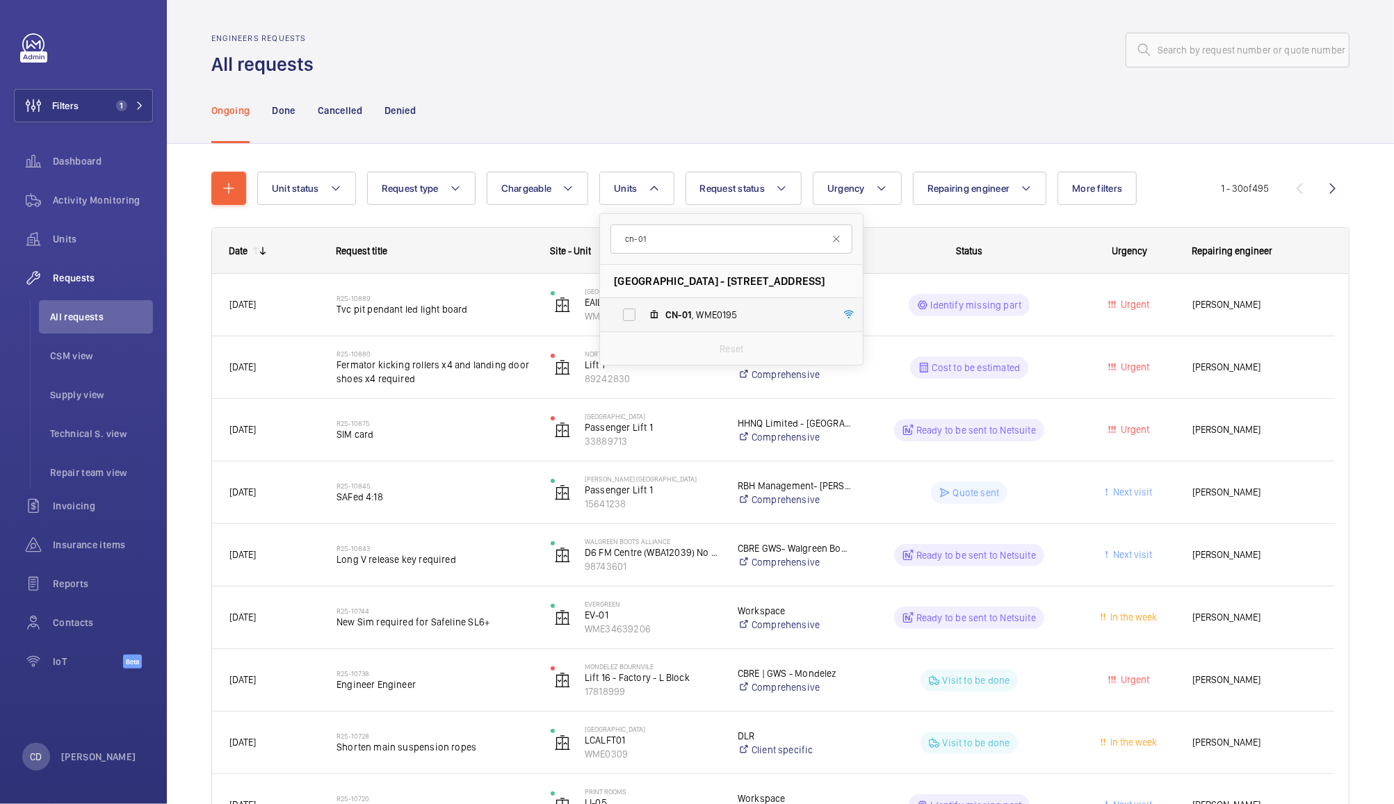
type input "cn-01"
click at [714, 314] on span "CN-01 , WME0195" at bounding box center [745, 315] width 161 height 14
click at [643, 314] on input "CN-01 , WME0195" at bounding box center [629, 315] width 28 height 28
checkbox input "true"
click at [940, 97] on div "Ongoing Done Cancelled Denied" at bounding box center [780, 110] width 1138 height 66
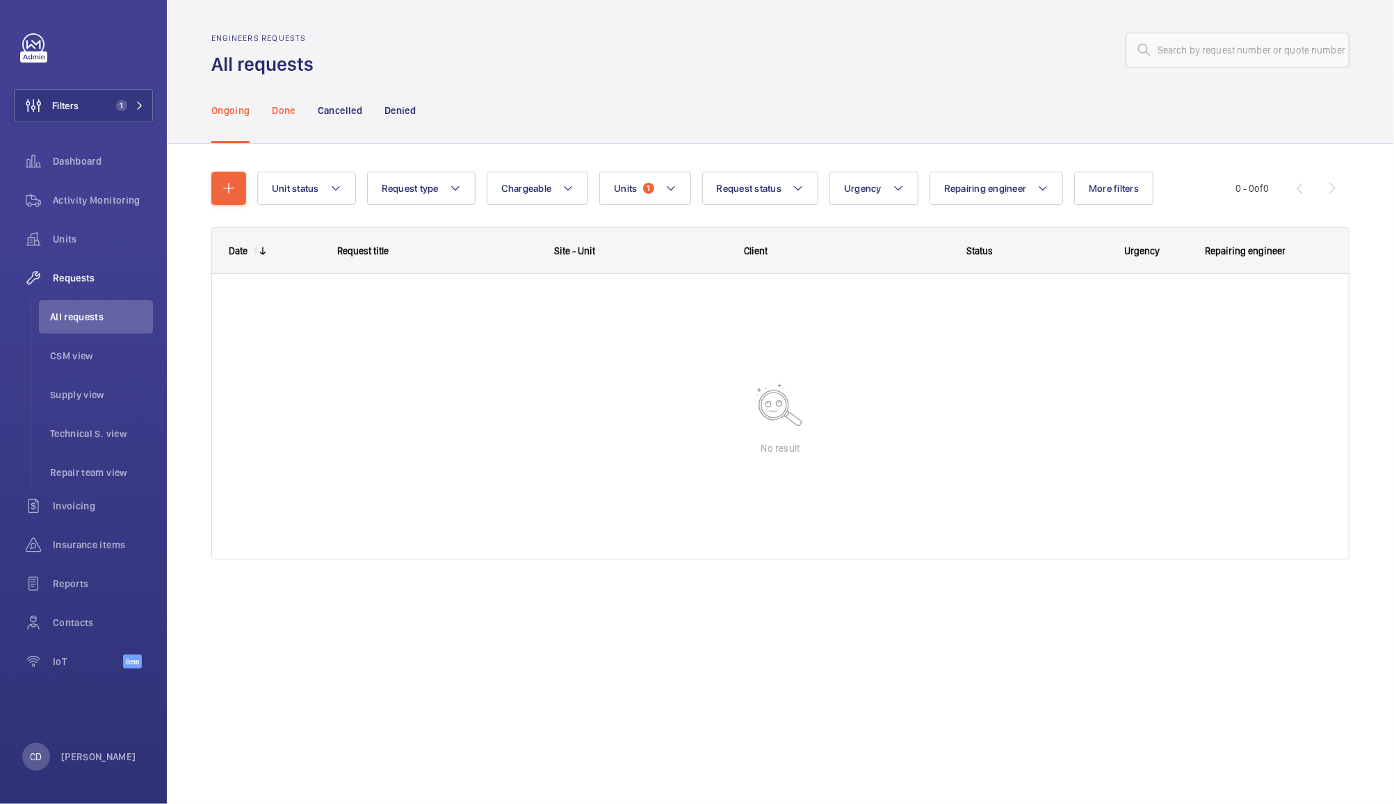
click at [284, 117] on p "Done" at bounding box center [283, 111] width 23 height 14
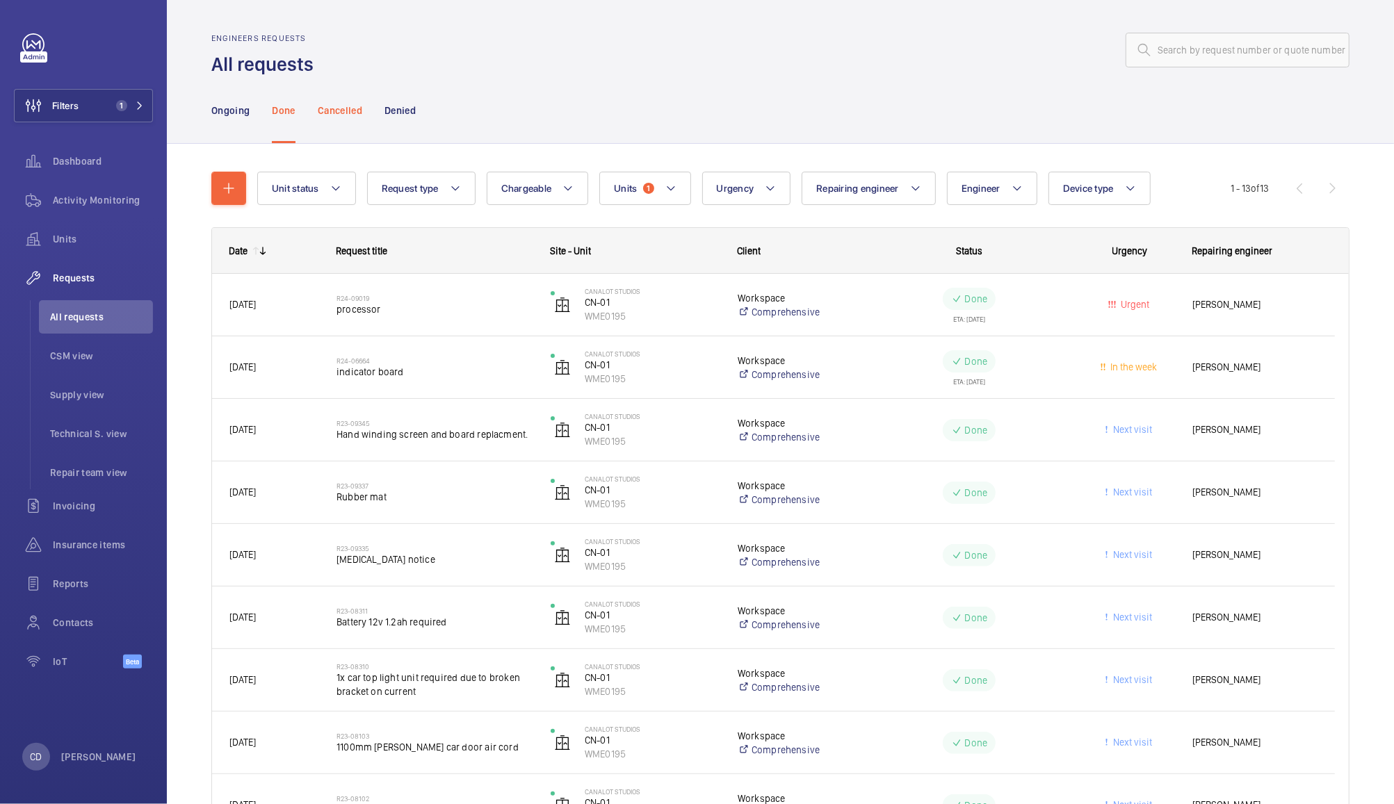
click at [348, 110] on p "Cancelled" at bounding box center [340, 111] width 45 height 14
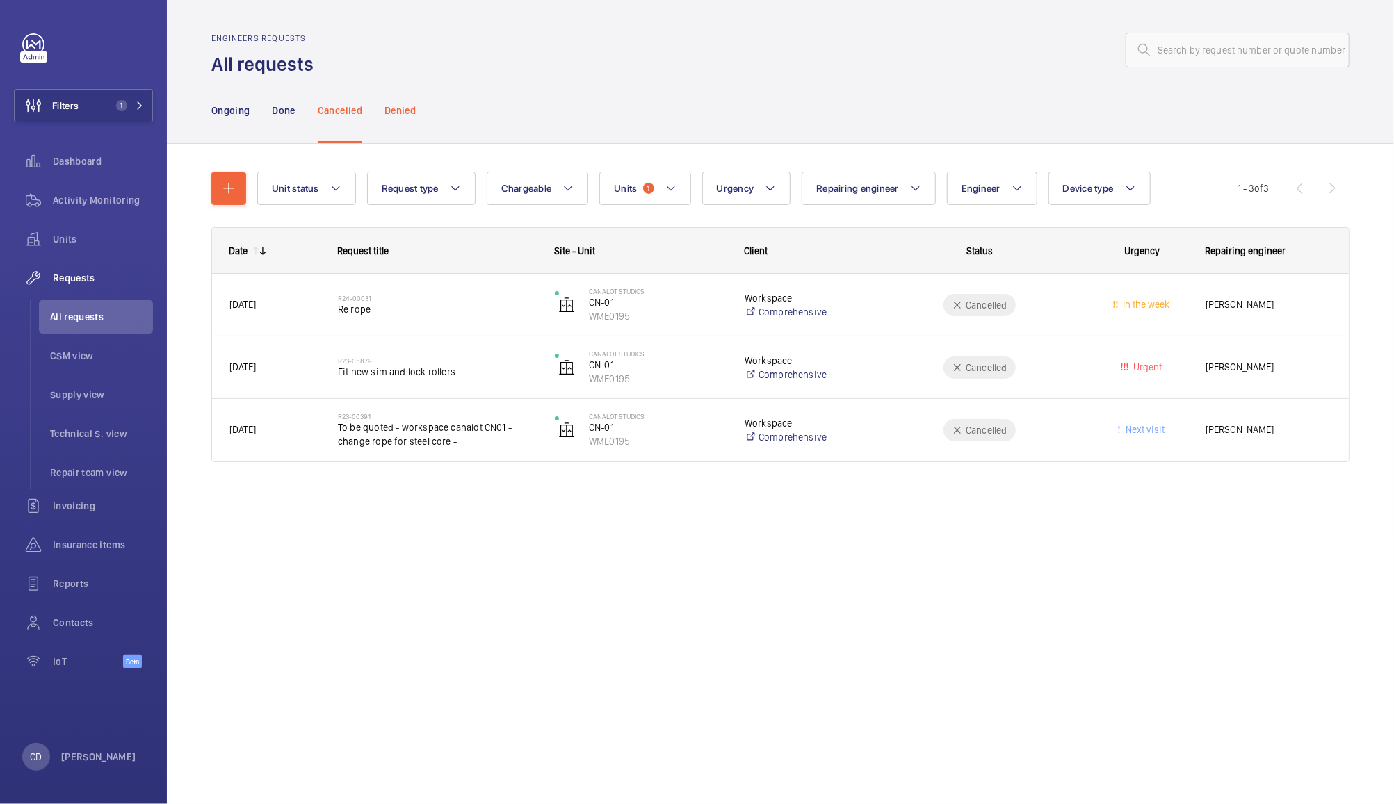
click at [401, 106] on p "Denied" at bounding box center [400, 111] width 31 height 14
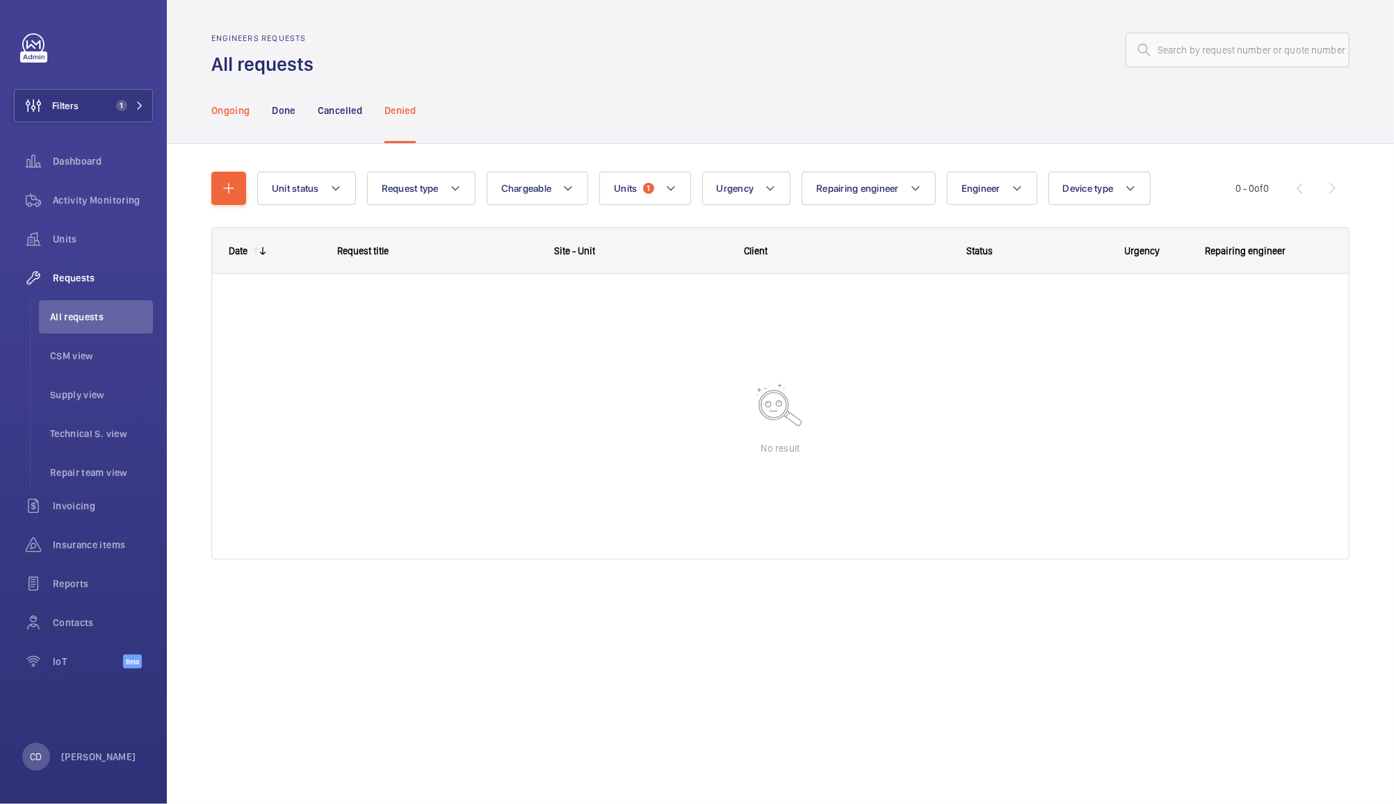
click at [236, 106] on p "Ongoing" at bounding box center [230, 111] width 38 height 14
click at [97, 547] on span "Insurance items" at bounding box center [103, 545] width 100 height 14
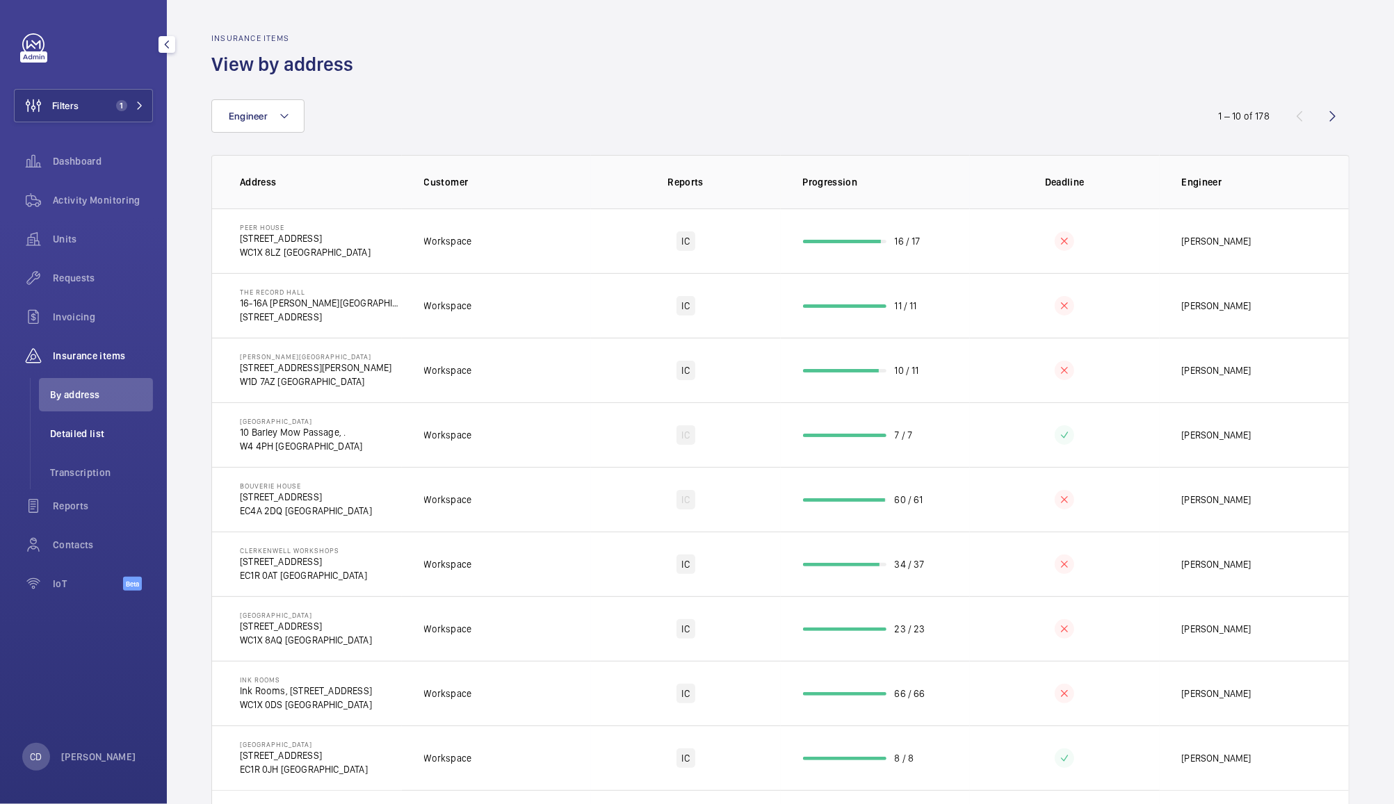
click at [89, 435] on span "Detailed list" at bounding box center [101, 434] width 103 height 14
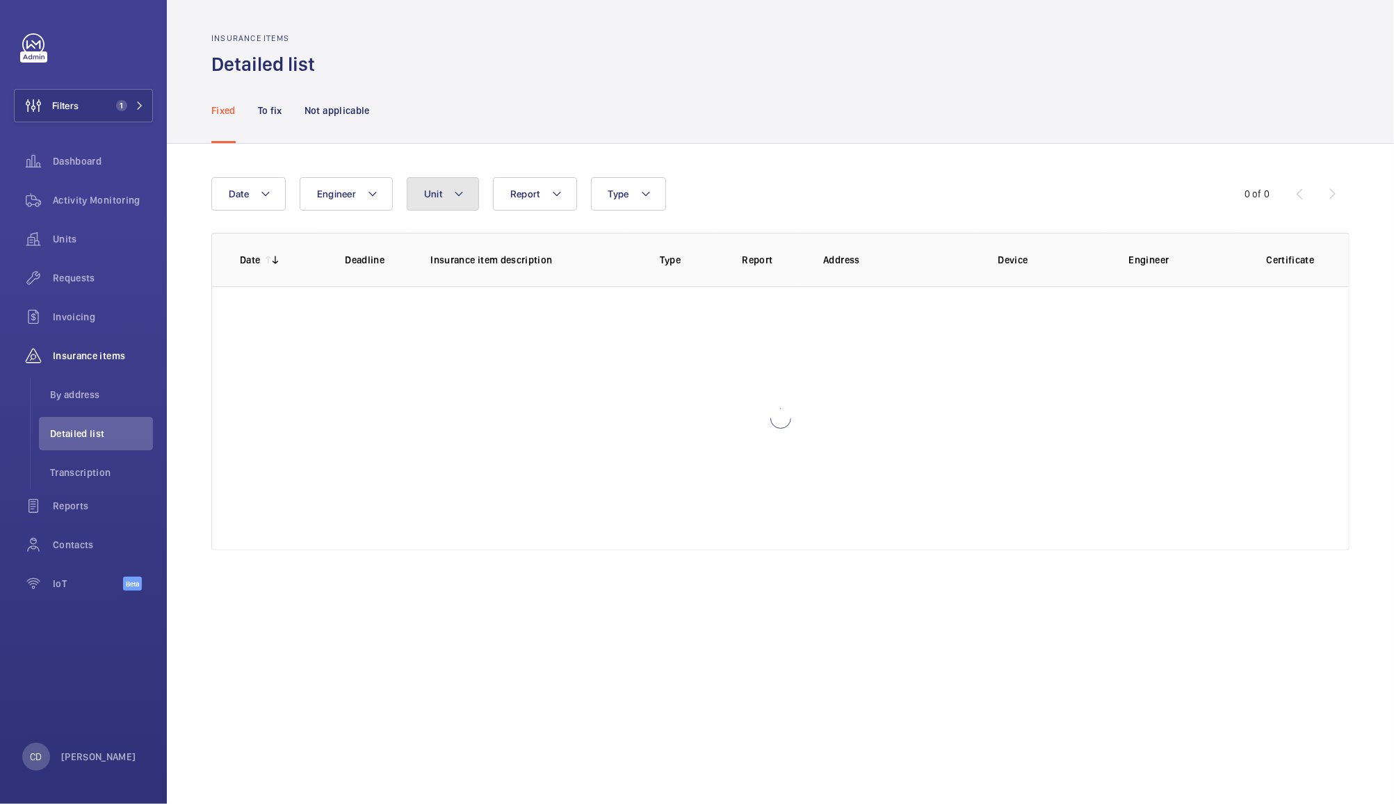
click at [444, 200] on button "Unit" at bounding box center [443, 193] width 72 height 33
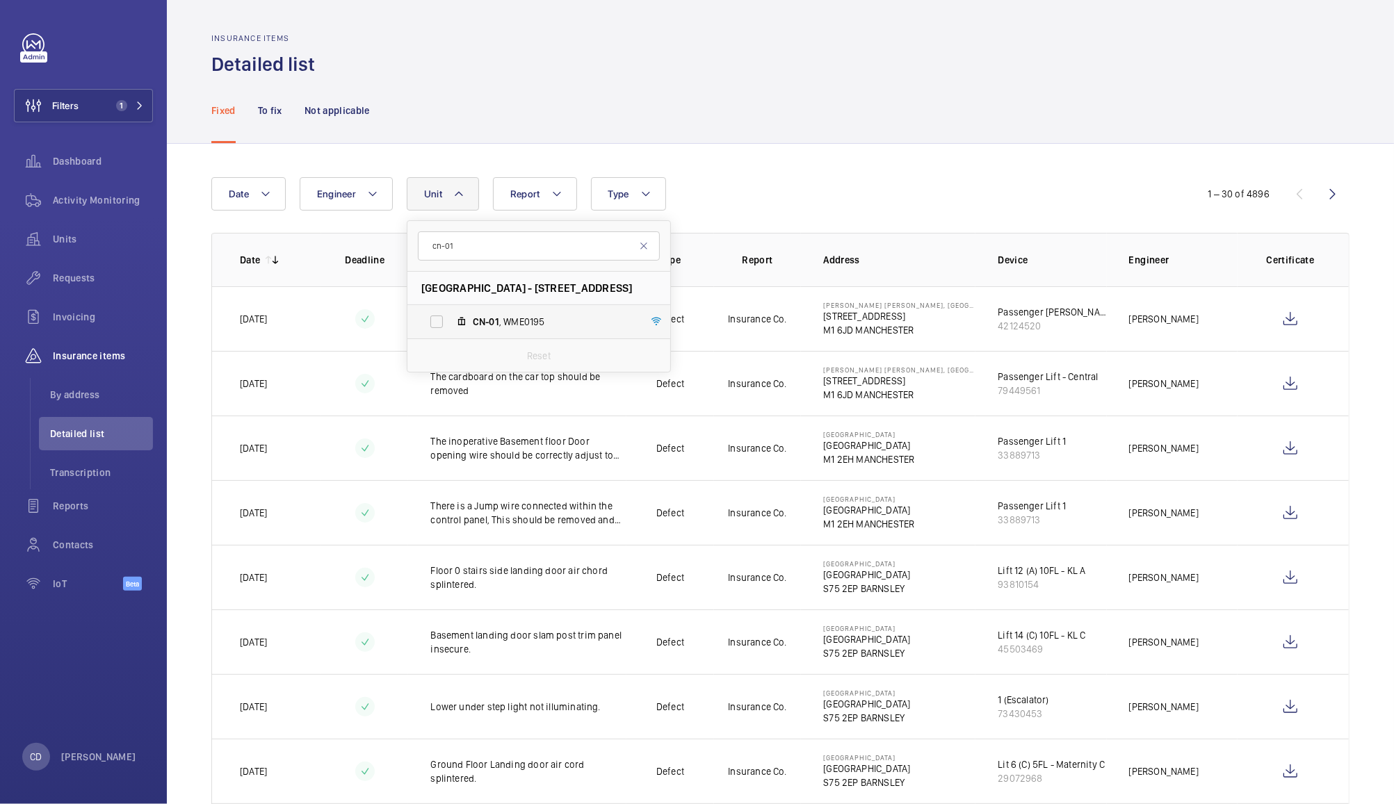
type input "cn-01"
click at [512, 324] on span "CN-01 , WME0195" at bounding box center [553, 322] width 161 height 14
click at [451, 324] on input "CN-01 , WME0195" at bounding box center [437, 322] width 28 height 28
checkbox input "true"
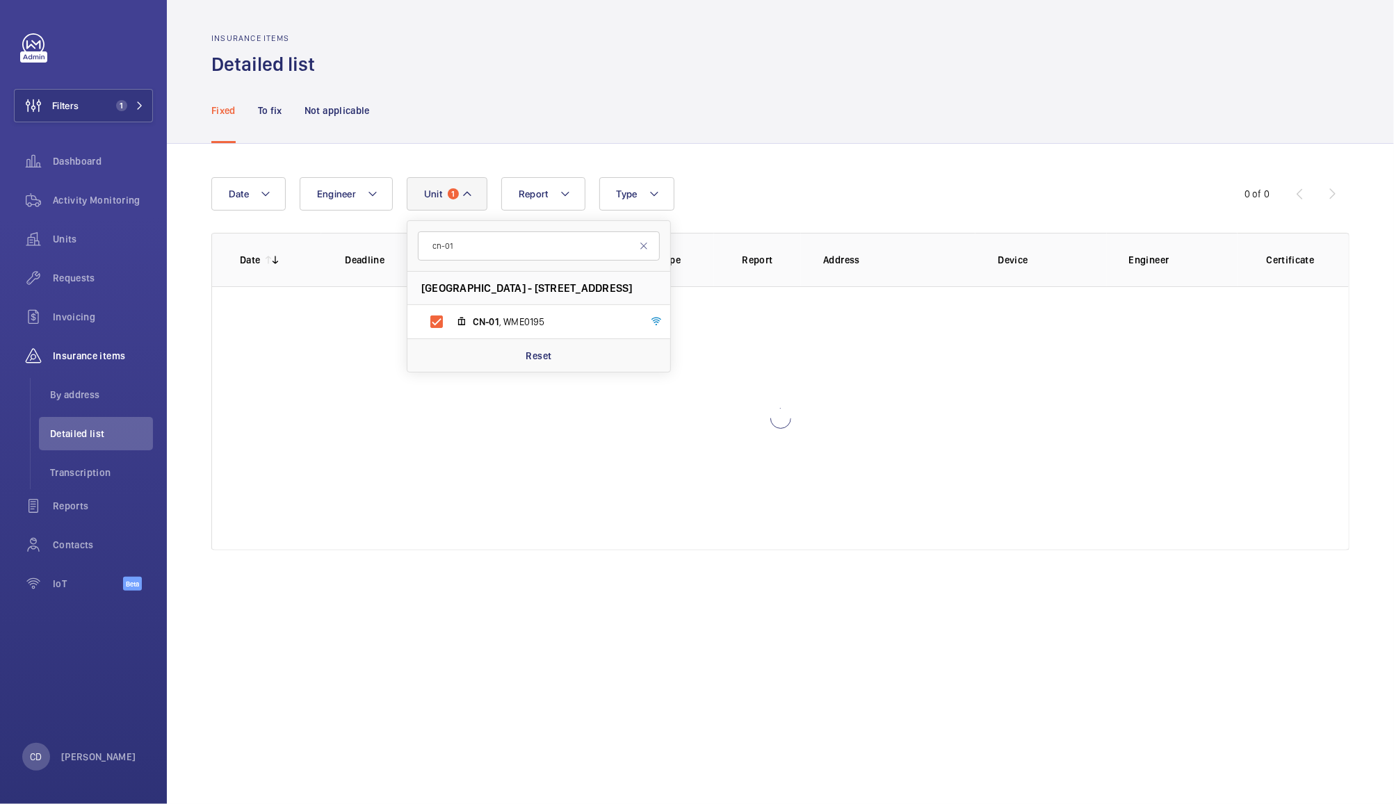
click at [829, 100] on div "Fixed To fix Not applicable" at bounding box center [780, 110] width 1138 height 66
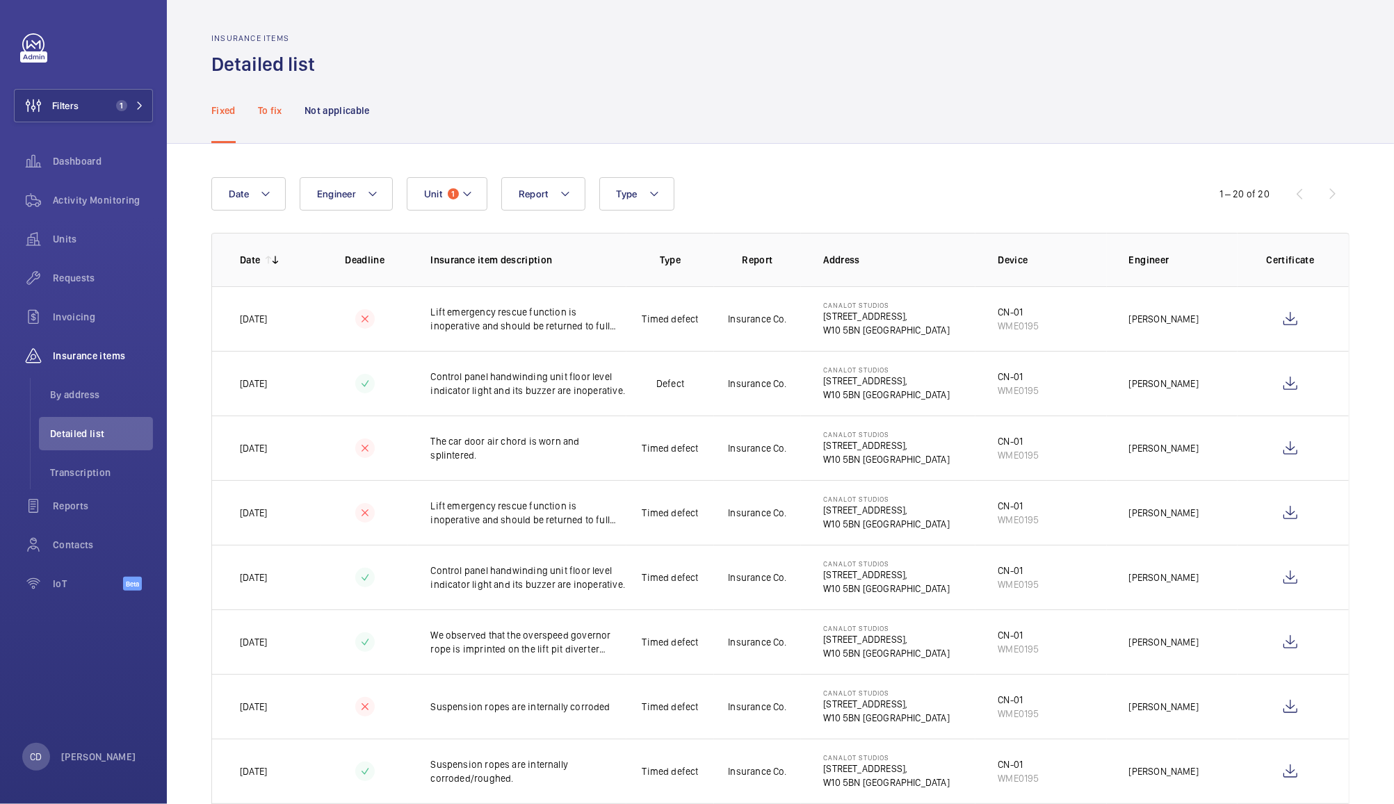
click at [268, 105] on p "To fix" at bounding box center [270, 111] width 24 height 14
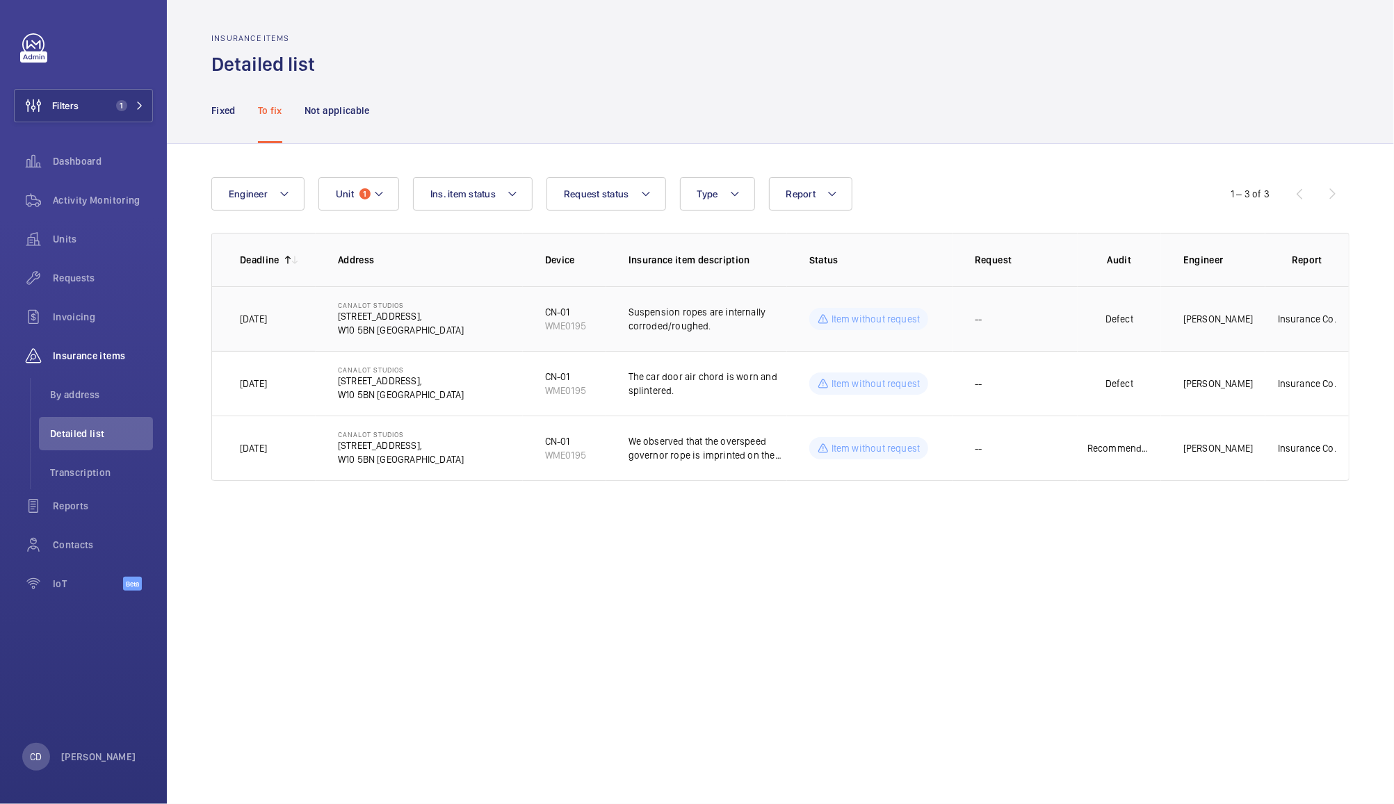
click at [1302, 317] on p "Insurance Co." at bounding box center [1307, 319] width 58 height 14
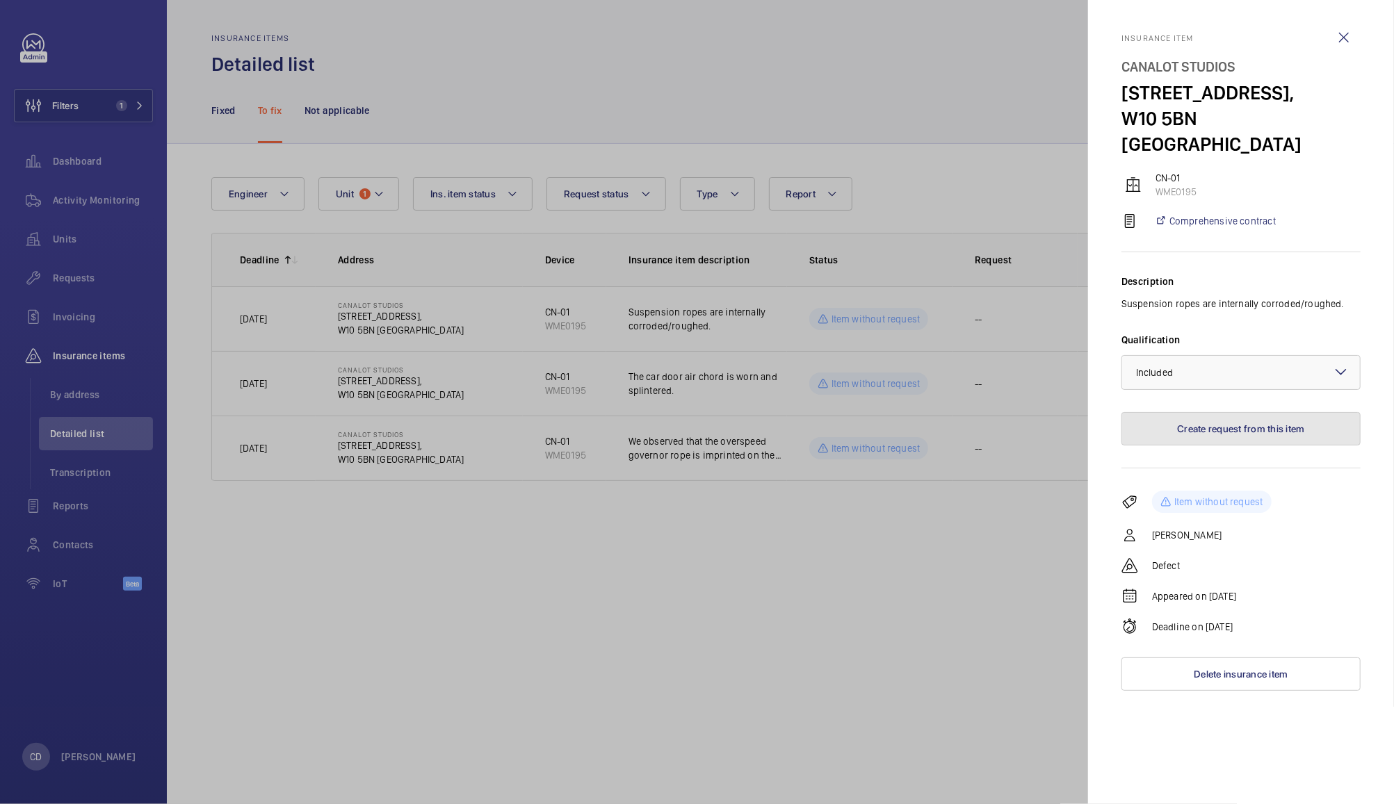
click at [1265, 412] on button "Create request from this item" at bounding box center [1241, 428] width 239 height 33
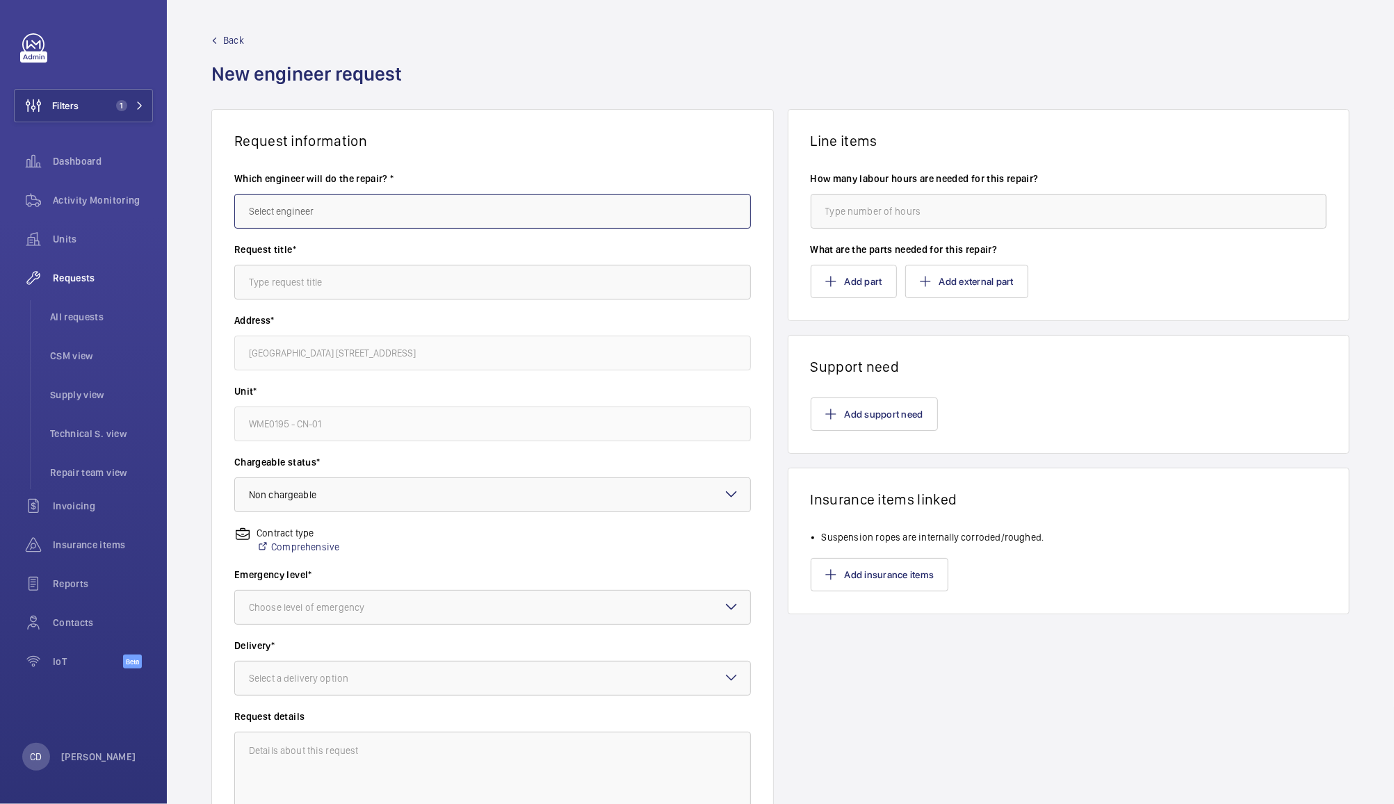
click at [577, 211] on input "text" at bounding box center [492, 211] width 517 height 35
click at [296, 266] on mat-option "[PERSON_NAME]" at bounding box center [489, 252] width 508 height 33
type input "[PERSON_NAME]"
click at [298, 282] on input "text" at bounding box center [492, 282] width 517 height 35
type input "Overdue timed defect"
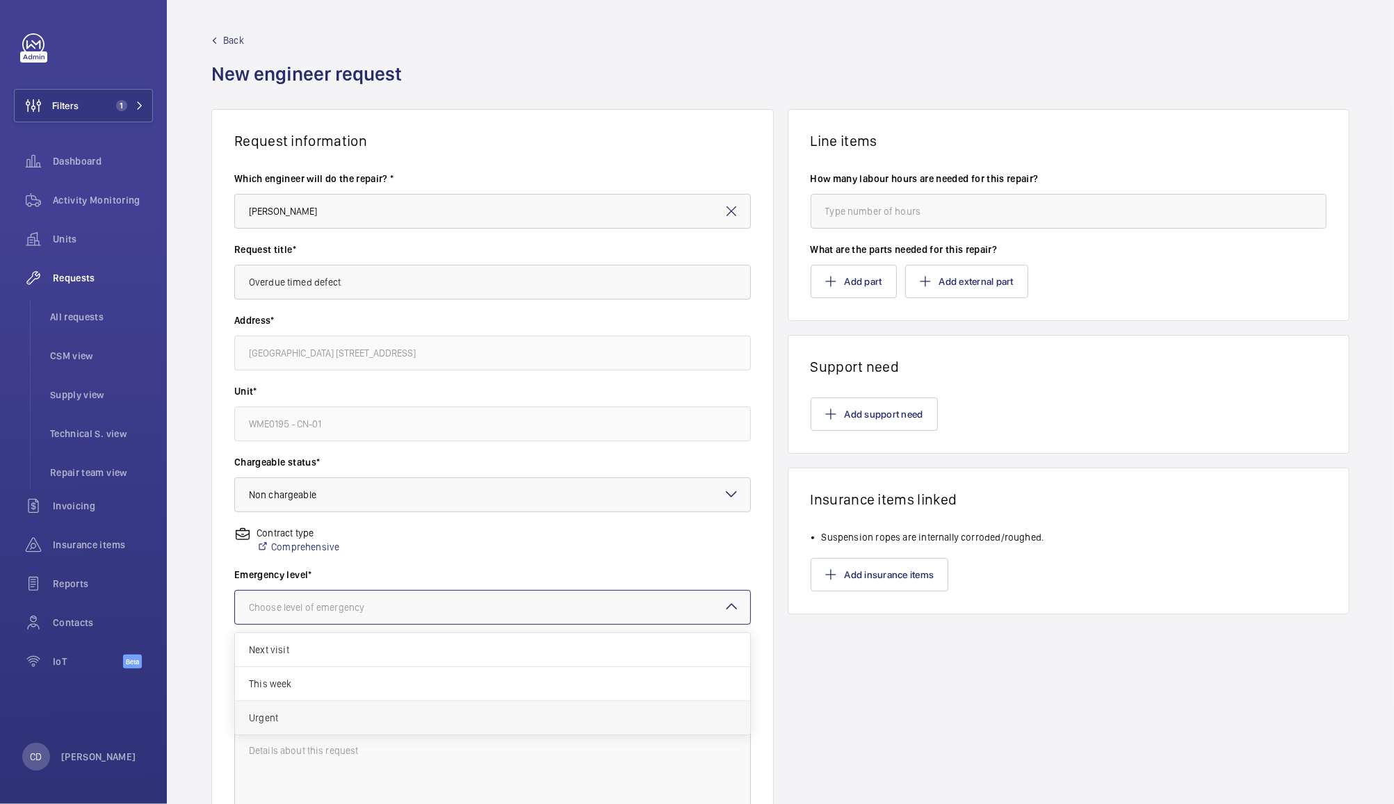
click at [284, 729] on div "Urgent" at bounding box center [492, 718] width 515 height 33
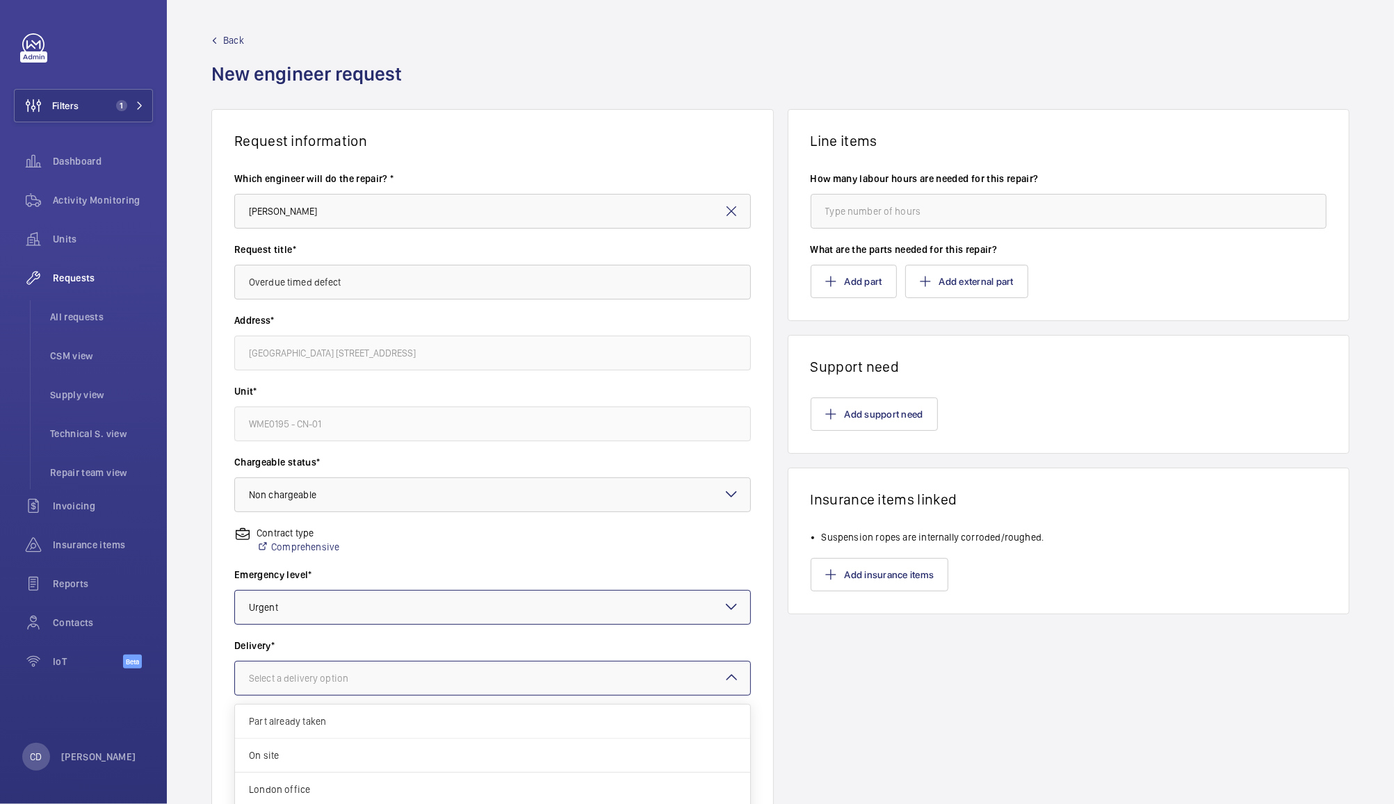
click at [334, 673] on div "Select a delivery option" at bounding box center [316, 679] width 134 height 14
click at [264, 761] on span "On site" at bounding box center [492, 756] width 487 height 14
click at [316, 765] on textarea at bounding box center [492, 778] width 517 height 93
click at [285, 759] on textarea at bounding box center [492, 778] width 517 height 93
paste textarea "The suspension ropes are worn / splintered and should be suitably renewed [DATE…"
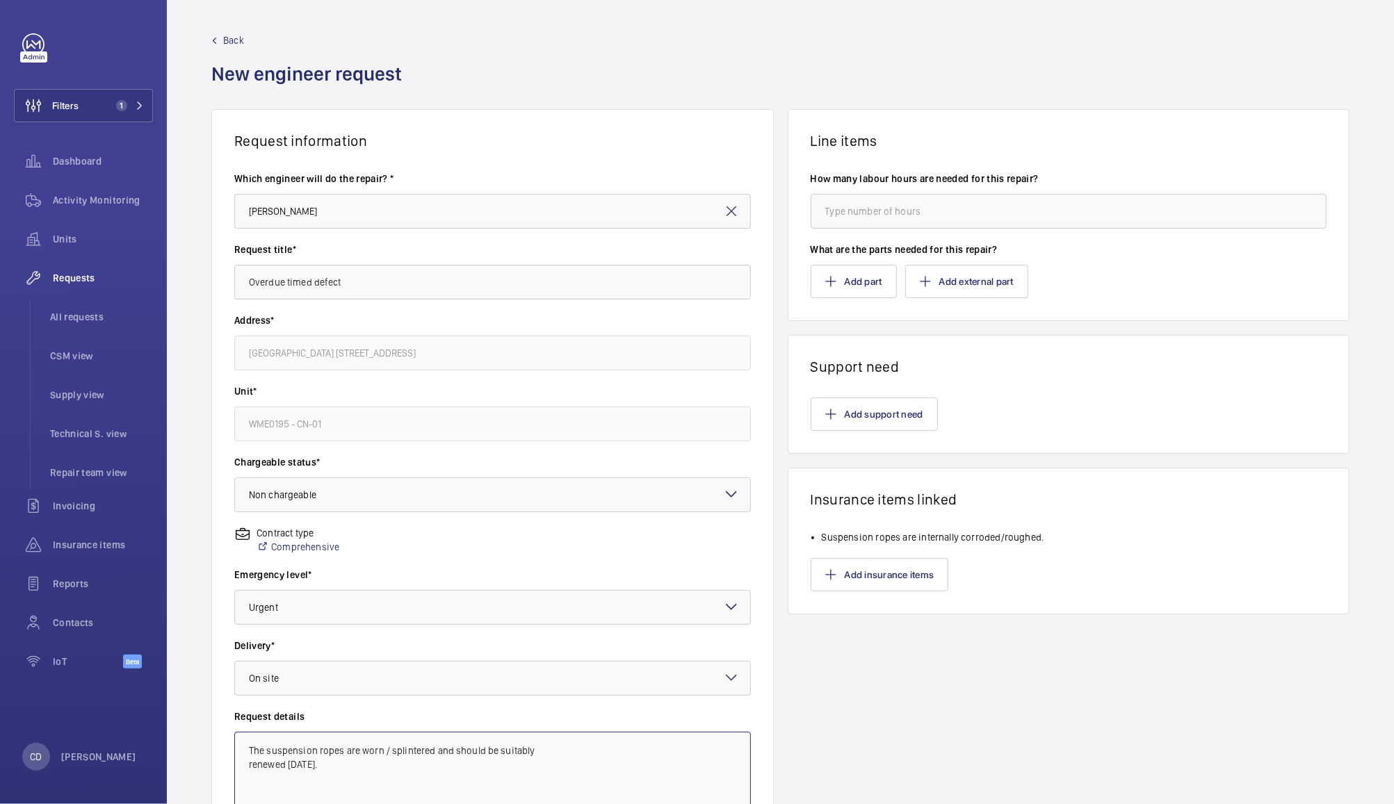
click at [549, 746] on textarea "The suspension ropes are worn / splintered and should be suitably renewed [DATE…" at bounding box center [492, 778] width 517 height 93
type textarea "The suspension ropes are worn / splintered and should be suitably renewed [DATE…"
click at [846, 412] on button "Add support need" at bounding box center [874, 414] width 127 height 33
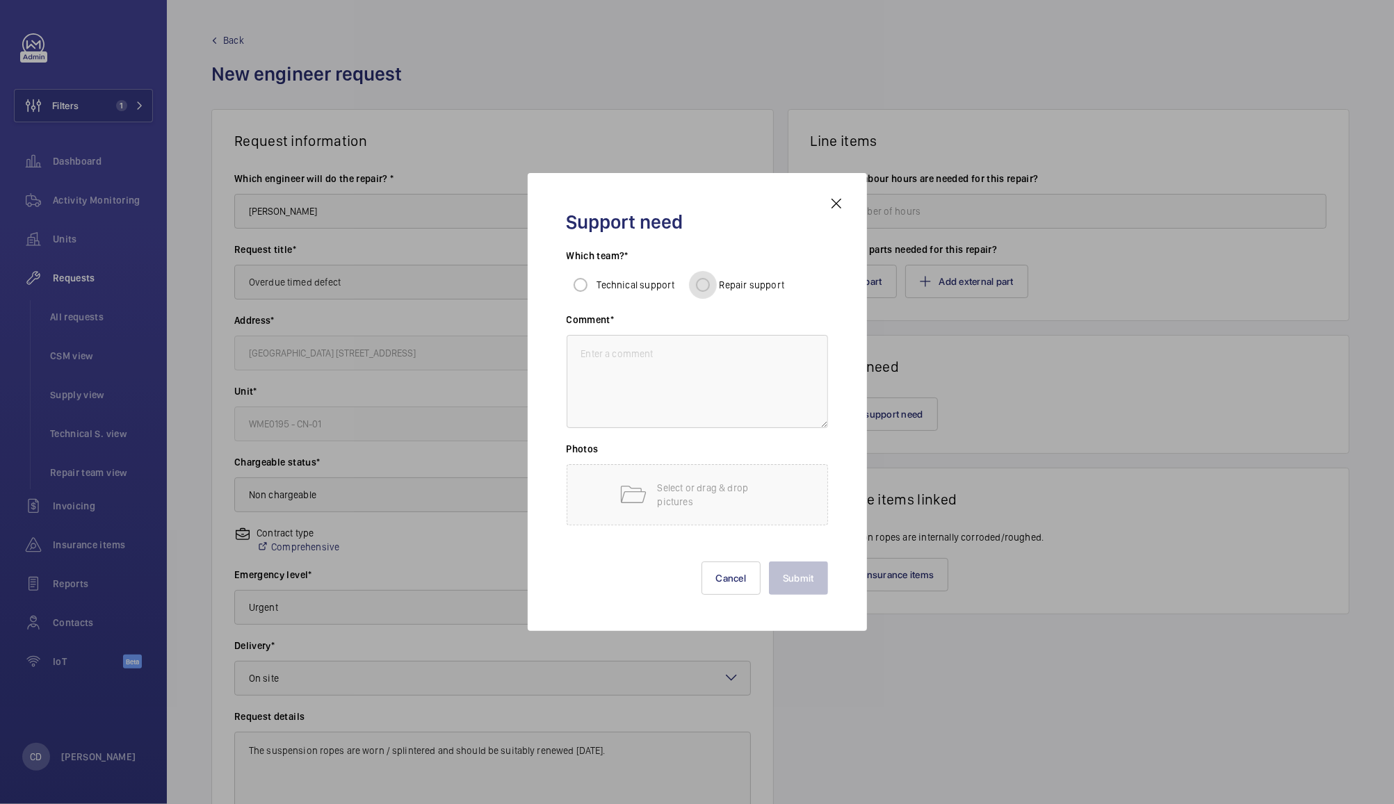
click at [709, 286] on input "Repair support" at bounding box center [703, 285] width 28 height 28
radio input "true"
click at [696, 356] on textarea at bounding box center [697, 381] width 261 height 93
type textarea "Overdue timed defect"
click at [695, 501] on p "Select or drag & drop pictures" at bounding box center [717, 495] width 118 height 28
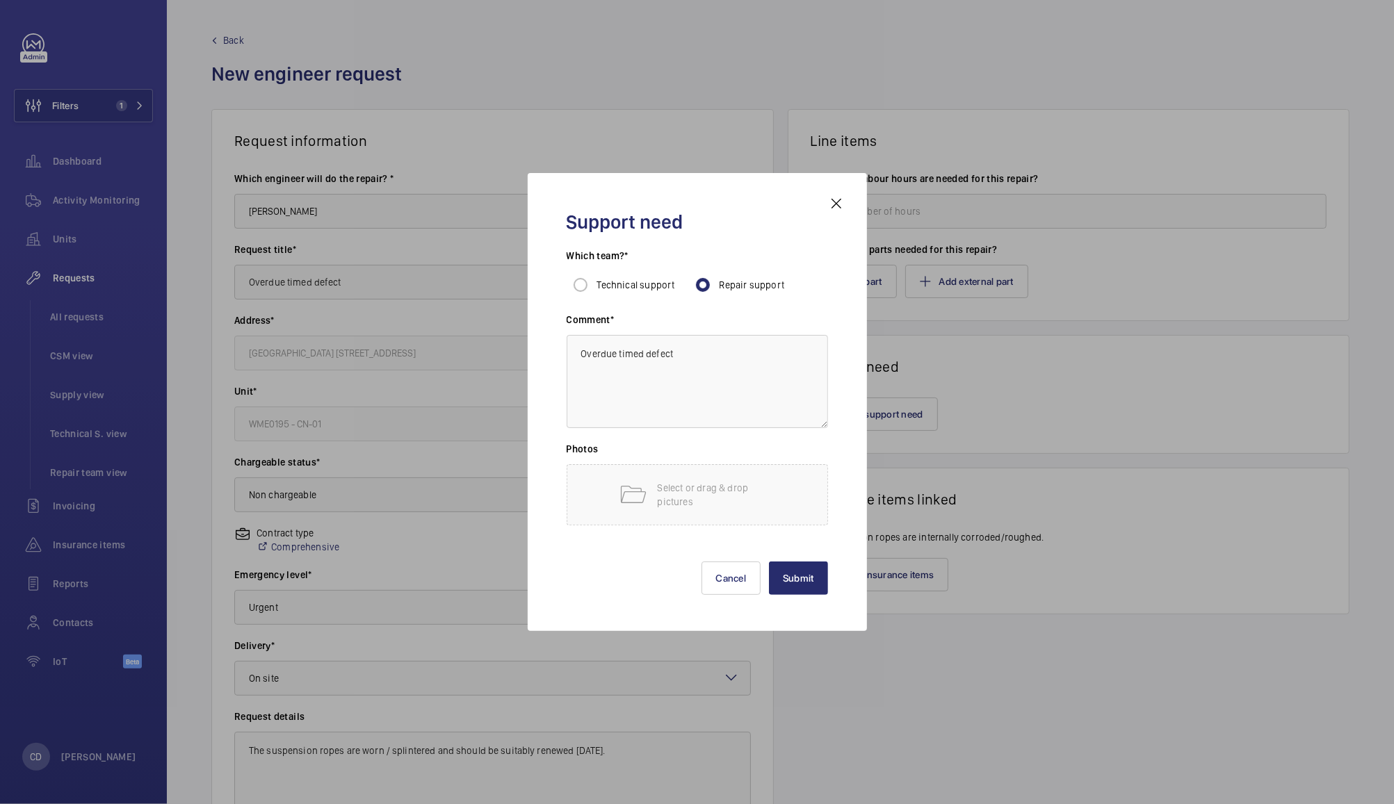
click at [996, 71] on div at bounding box center [697, 402] width 1394 height 804
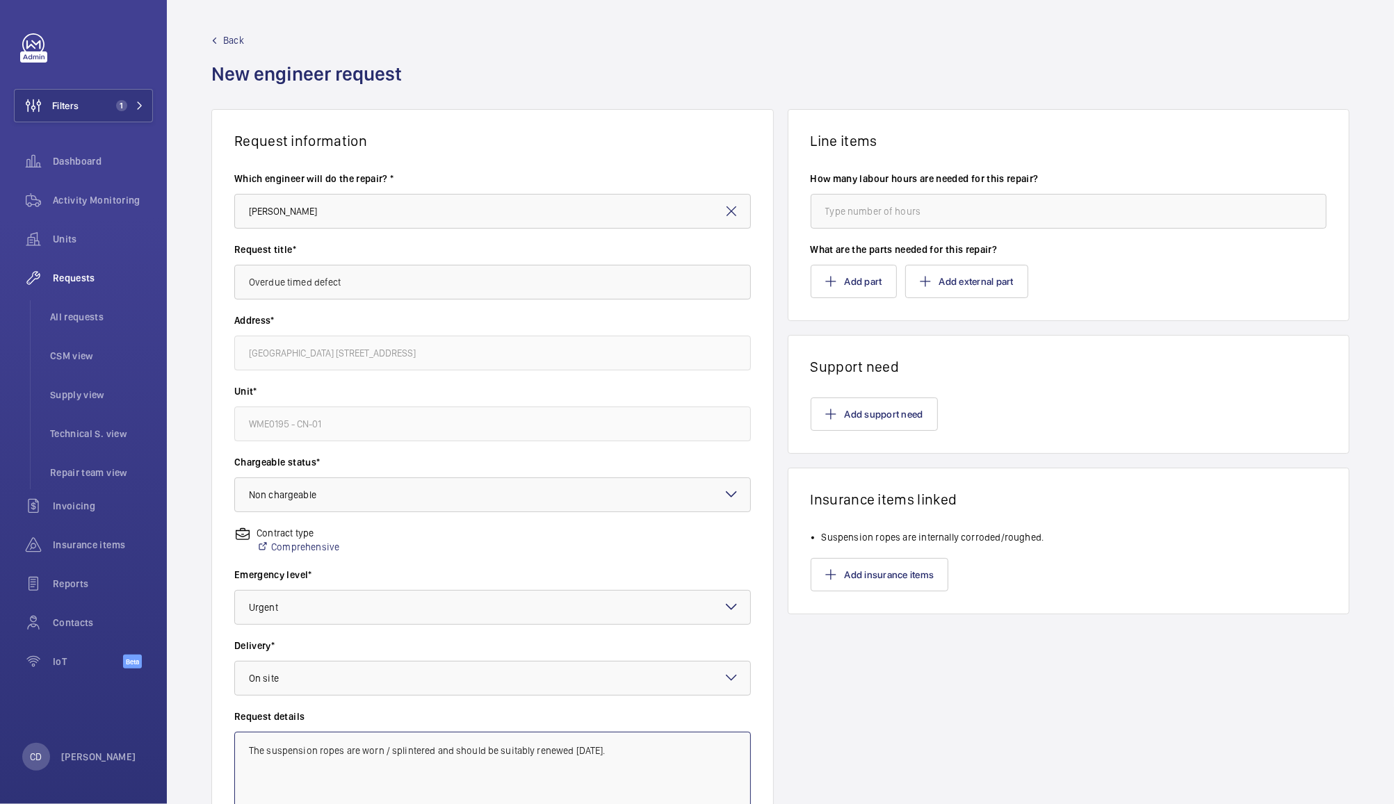
click at [677, 754] on textarea "The suspension ropes are worn / splintered and should be suitably renewed [DATE…" at bounding box center [492, 778] width 517 height 93
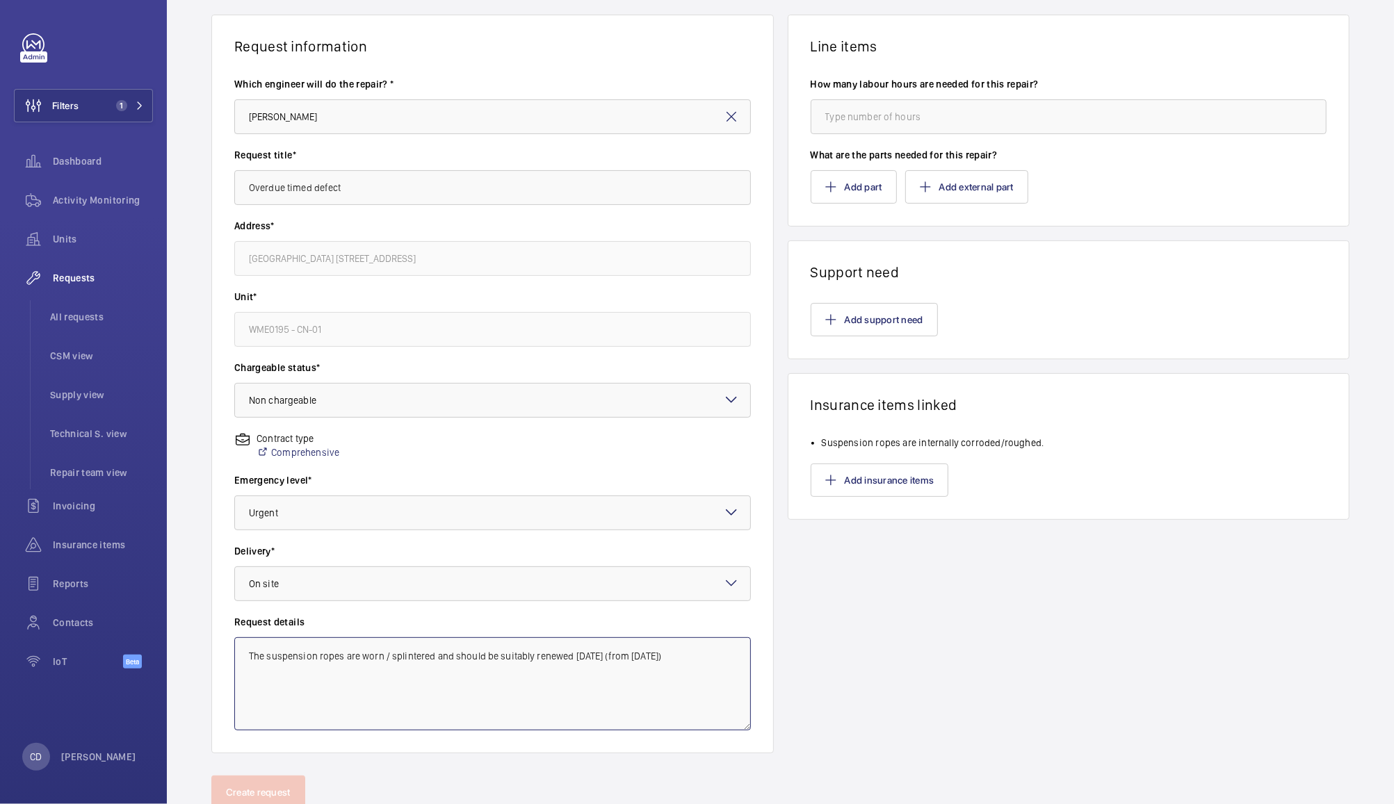
scroll to position [102, 0]
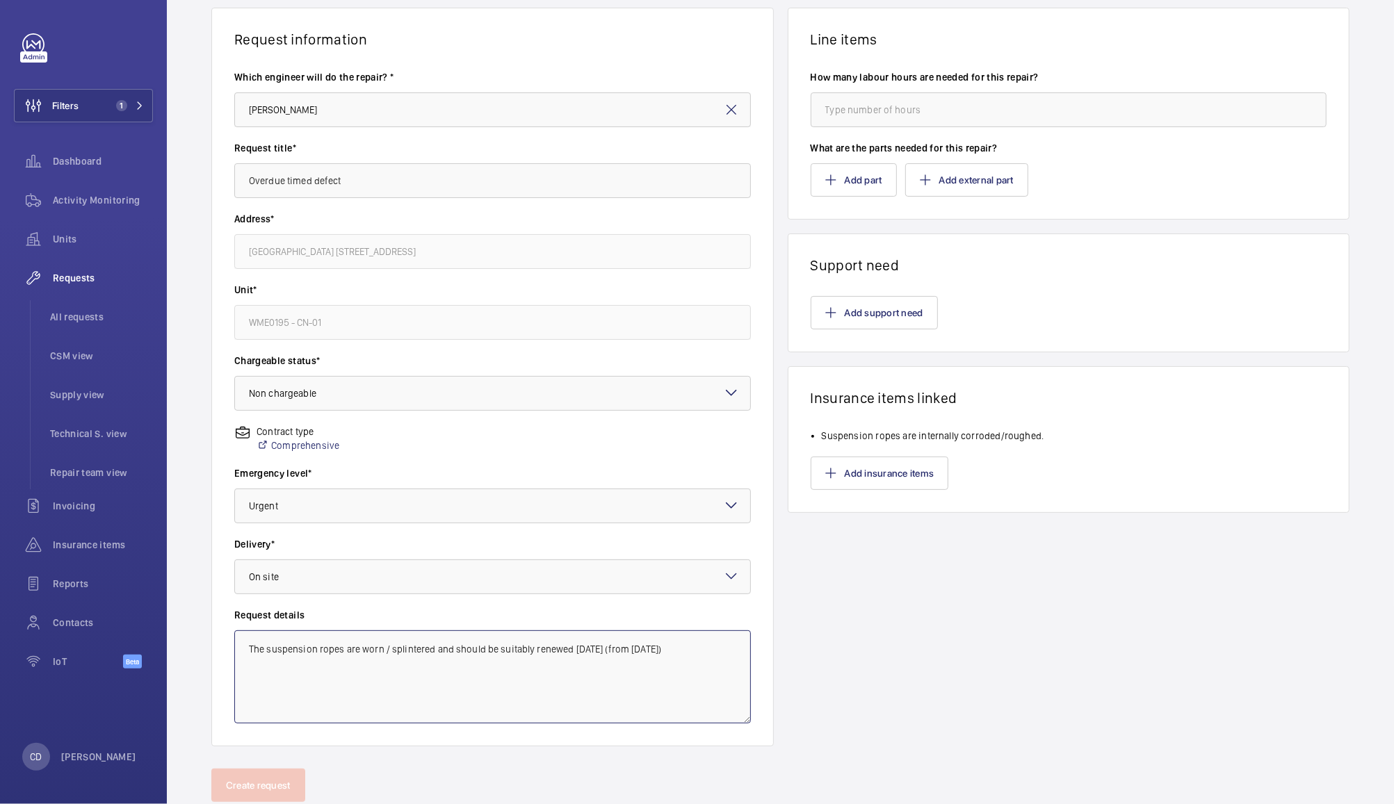
click at [329, 663] on textarea "The suspension ropes are worn / splintered and should be suitably renewed [DATE…" at bounding box center [492, 677] width 517 height 93
paste textarea "Suspension ropes are internally corroded/roughed."
type textarea "The suspension ropes are worn / splintered and should be suitably renewed [DATE…"
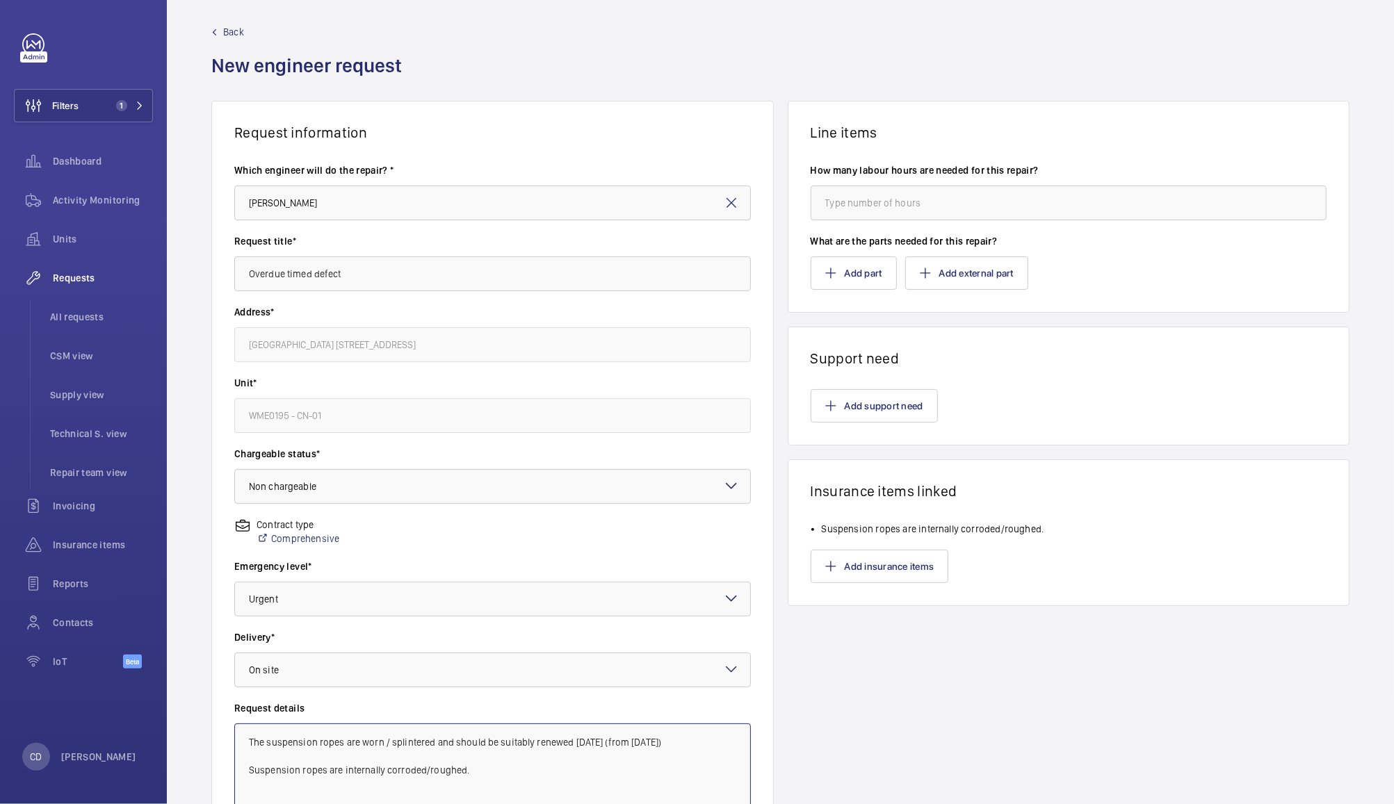
scroll to position [10, 0]
click at [887, 401] on button "Add support need" at bounding box center [874, 403] width 127 height 33
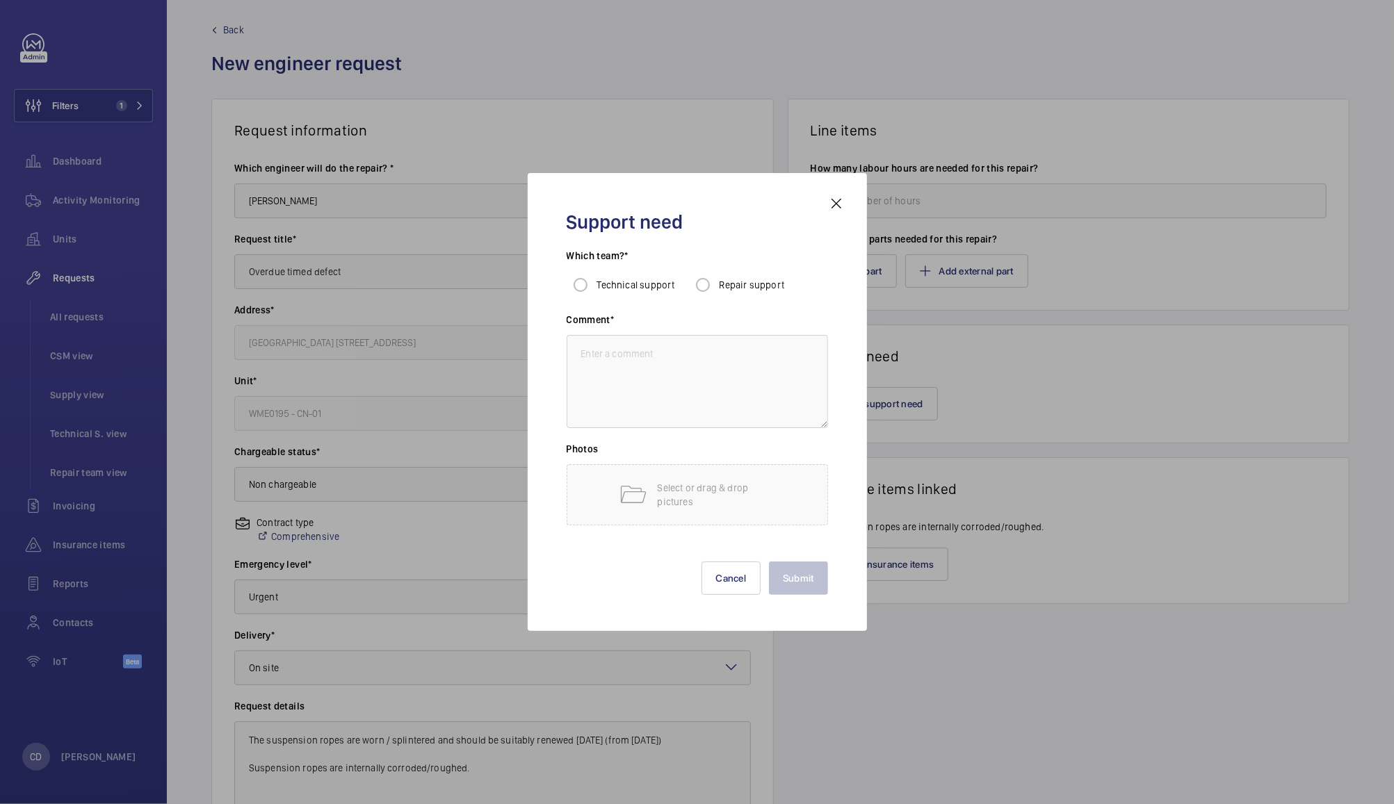
click at [754, 289] on span "Repair support" at bounding box center [752, 285] width 65 height 11
click at [717, 289] on input "Repair support" at bounding box center [703, 285] width 28 height 28
radio input "true"
click at [757, 390] on textarea at bounding box center [697, 381] width 261 height 93
type textarea "Overdue timed defect (next LOLER is [DATE])"
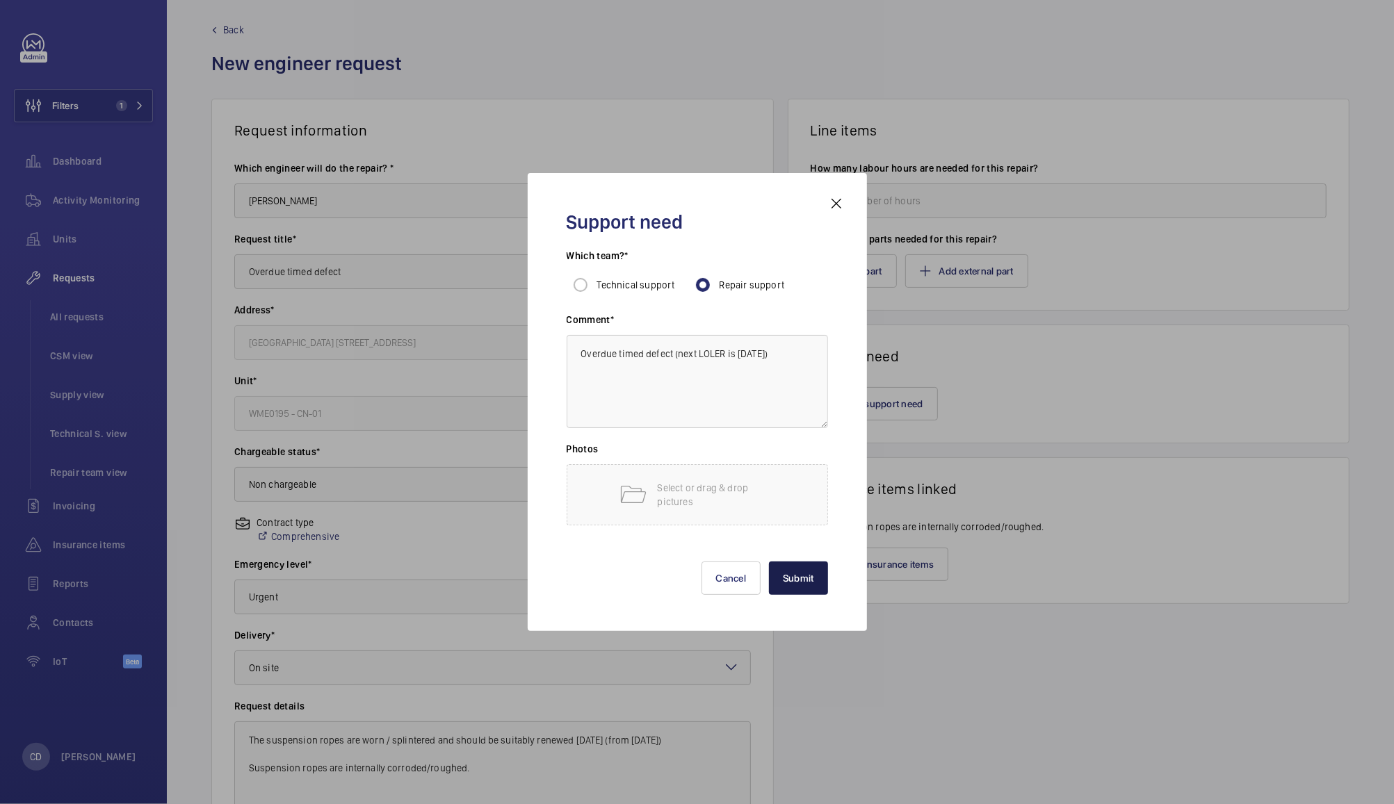
click at [800, 584] on button "Submit" at bounding box center [798, 578] width 59 height 33
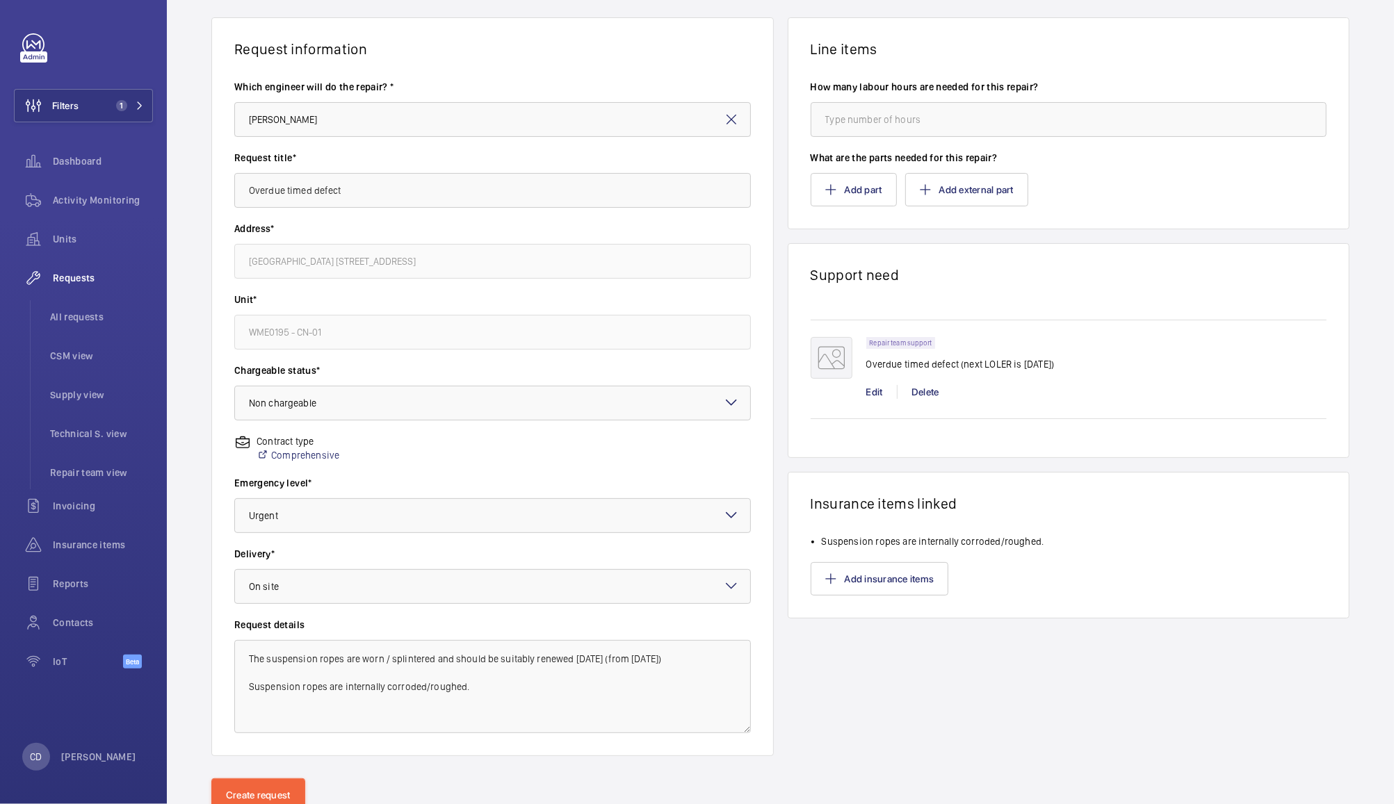
scroll to position [143, 0]
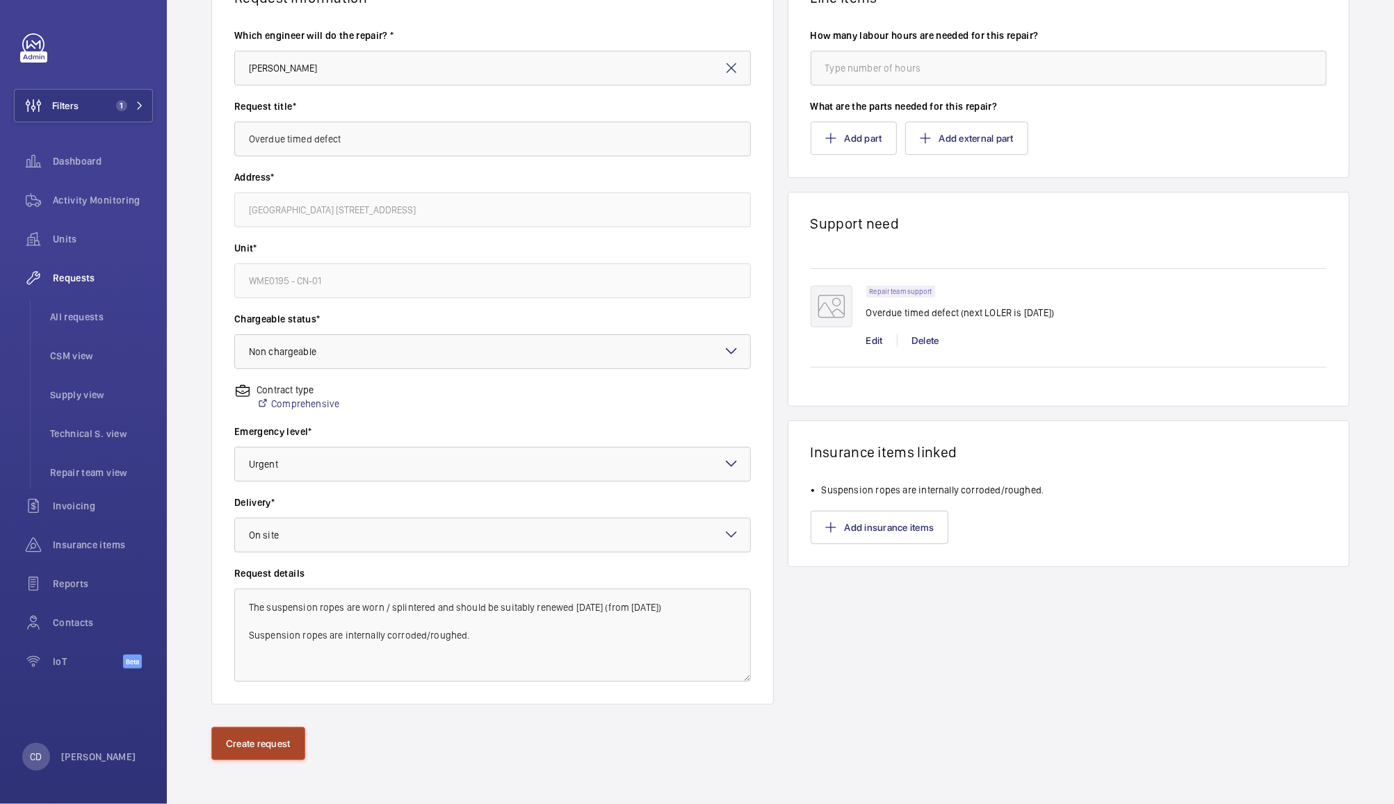
click at [267, 738] on button "Create request" at bounding box center [258, 743] width 94 height 33
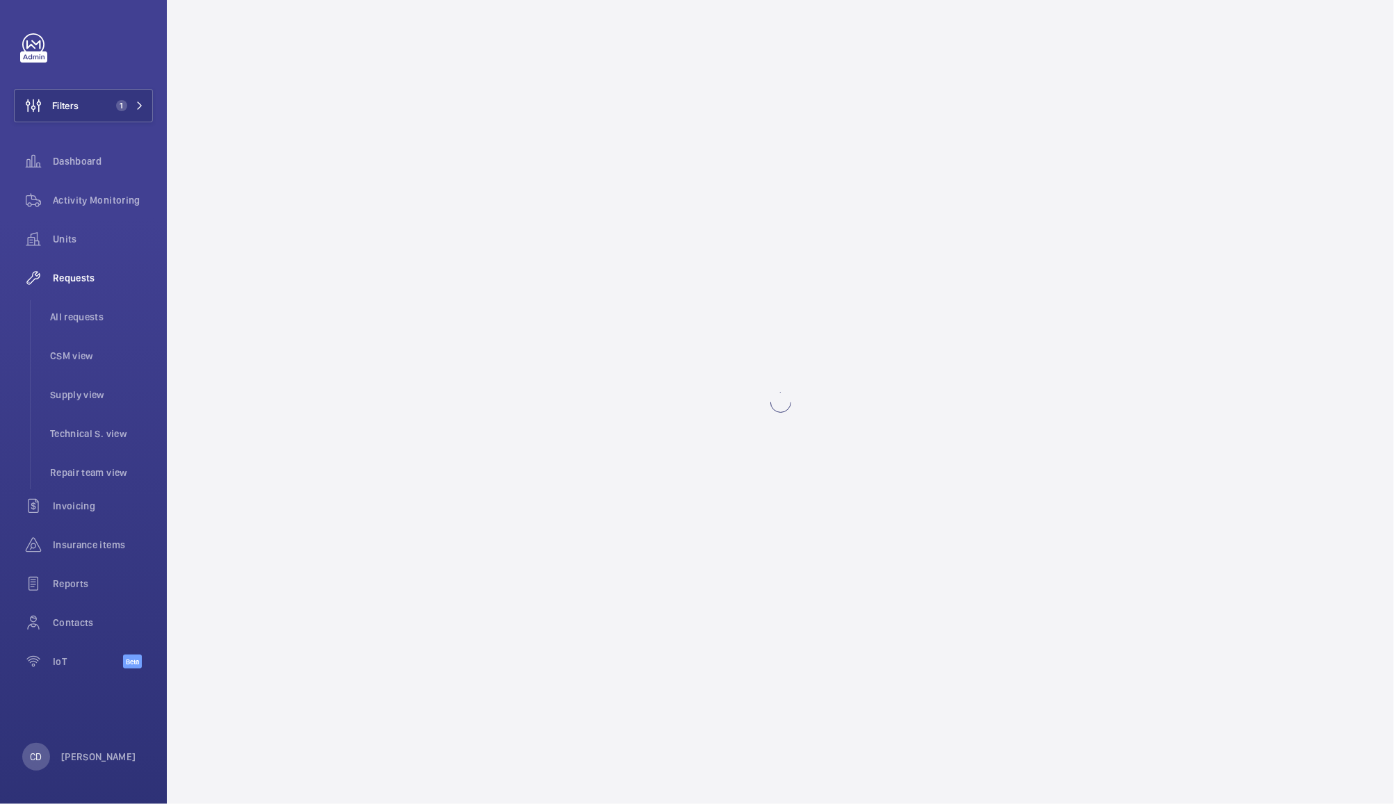
scroll to position [0, 0]
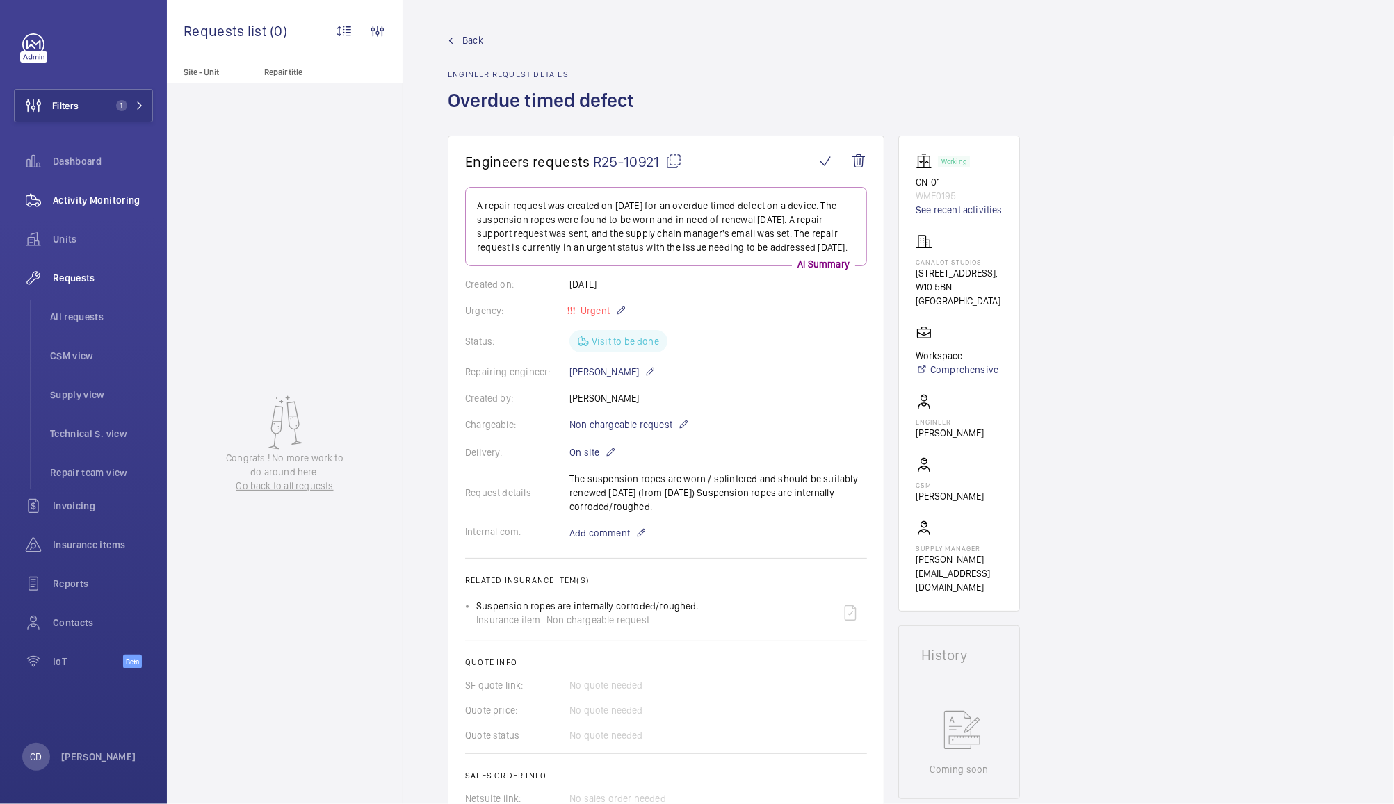
click at [83, 204] on span "Activity Monitoring" at bounding box center [103, 200] width 100 height 14
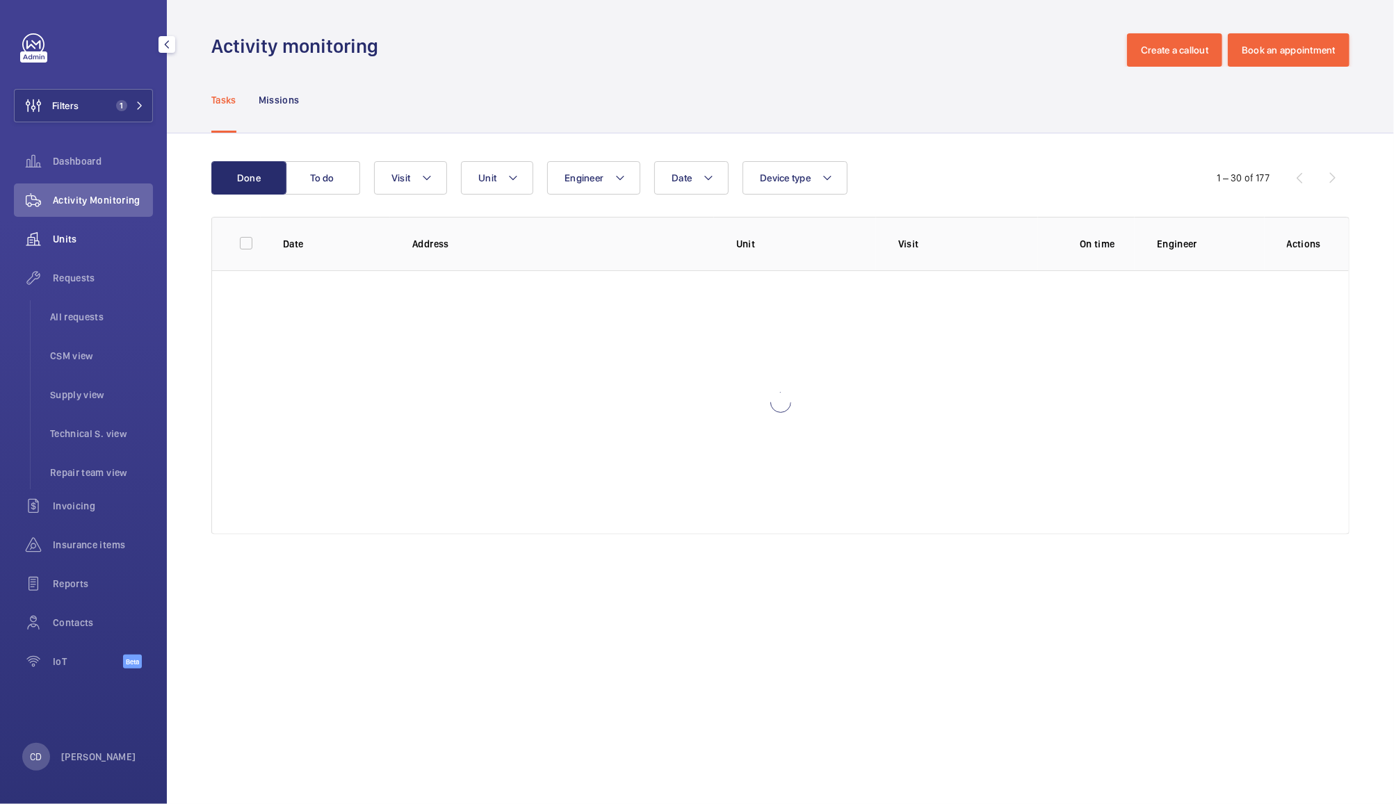
click at [50, 239] on wm-front-icon-button at bounding box center [33, 239] width 39 height 33
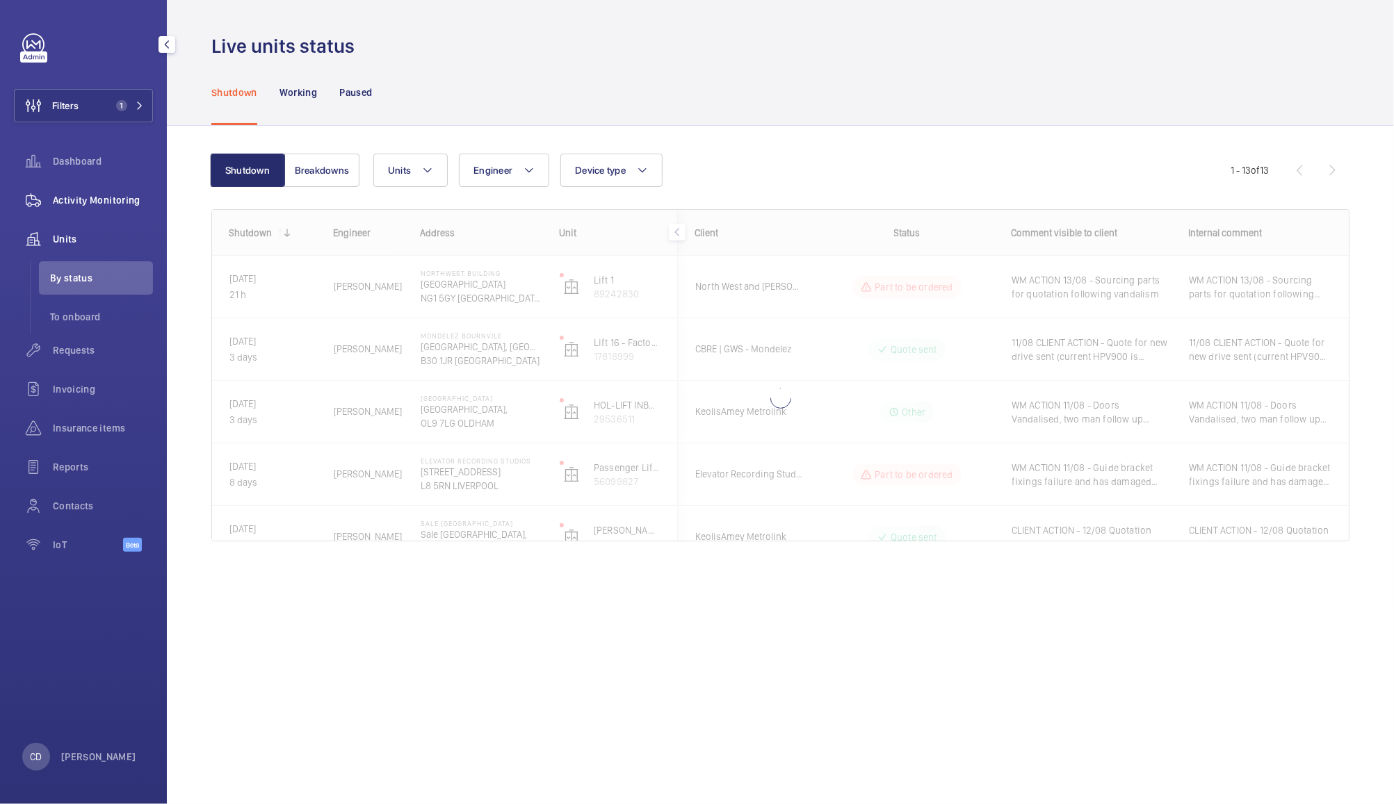
click at [83, 201] on span "Activity Monitoring" at bounding box center [103, 200] width 100 height 14
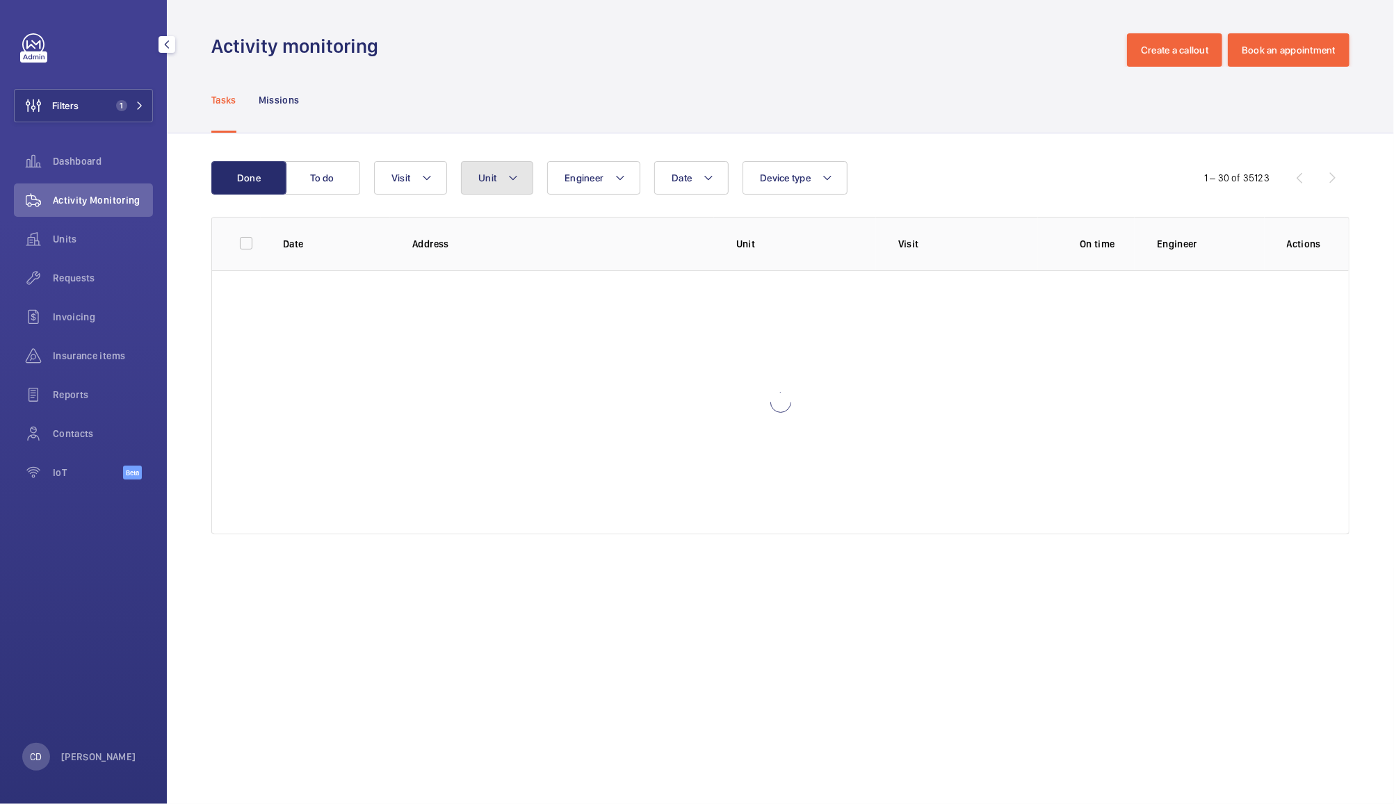
click at [501, 175] on button "Unit" at bounding box center [497, 177] width 72 height 33
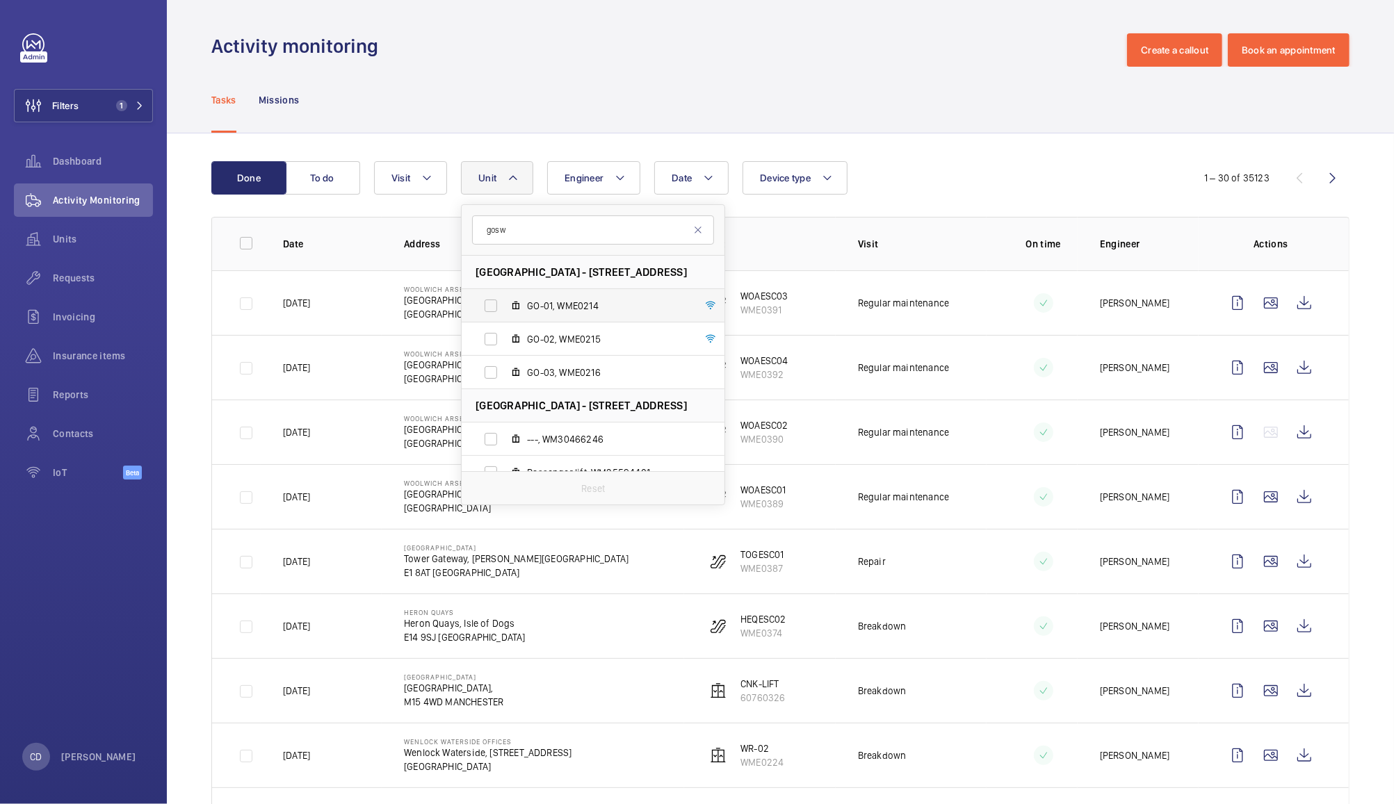
type input "gosw"
click at [493, 298] on label "GO-01, WME0214" at bounding box center [582, 305] width 241 height 33
click at [493, 298] on input "GO-01, WME0214" at bounding box center [491, 306] width 28 height 28
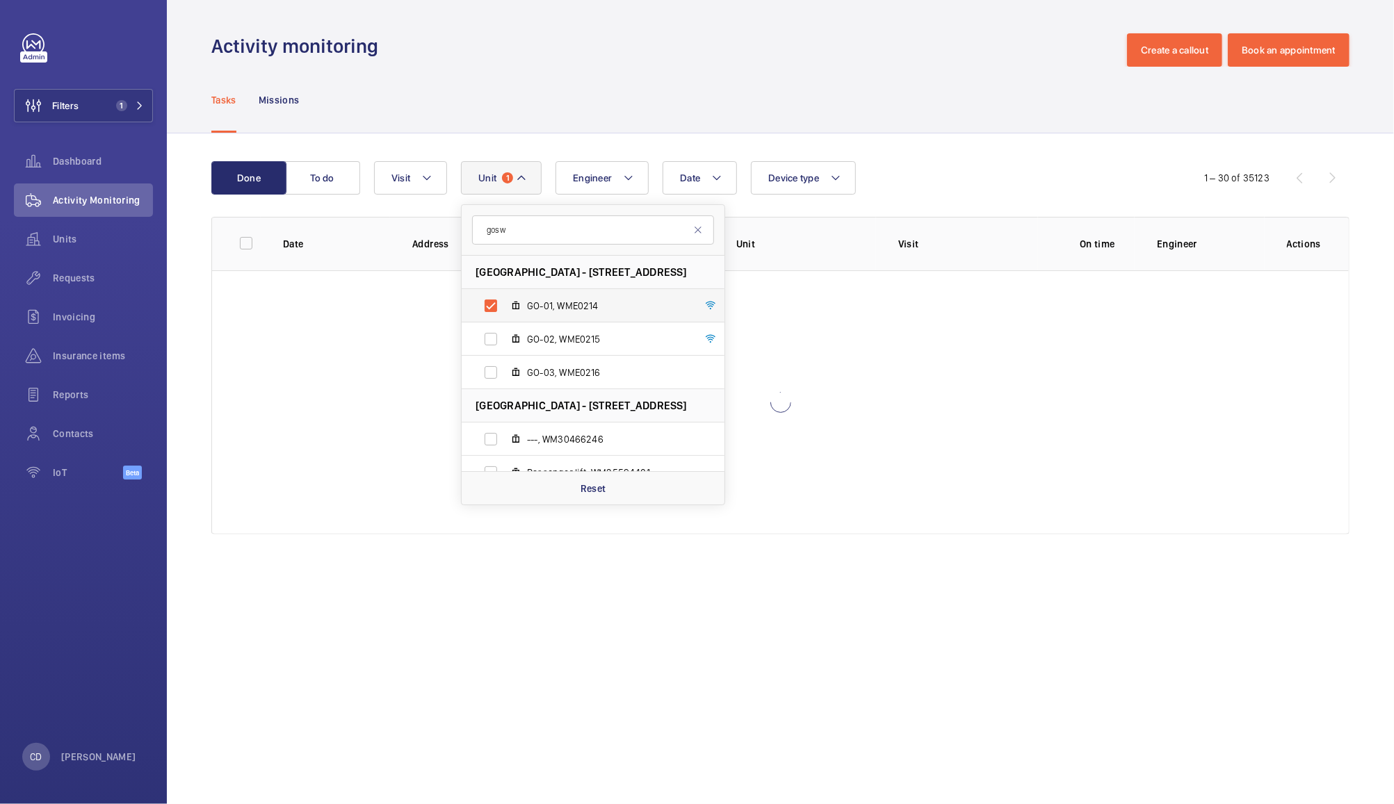
click at [499, 319] on label "GO-01, WME0214" at bounding box center [582, 305] width 241 height 33
click at [499, 319] on input "GO-01, WME0214" at bounding box center [491, 306] width 28 height 28
checkbox input "false"
click at [490, 345] on label "GO-02, WME0215" at bounding box center [582, 339] width 241 height 33
click at [490, 345] on input "GO-02, WME0215" at bounding box center [491, 339] width 28 height 28
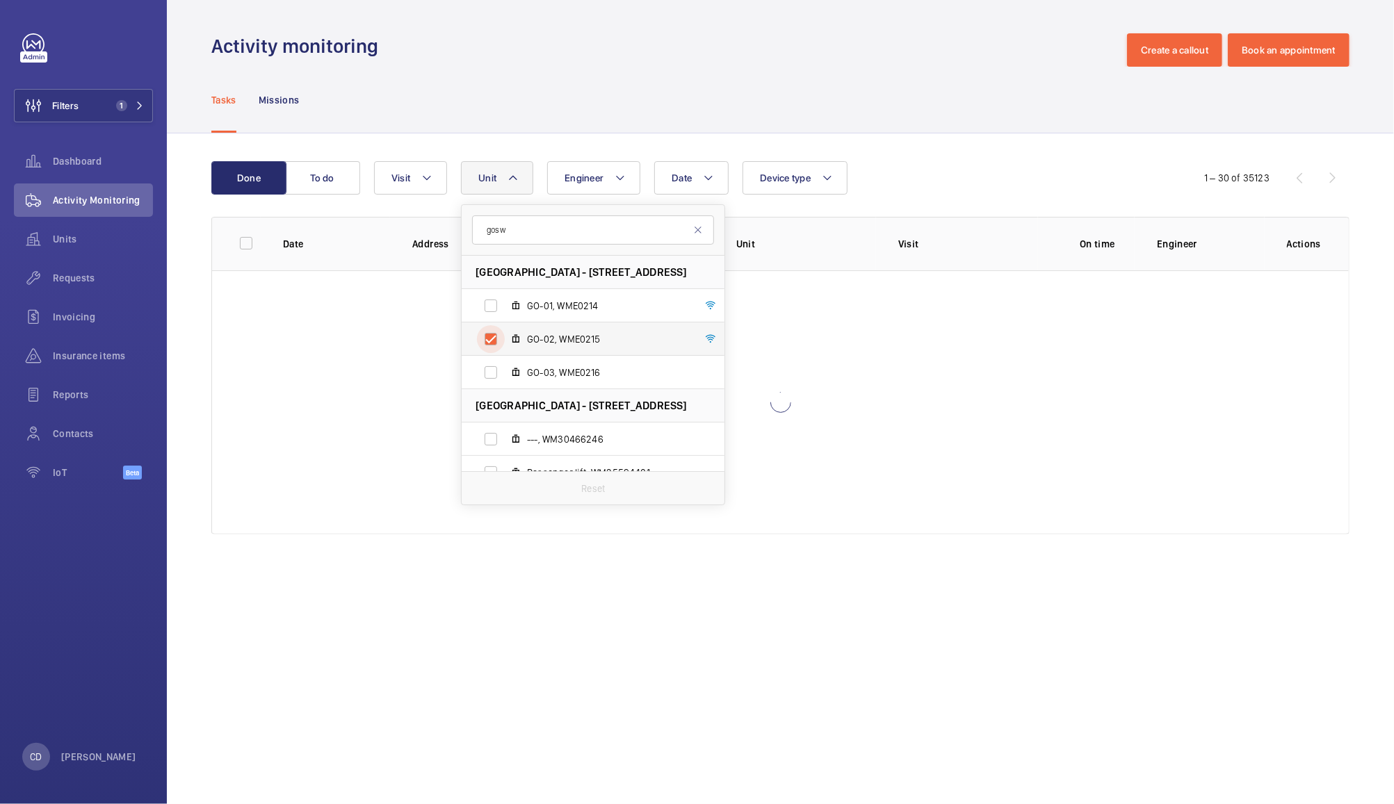
checkbox input "true"
click at [463, 378] on label "GO-03, WME0216" at bounding box center [582, 372] width 241 height 33
click at [477, 378] on input "GO-03, WME0216" at bounding box center [491, 373] width 28 height 28
checkbox input "true"
click at [490, 305] on label "GO-01, WME0214" at bounding box center [582, 305] width 241 height 33
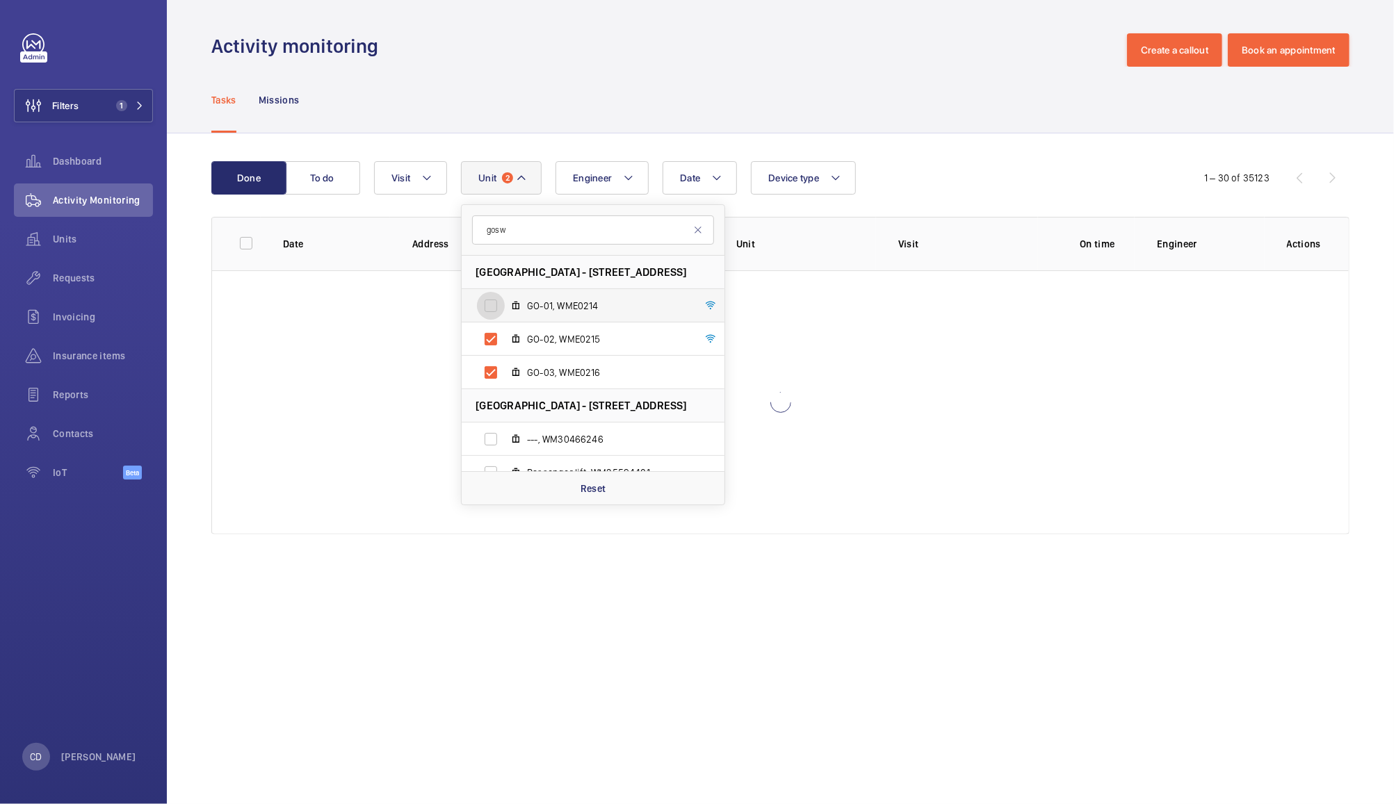
click at [490, 305] on input "GO-01, WME0214" at bounding box center [491, 306] width 28 height 28
checkbox input "true"
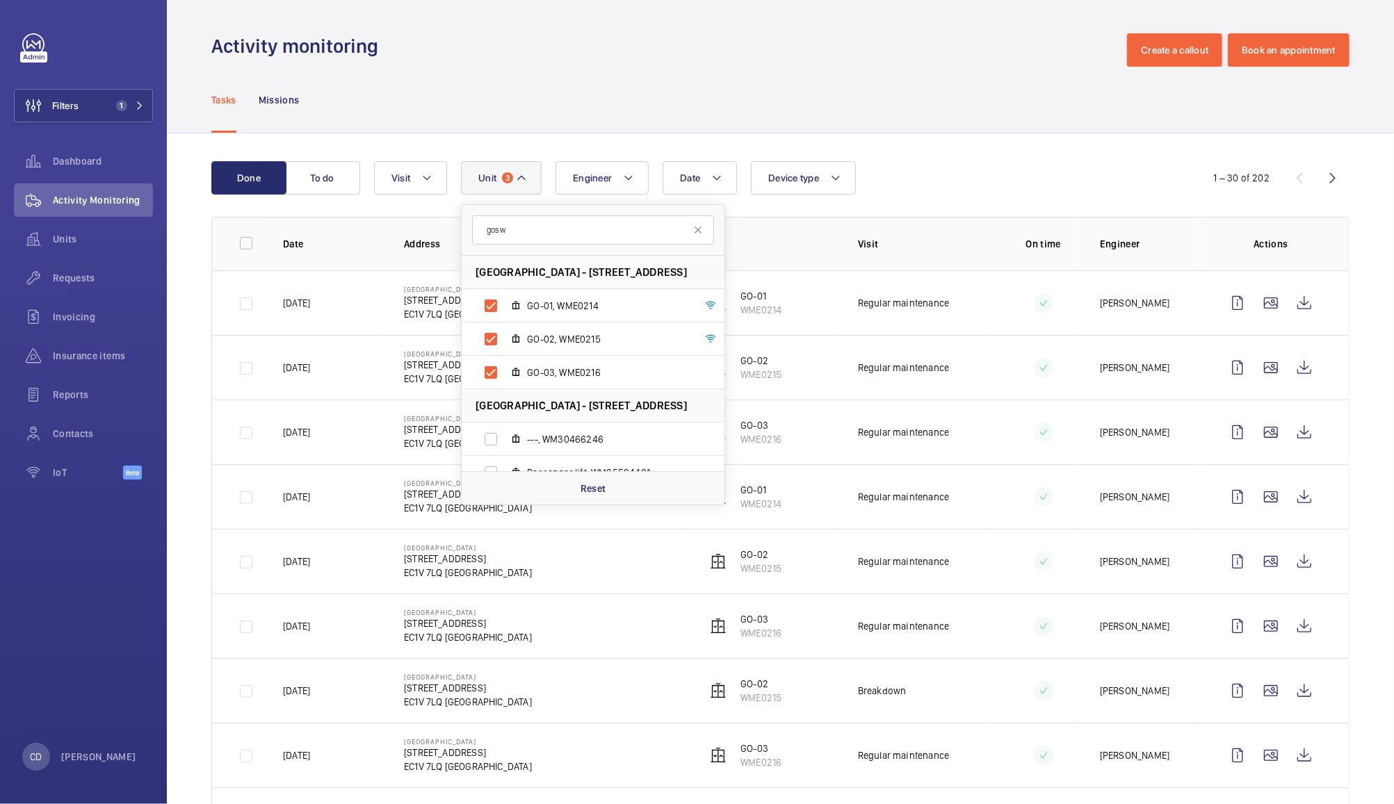
click at [981, 171] on div "Date Engineer Unit 3 gosw [GEOGRAPHIC_DATA] - [STREET_ADDRESS][GEOGRAPHIC_DATA]…" at bounding box center [778, 177] width 809 height 33
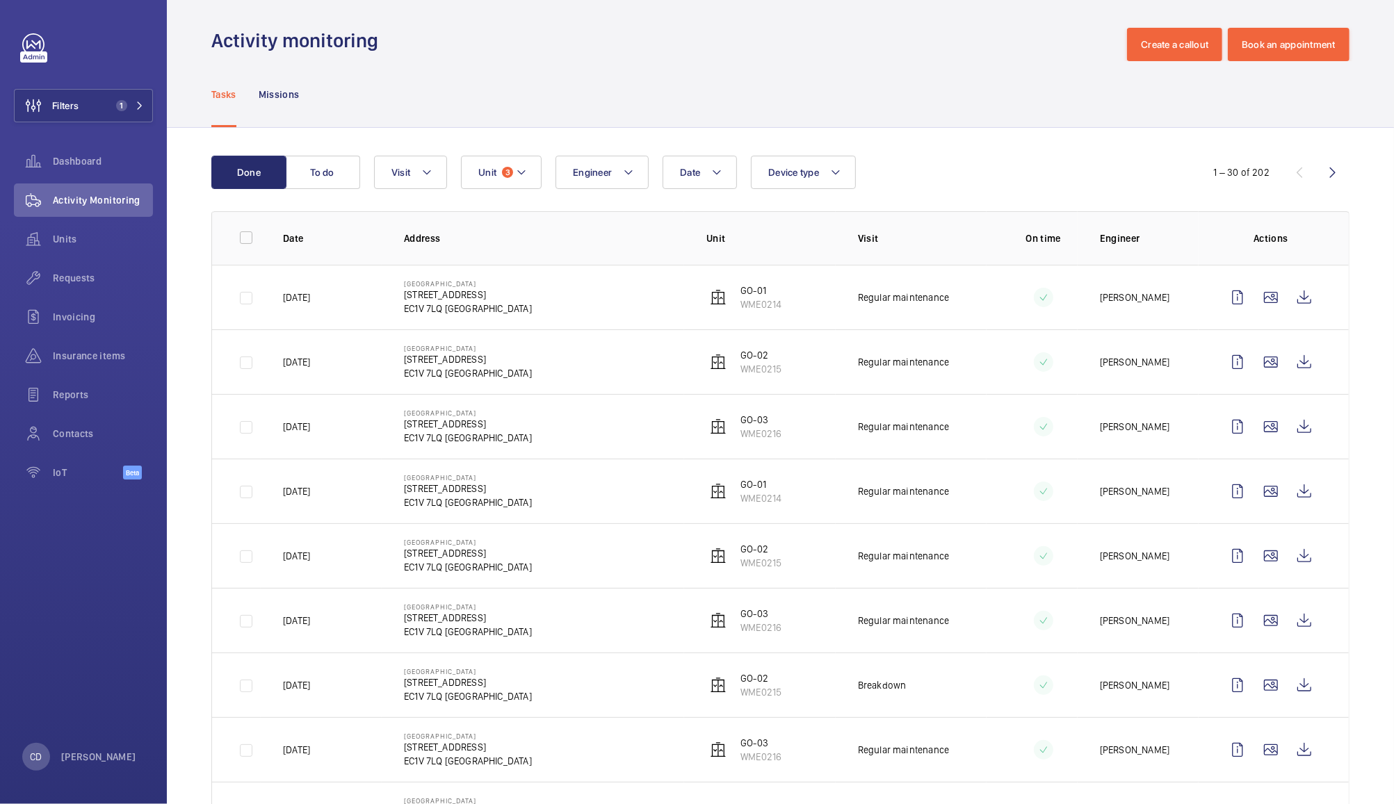
scroll to position [7, 0]
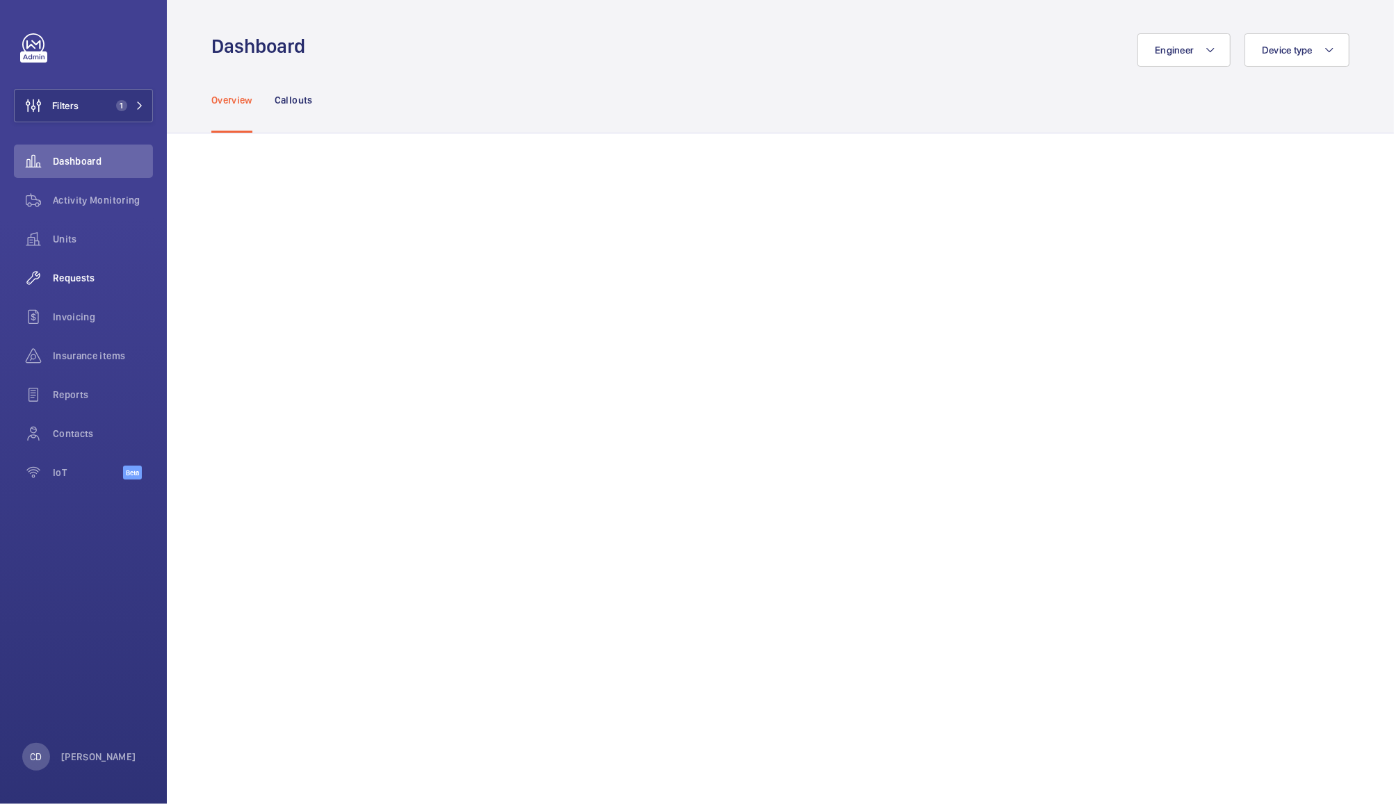
click at [74, 271] on span "Requests" at bounding box center [103, 278] width 100 height 14
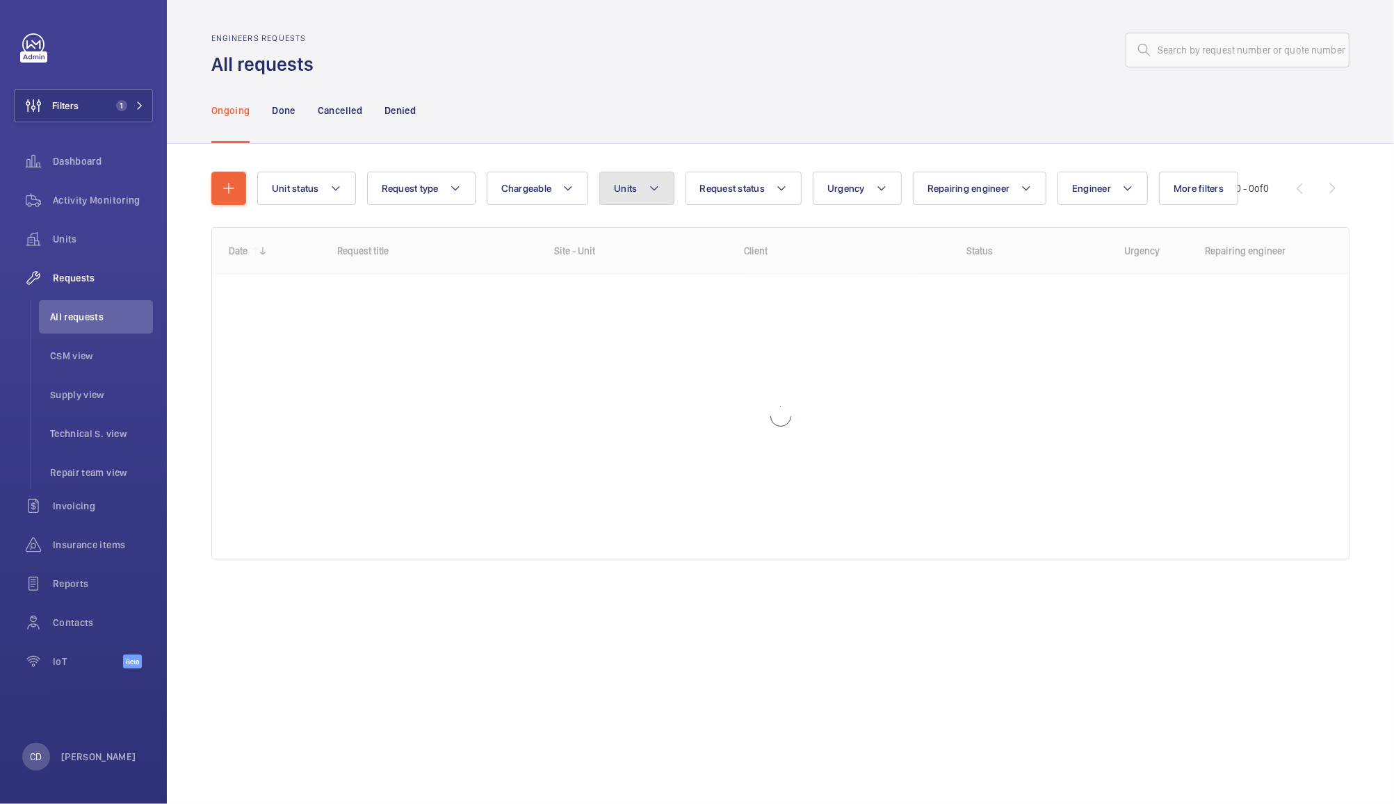
click at [649, 189] on mat-icon at bounding box center [654, 188] width 11 height 17
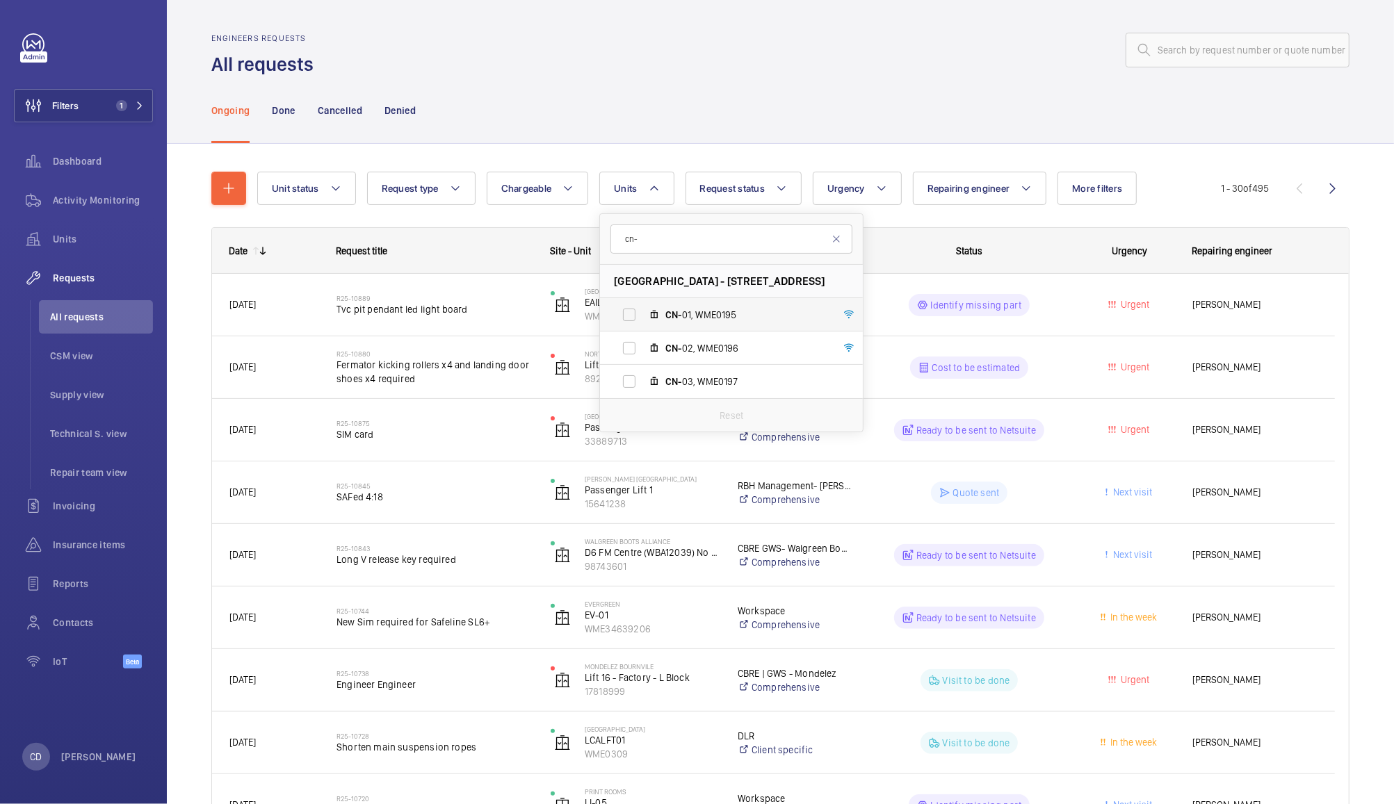
type input "cn-"
click at [631, 316] on label "CN- 01, WME0195" at bounding box center [720, 314] width 241 height 33
click at [631, 316] on input "CN- 01, WME0195" at bounding box center [629, 315] width 28 height 28
checkbox input "true"
click at [634, 344] on label "CN- 02, WME0196" at bounding box center [720, 348] width 241 height 33
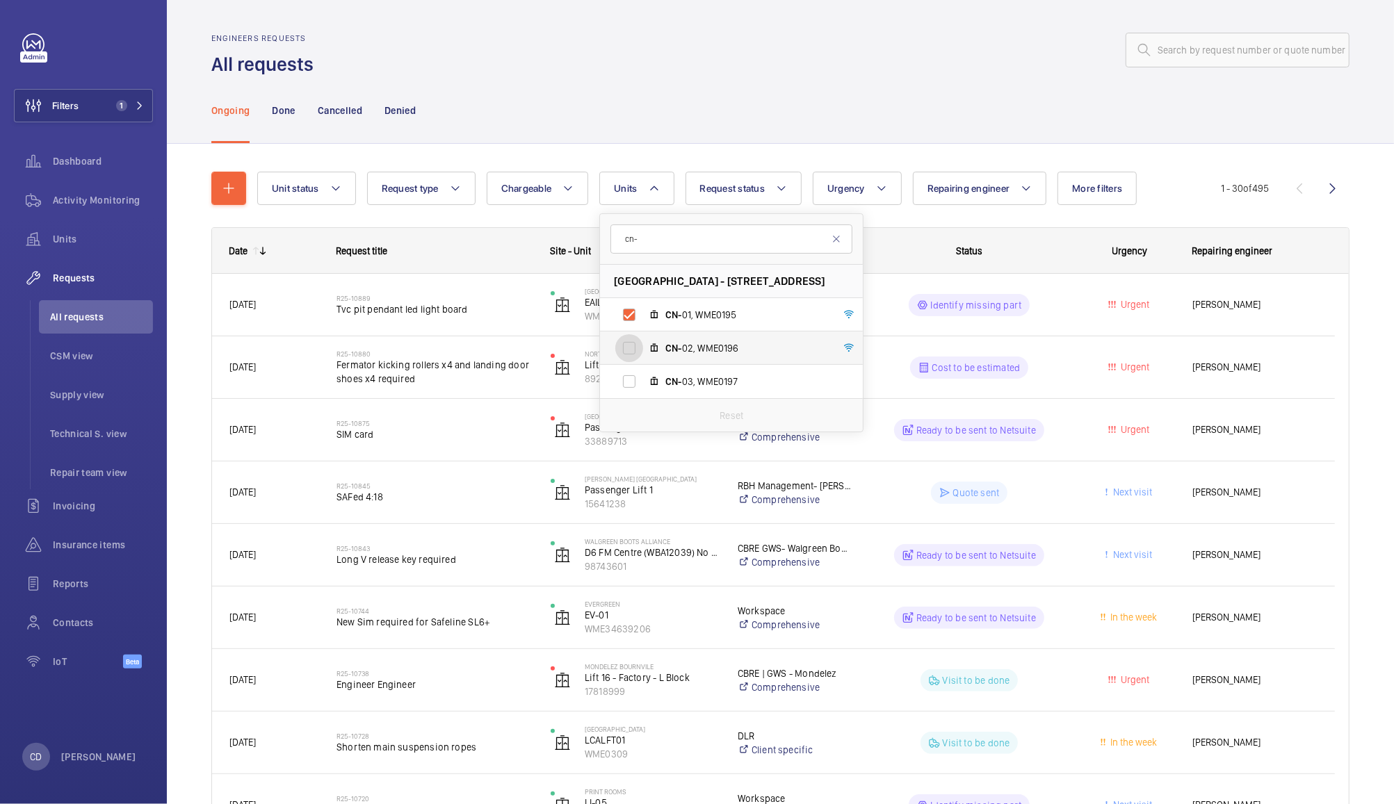
click at [634, 344] on input "CN- 02, WME0196" at bounding box center [629, 348] width 28 height 28
checkbox input "true"
click at [638, 390] on label "CN- 03, WME0197" at bounding box center [720, 381] width 241 height 33
click at [638, 390] on input "CN- 03, WME0197" at bounding box center [629, 382] width 28 height 28
checkbox input "true"
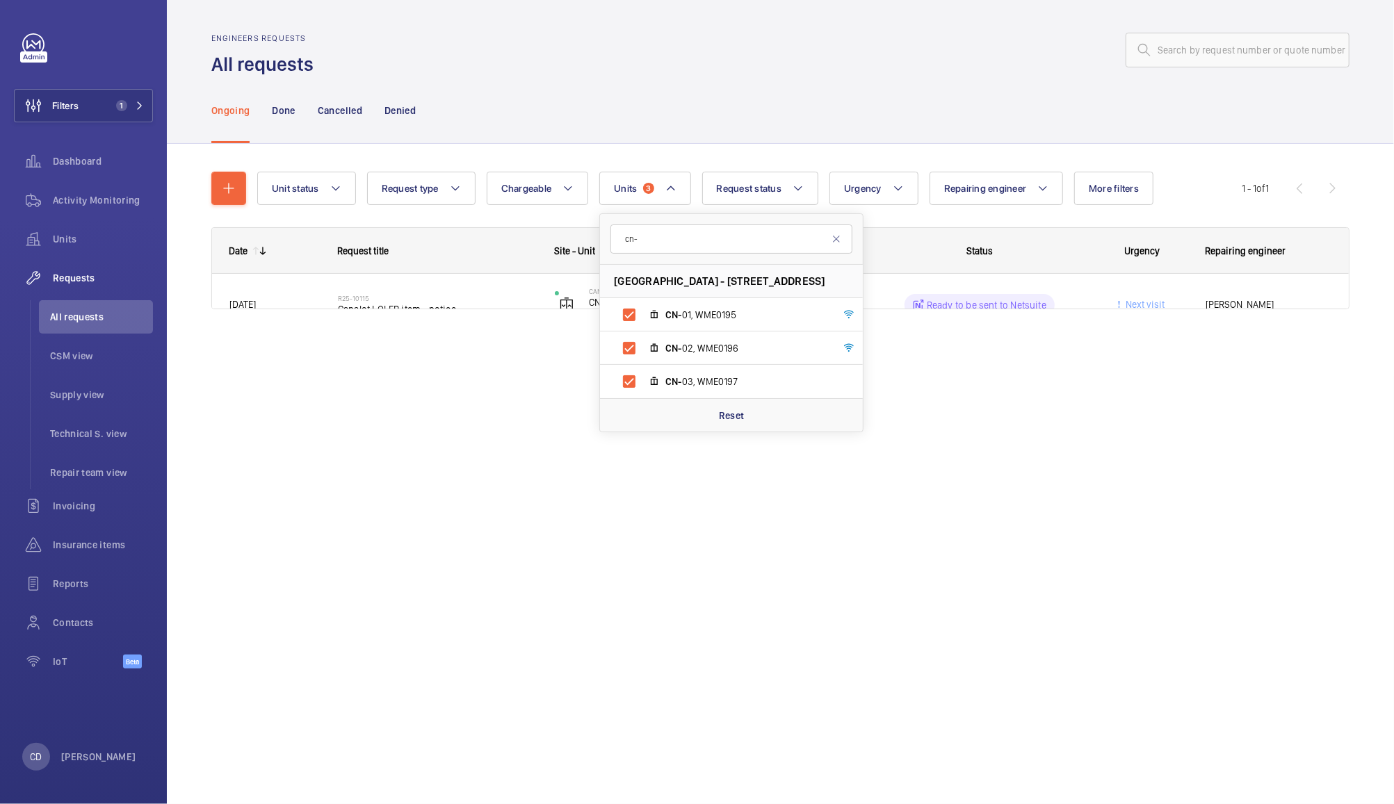
click at [789, 115] on div "Ongoing Done Cancelled Denied" at bounding box center [780, 110] width 1138 height 66
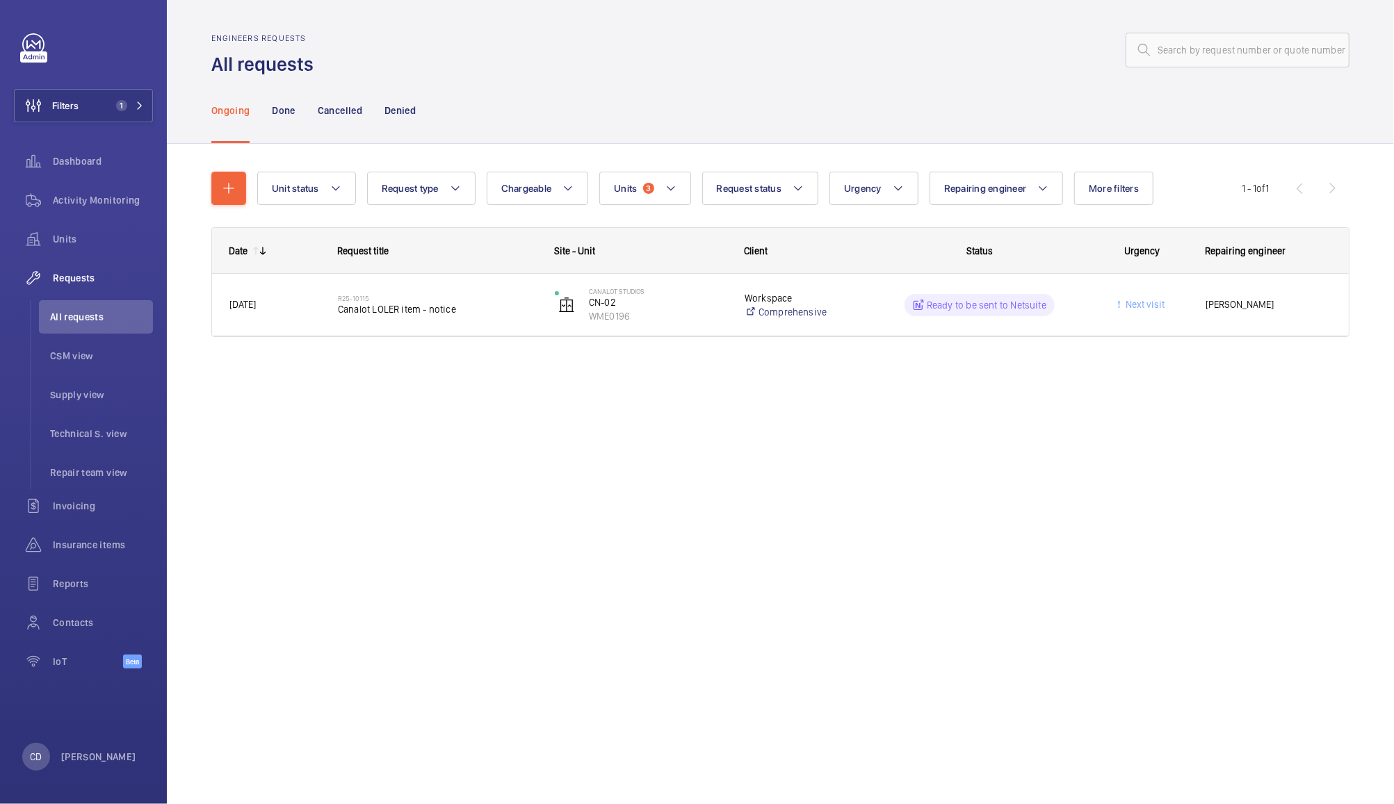
click at [1289, 306] on span "[PERSON_NAME]" at bounding box center [1269, 305] width 127 height 16
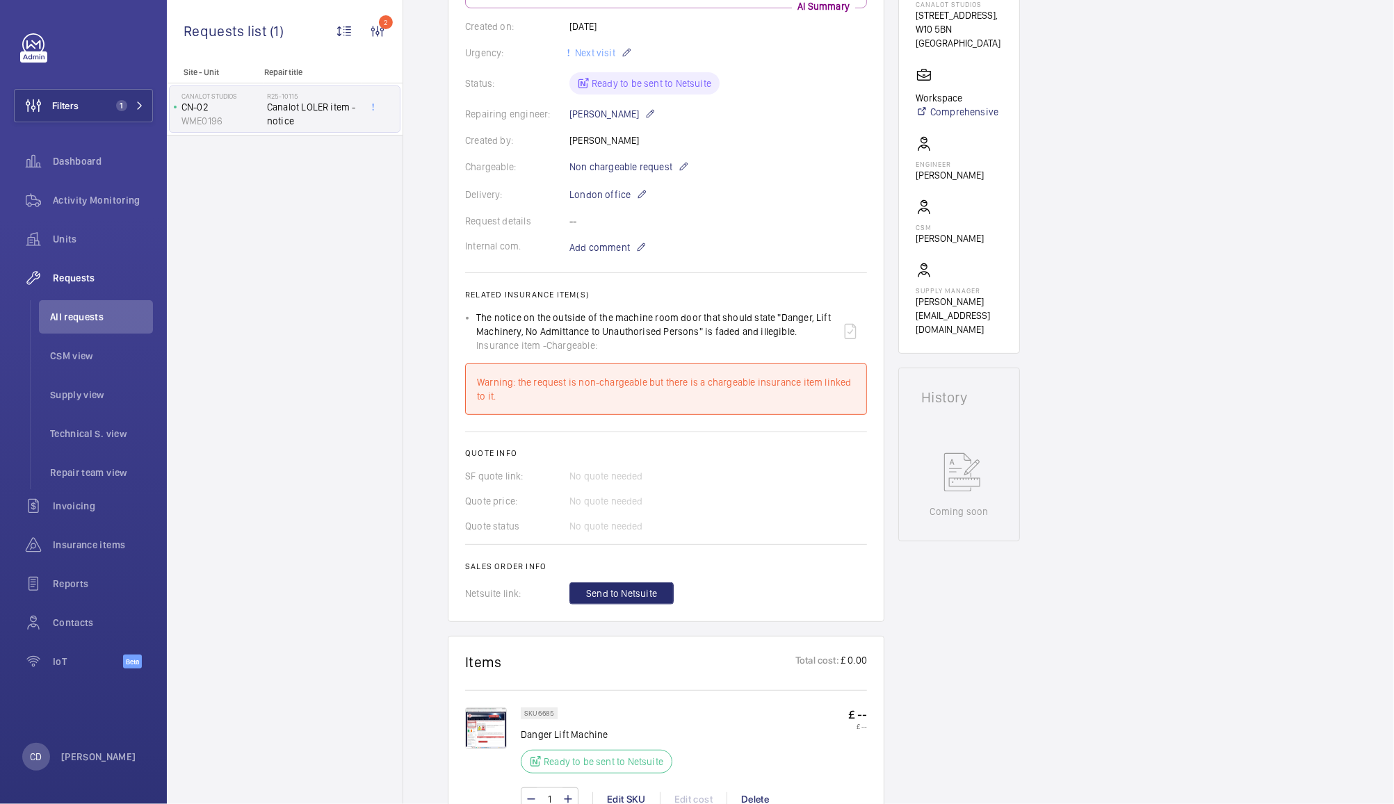
scroll to position [242, 0]
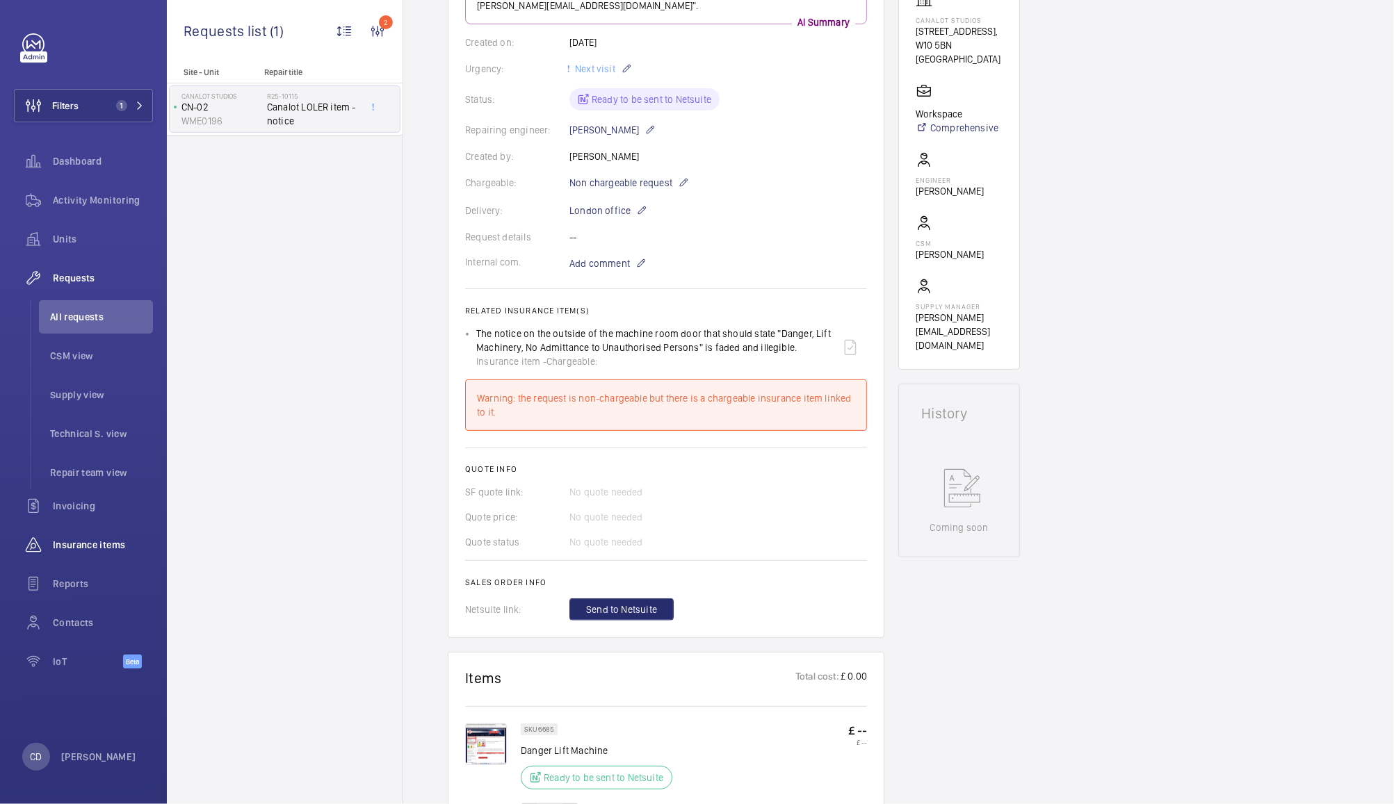
click at [78, 548] on span "Insurance items" at bounding box center [103, 545] width 100 height 14
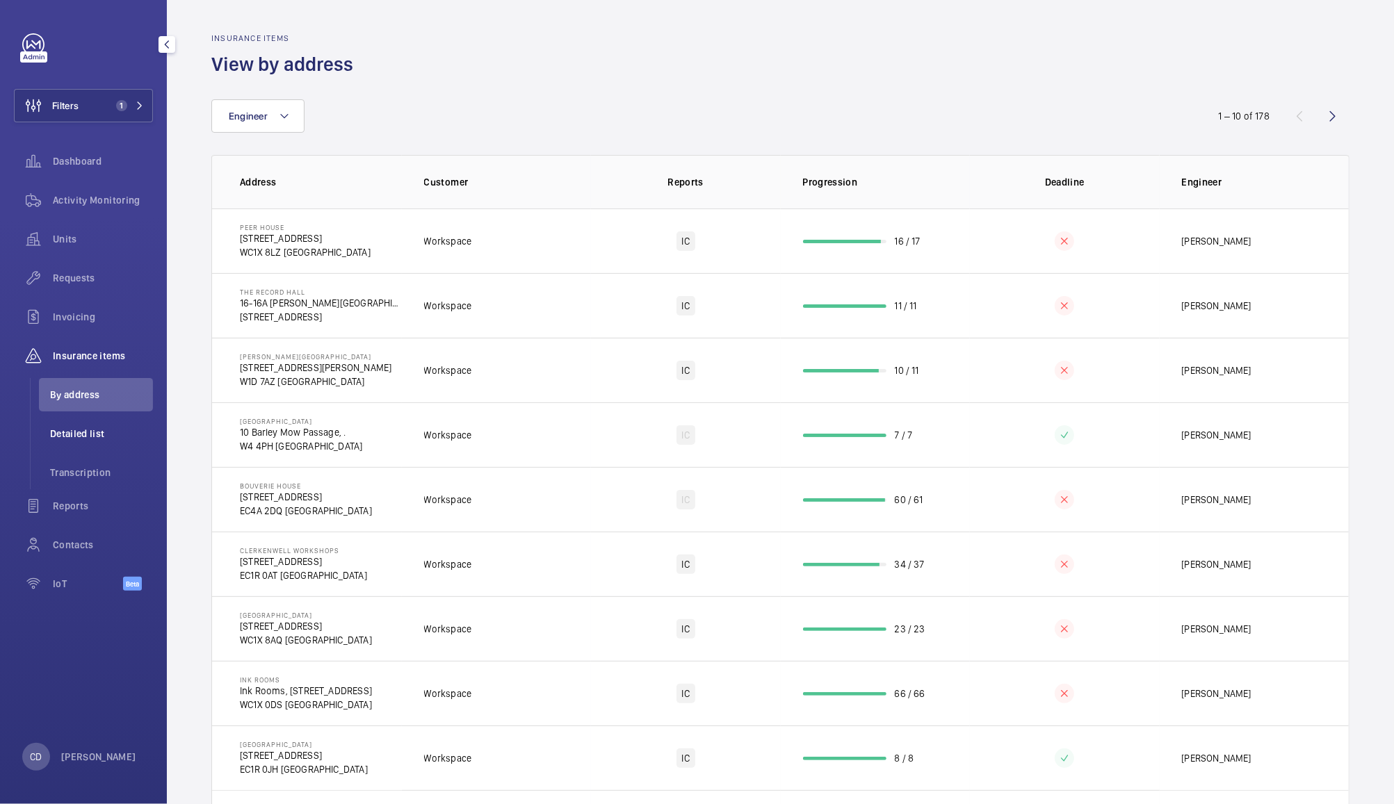
click at [106, 435] on span "Detailed list" at bounding box center [101, 434] width 103 height 14
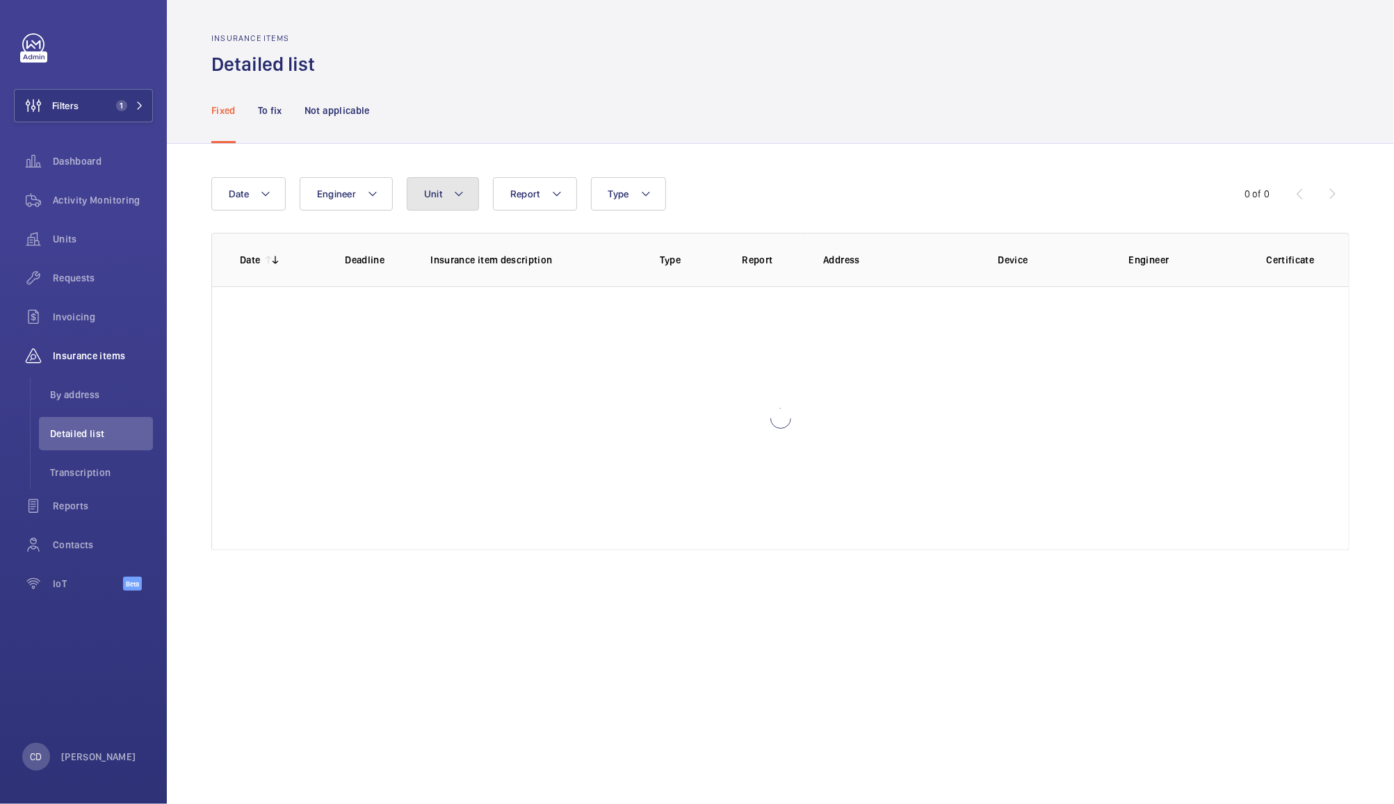
click at [452, 203] on button "Unit" at bounding box center [443, 193] width 72 height 33
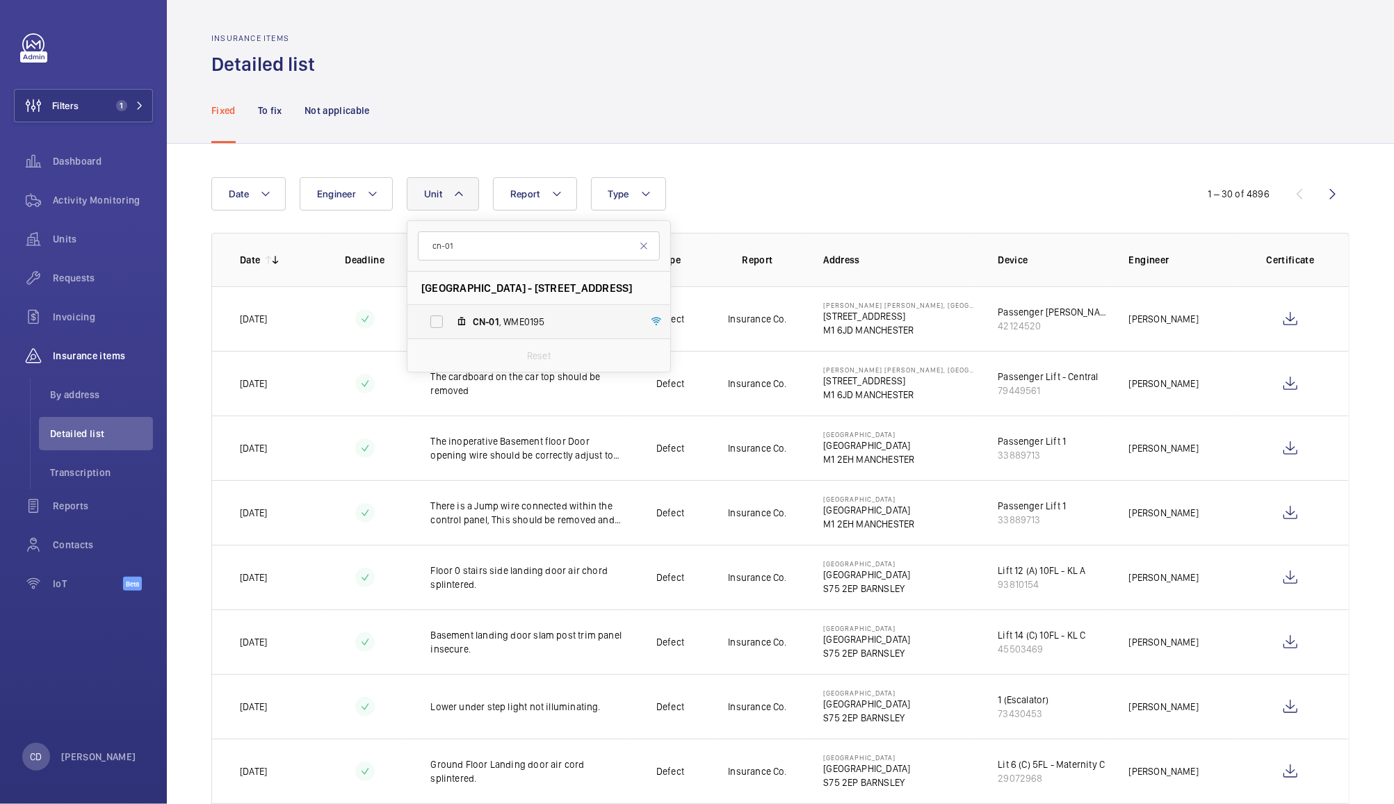
type input "cn-01"
click at [508, 317] on span "CN-01 , WME0195" at bounding box center [553, 322] width 161 height 14
click at [451, 317] on input "CN-01 , WME0195" at bounding box center [437, 322] width 28 height 28
checkbox input "true"
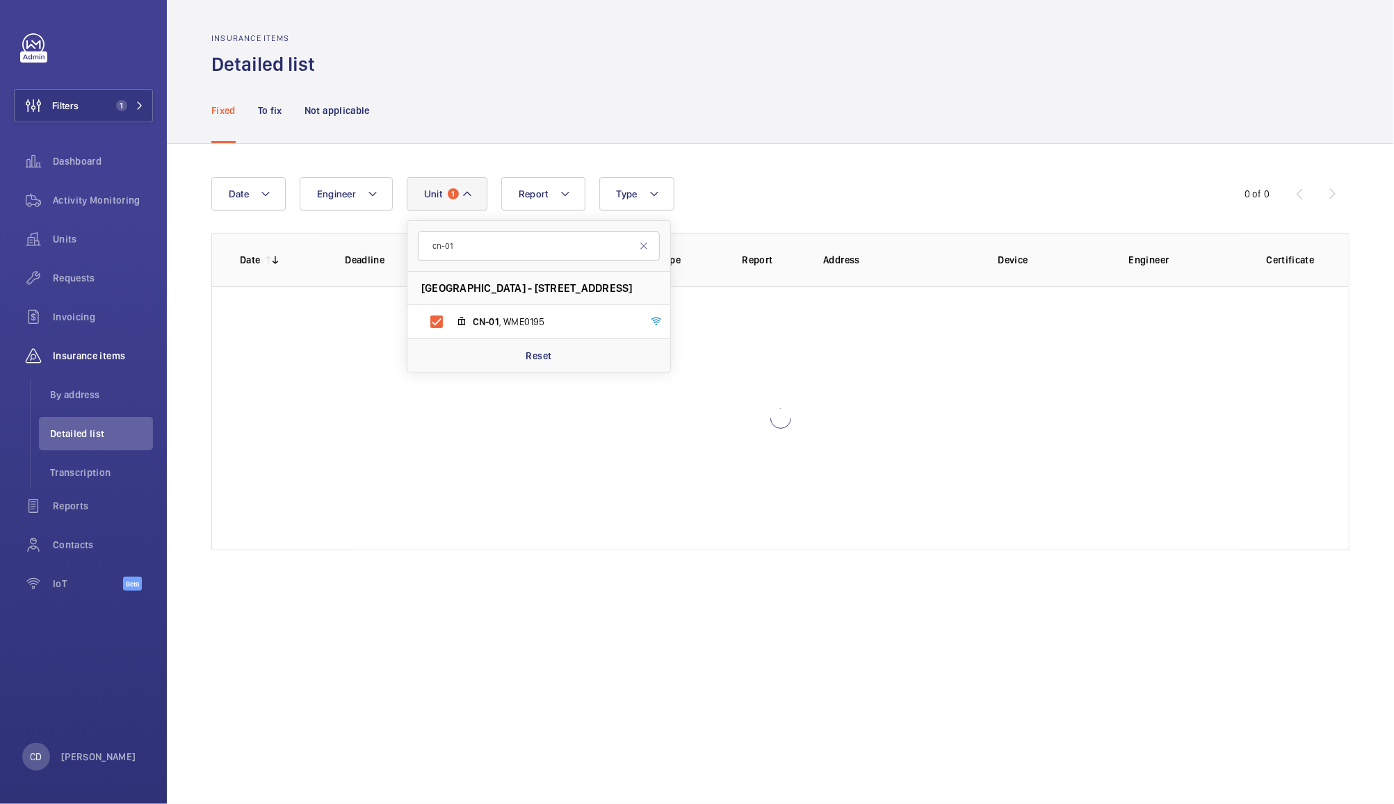
click at [798, 127] on div "Fixed To fix Not applicable" at bounding box center [780, 110] width 1138 height 66
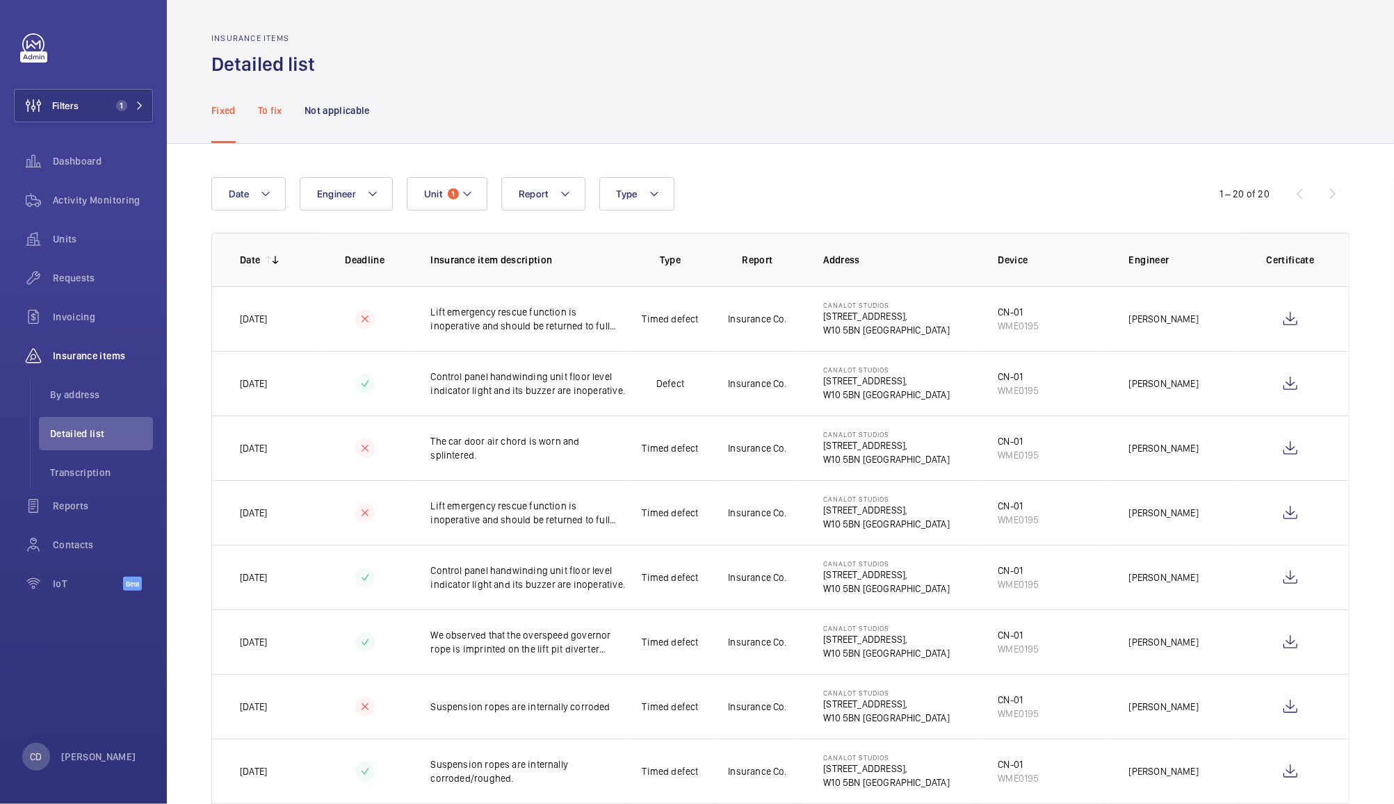
click at [279, 97] on div "To fix" at bounding box center [270, 110] width 24 height 66
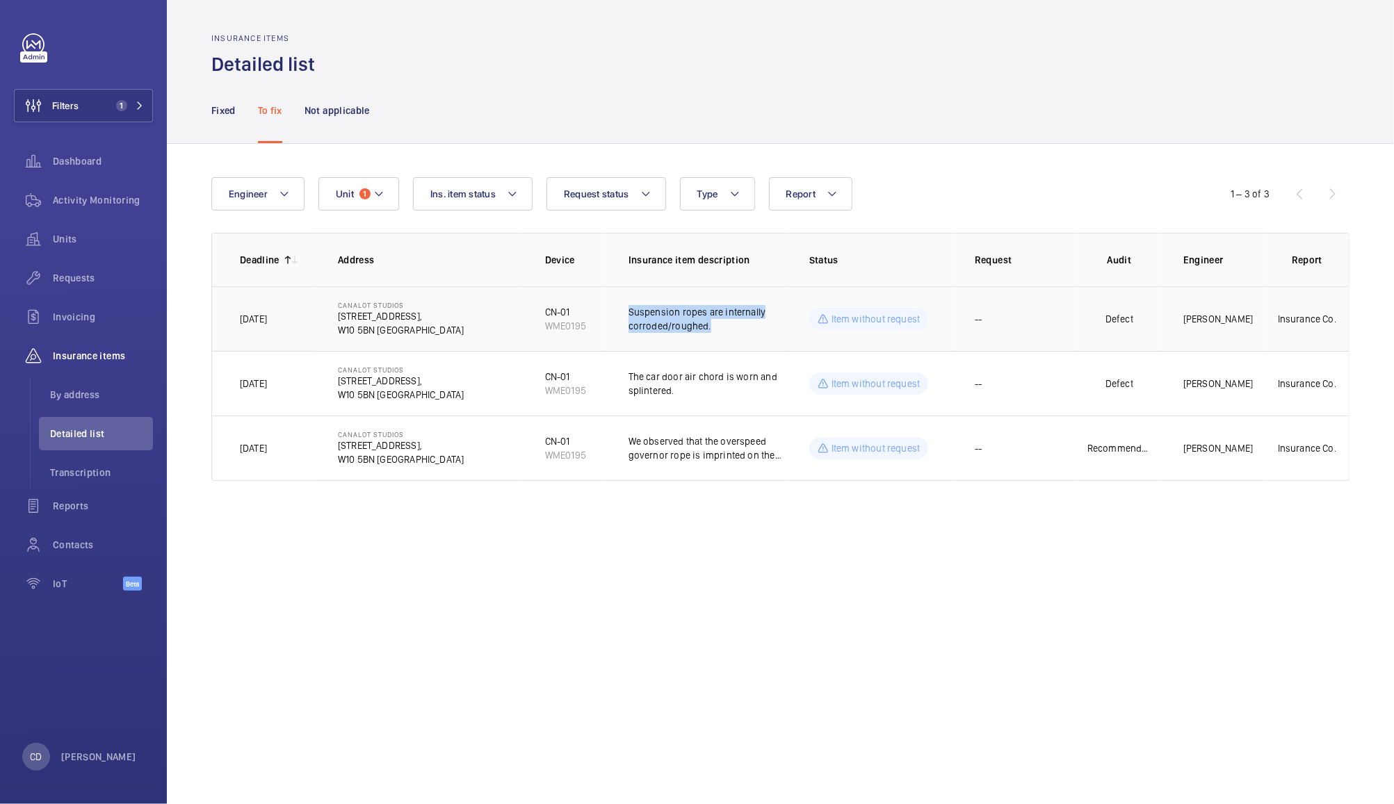
drag, startPoint x: 720, startPoint y: 324, endPoint x: 629, endPoint y: 309, distance: 91.7
click at [629, 309] on p "Suspension ropes are internally corroded/roughed." at bounding box center [708, 319] width 159 height 28
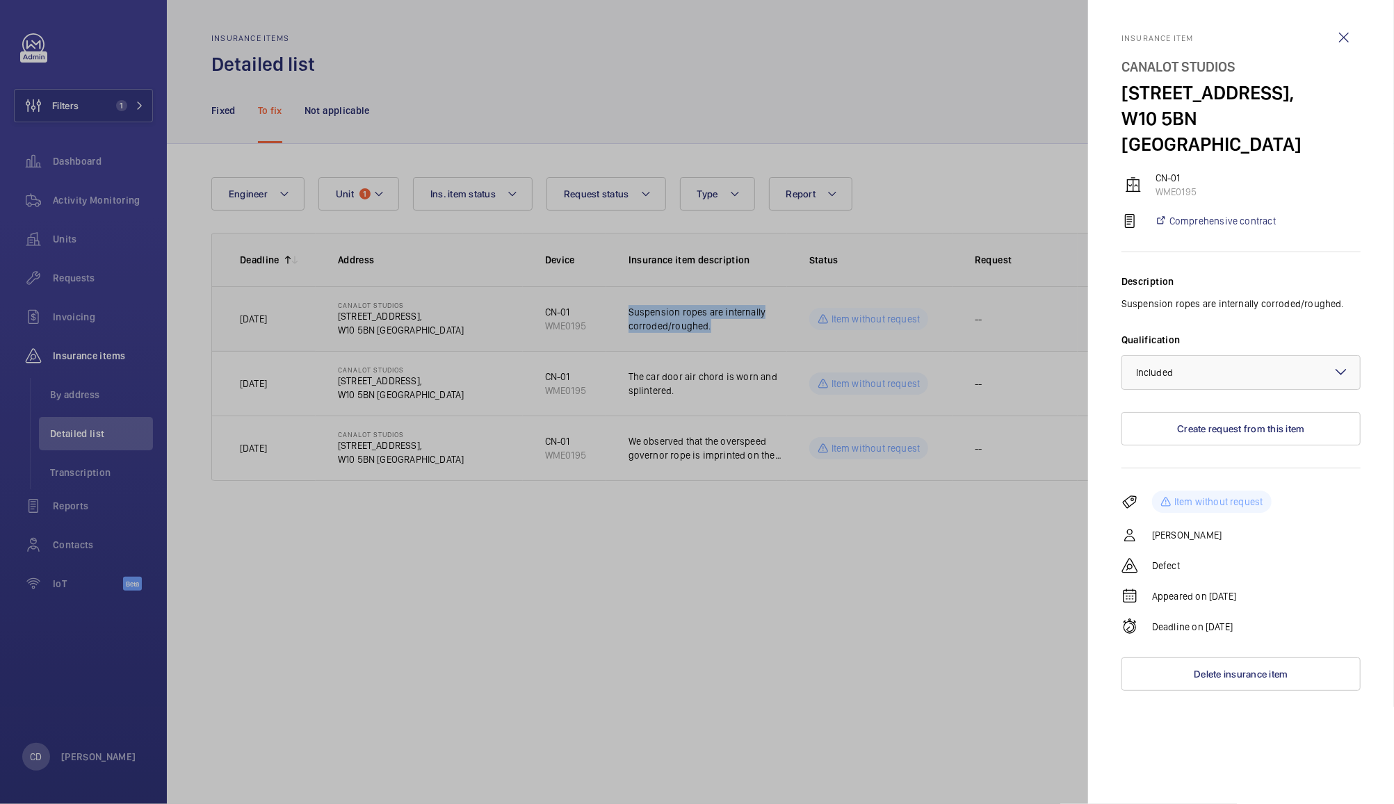
copy p "Suspension ropes are internally corroded/roughed."
click at [949, 147] on div at bounding box center [697, 402] width 1394 height 804
